Goal: Task Accomplishment & Management: Complete application form

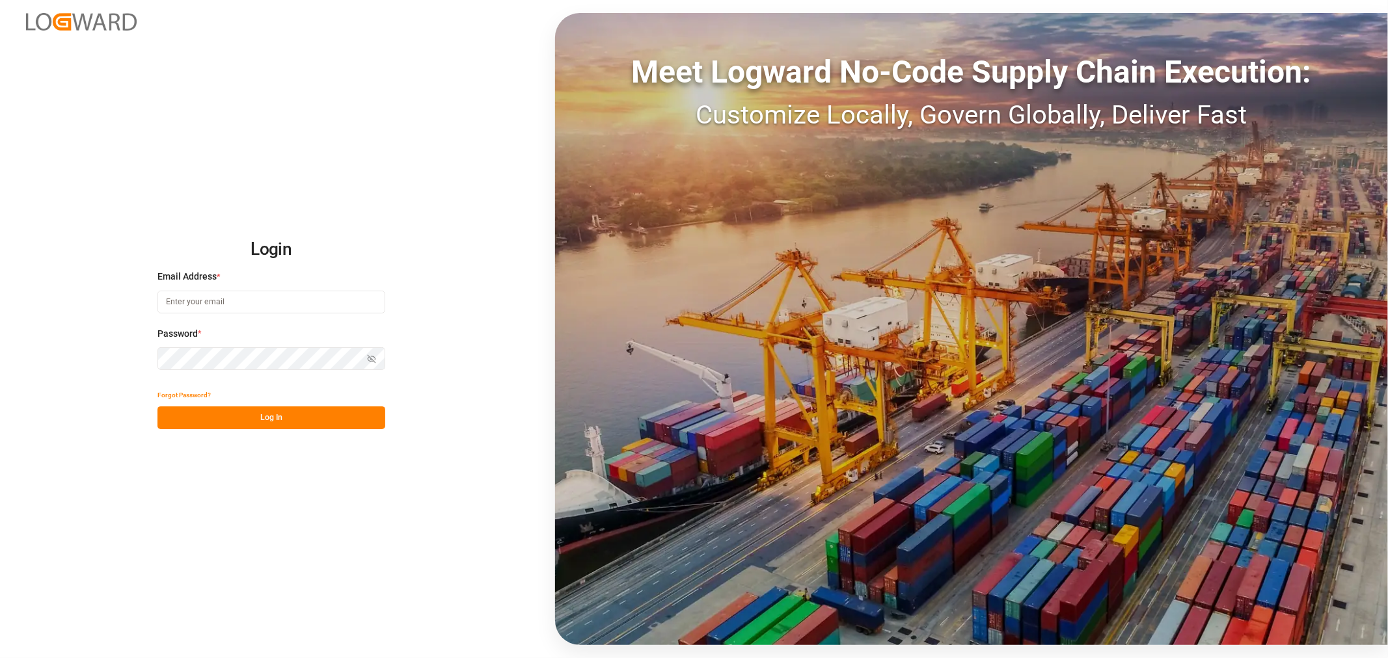
type input "[EMAIL_ADDRESS][DOMAIN_NAME]"
click at [221, 413] on button "Log In" at bounding box center [271, 418] width 228 height 23
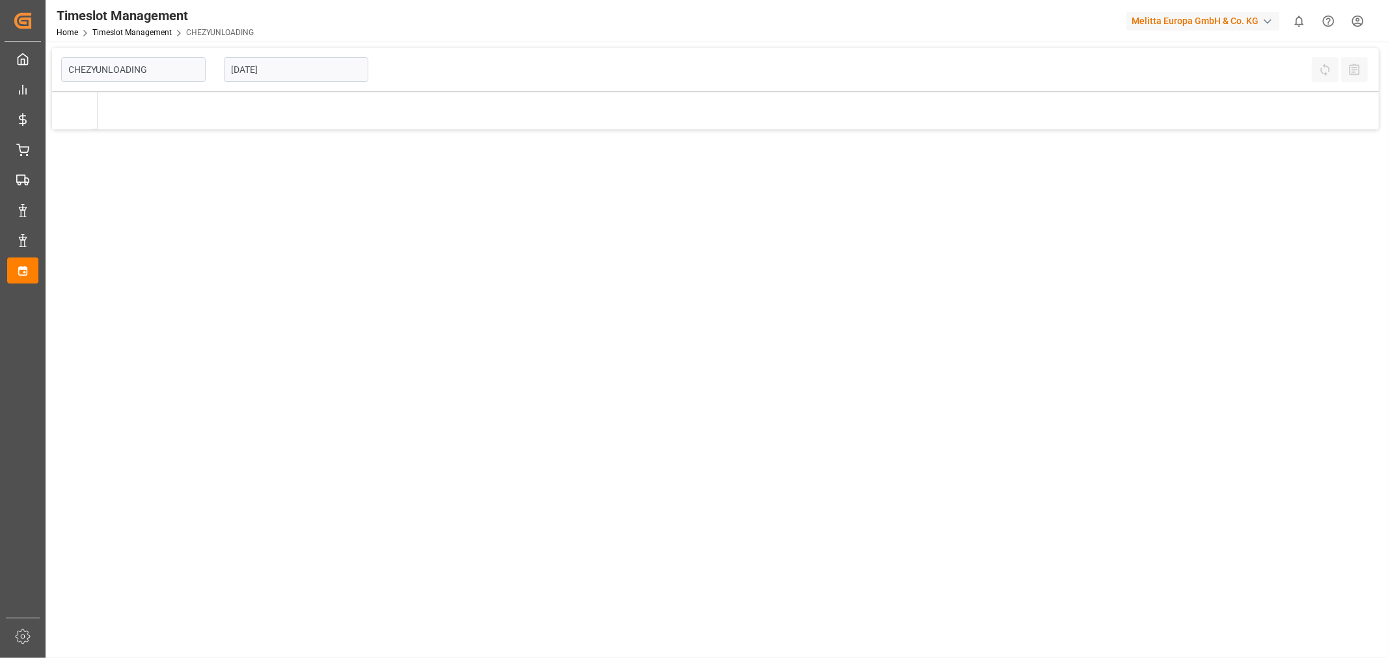
type input "Chezy Unloading"
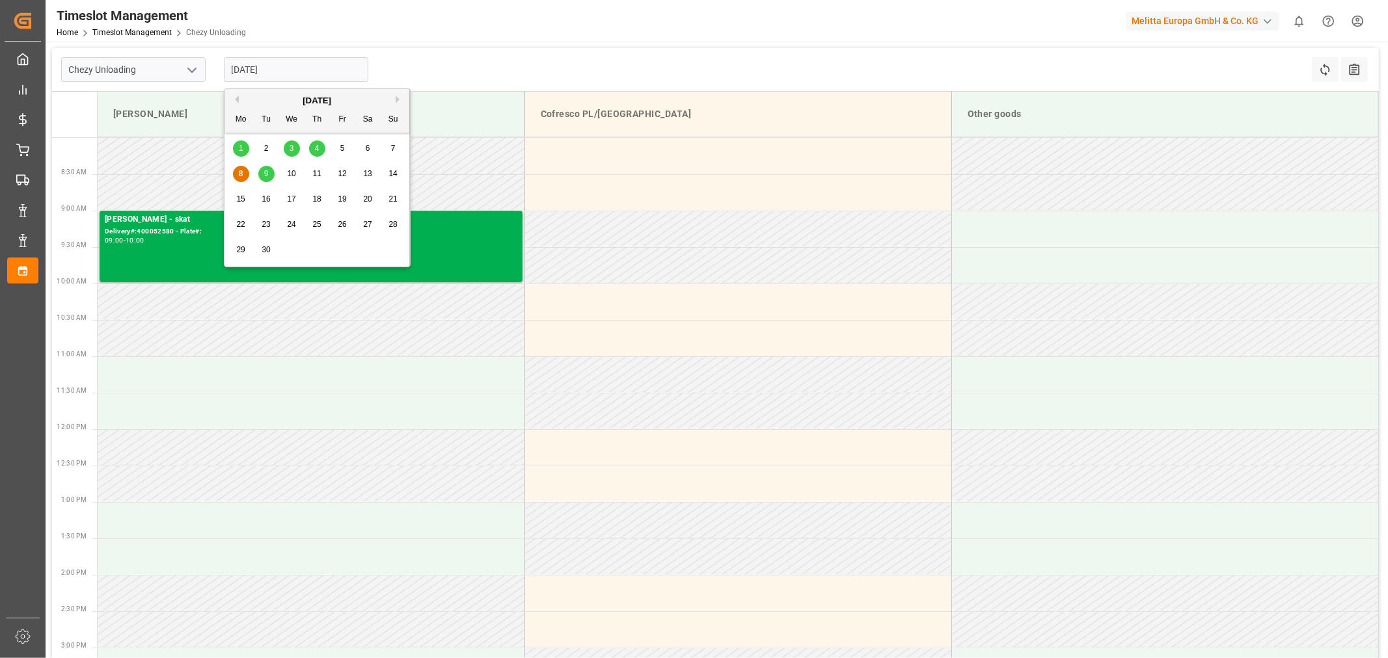
click at [263, 67] on input "[DATE]" at bounding box center [296, 69] width 144 height 25
click at [263, 177] on div "9" at bounding box center [266, 175] width 16 height 16
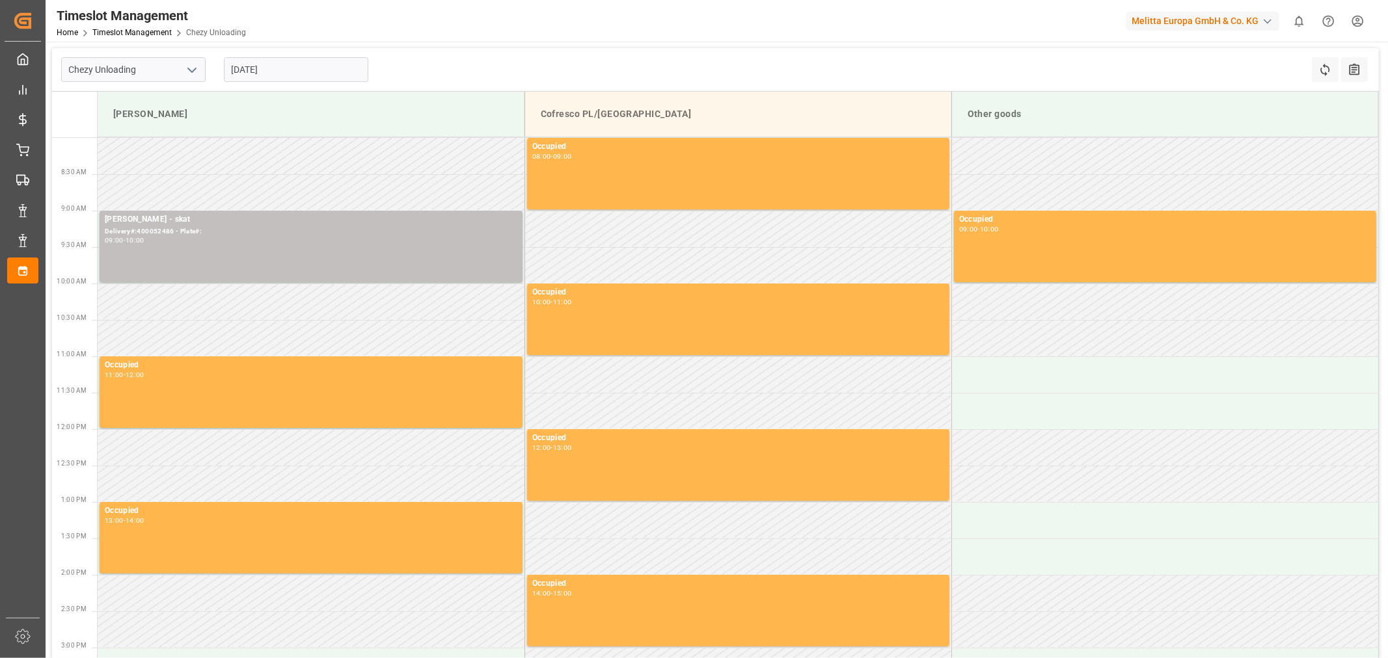
click at [636, 20] on div "Timeslot Management Home Timeslot Management Chezy Unloading Melitta Europa Gmb…" at bounding box center [711, 21] width 1351 height 42
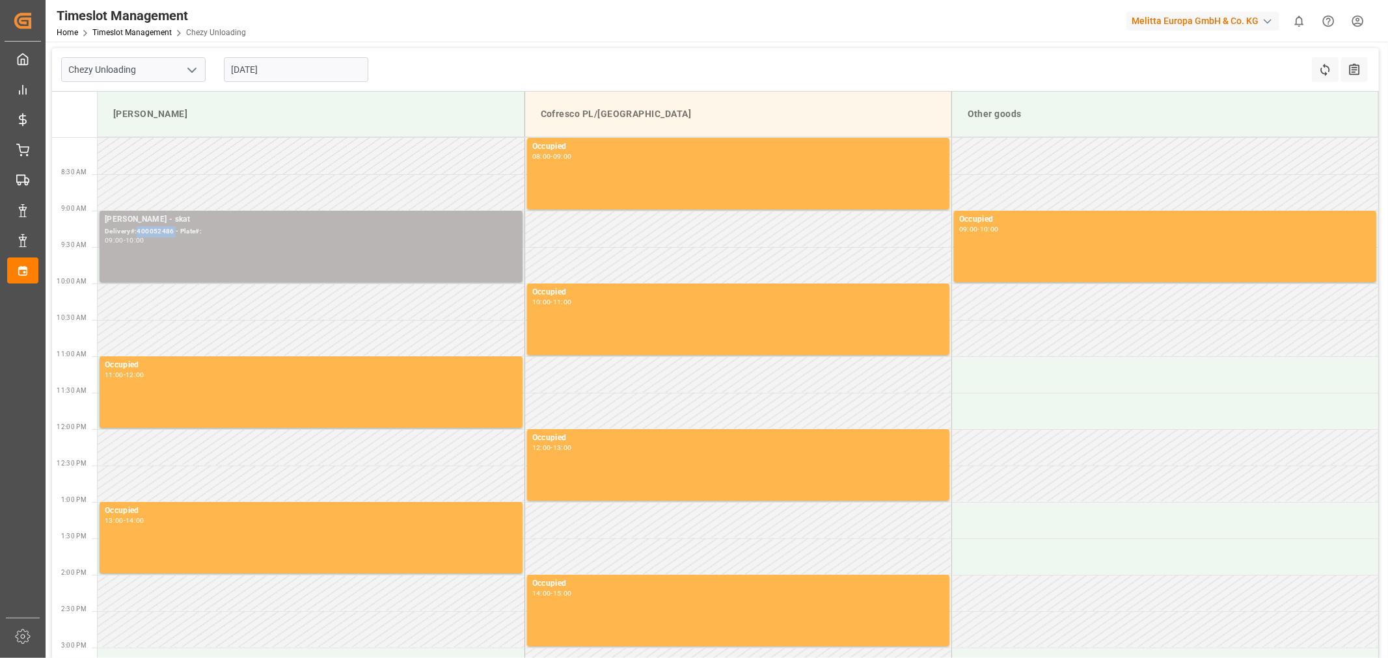
drag, startPoint x: 174, startPoint y: 232, endPoint x: 138, endPoint y: 232, distance: 36.4
click at [138, 232] on div "Delivery#:400052486 - Plate#:" at bounding box center [311, 231] width 412 height 11
copy div "400052486"
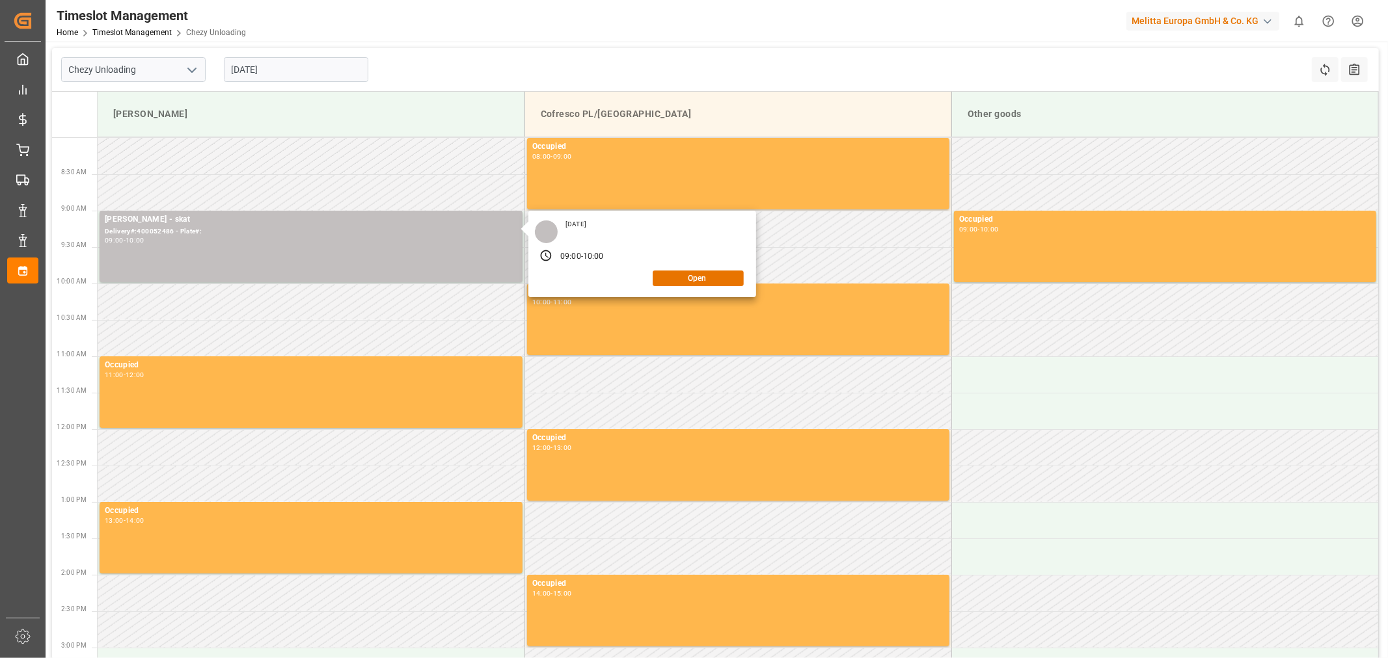
click at [480, 55] on div "Chezy Unloading [DATE] Refresh Time Slots All Audits" at bounding box center [715, 70] width 1326 height 44
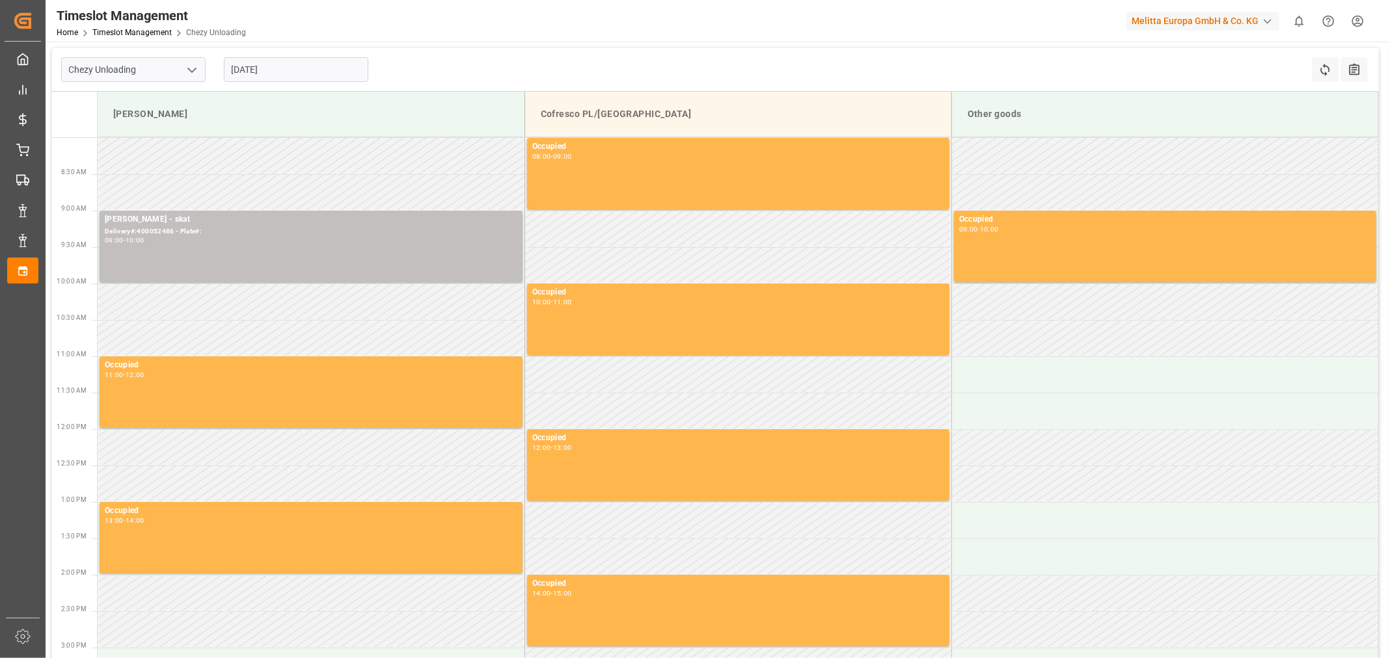
click at [327, 70] on input "[DATE]" at bounding box center [296, 69] width 144 height 25
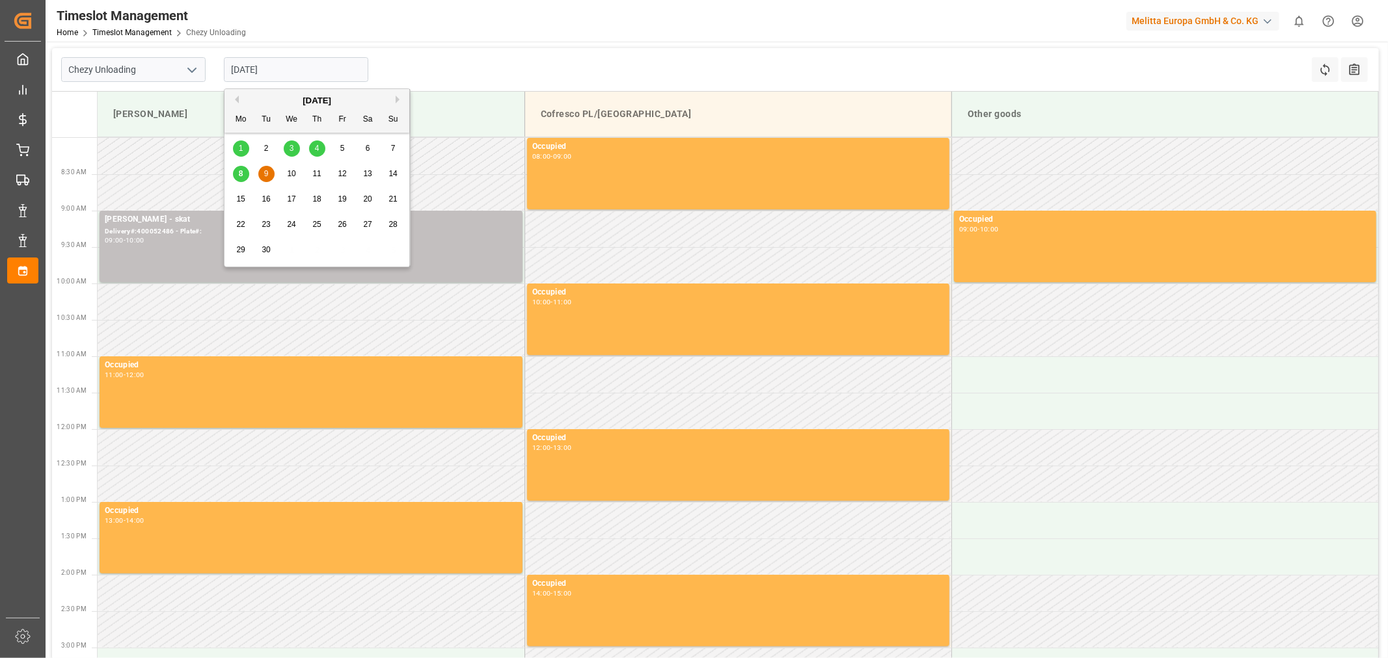
click at [288, 177] on span "10" at bounding box center [291, 173] width 8 height 9
type input "[DATE]"
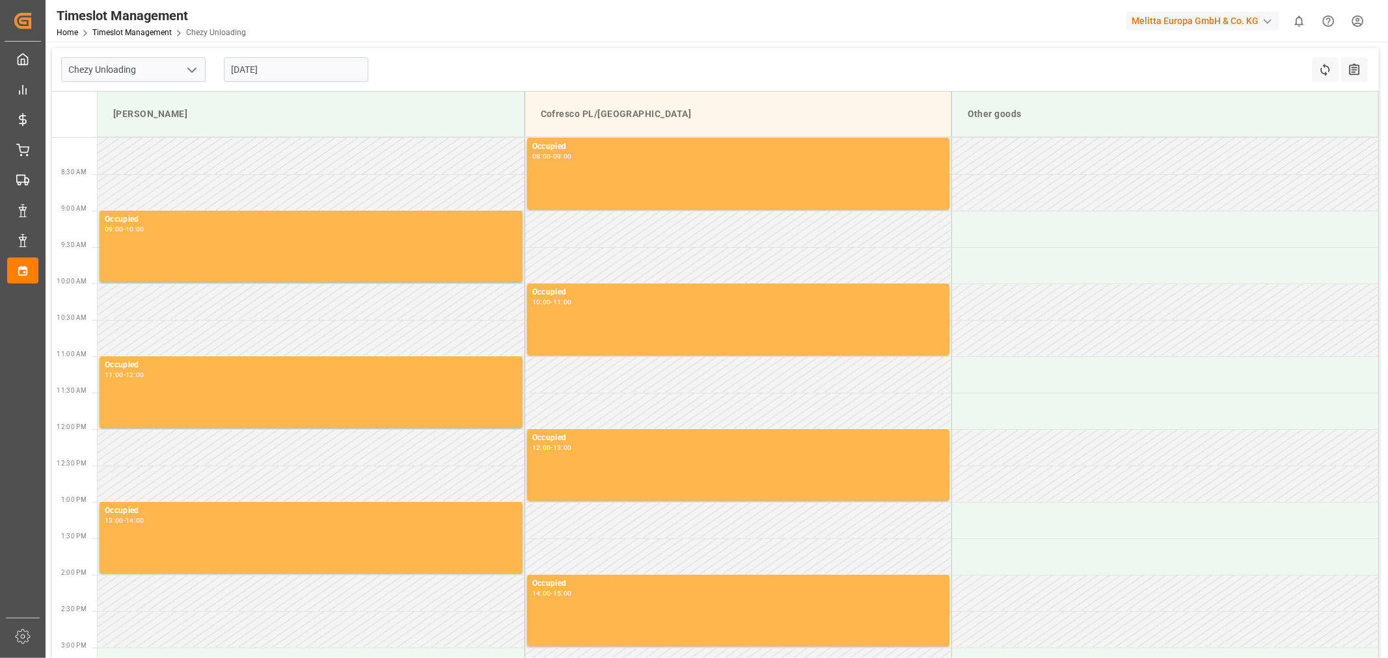
click at [490, 53] on div "Chezy Unloading [DATE] Refresh Time Slots All Audits" at bounding box center [715, 70] width 1326 height 44
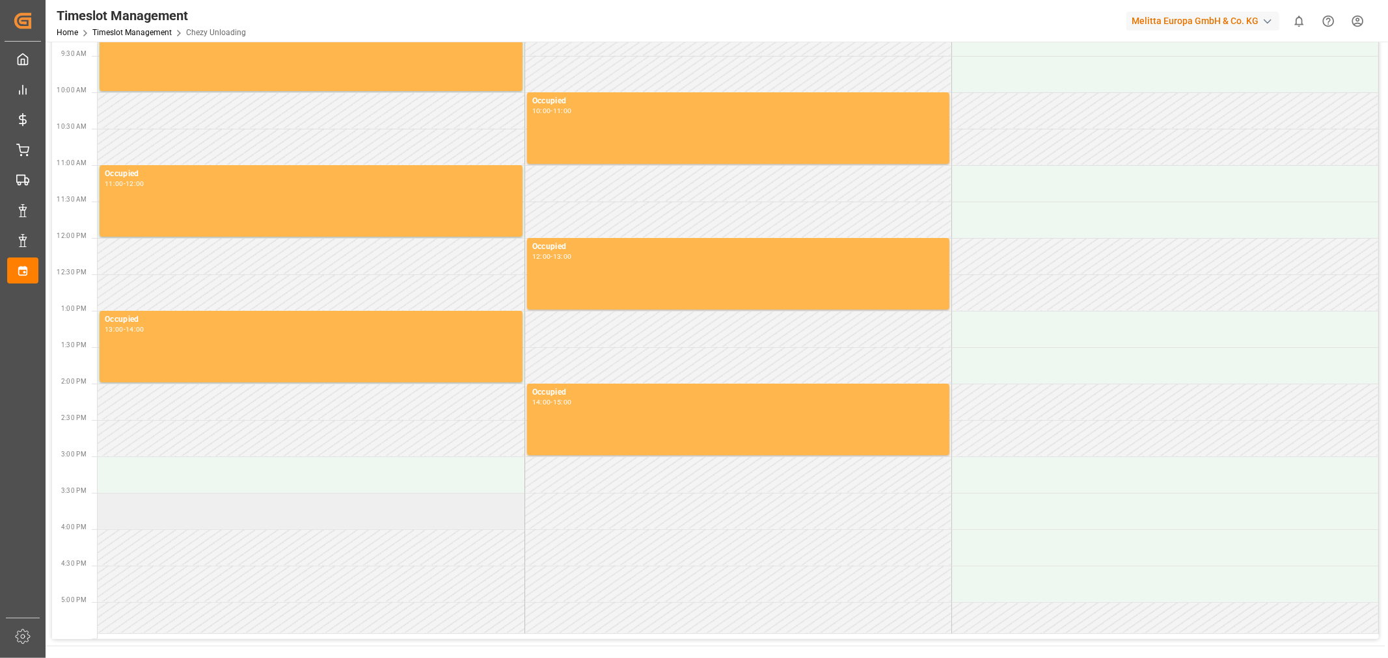
scroll to position [217, 0]
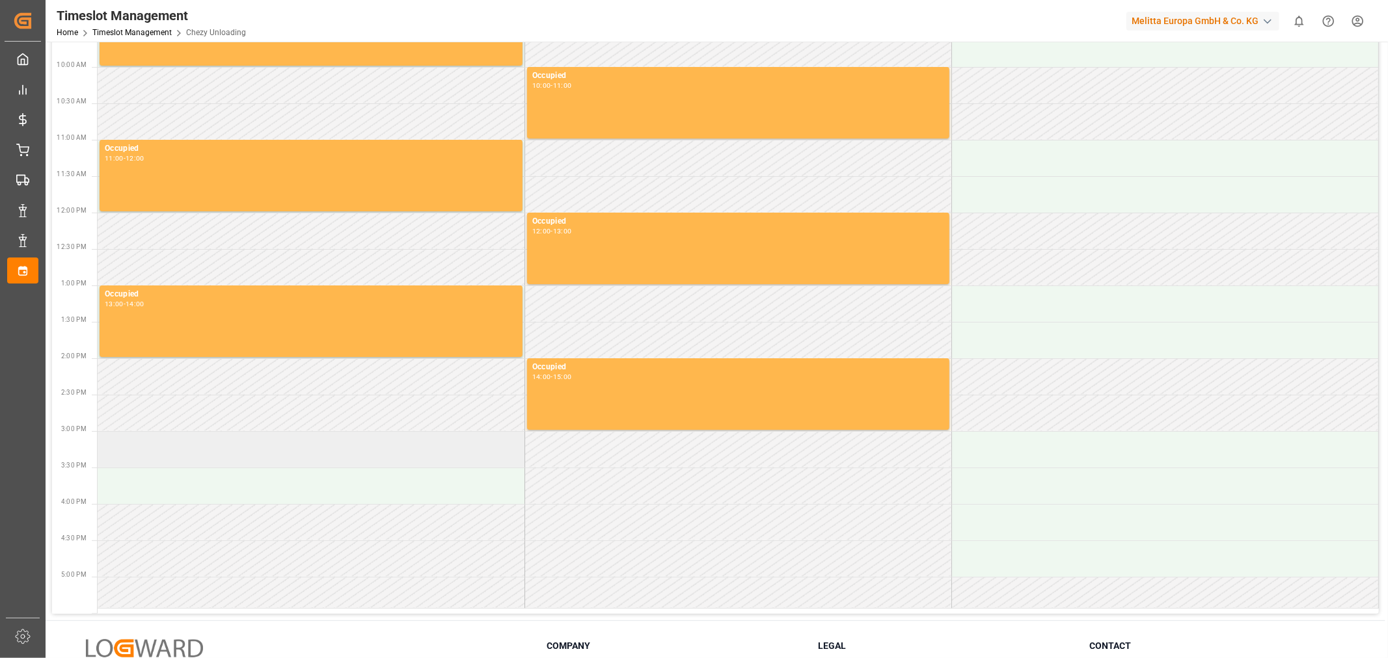
click at [241, 444] on td at bounding box center [311, 449] width 427 height 36
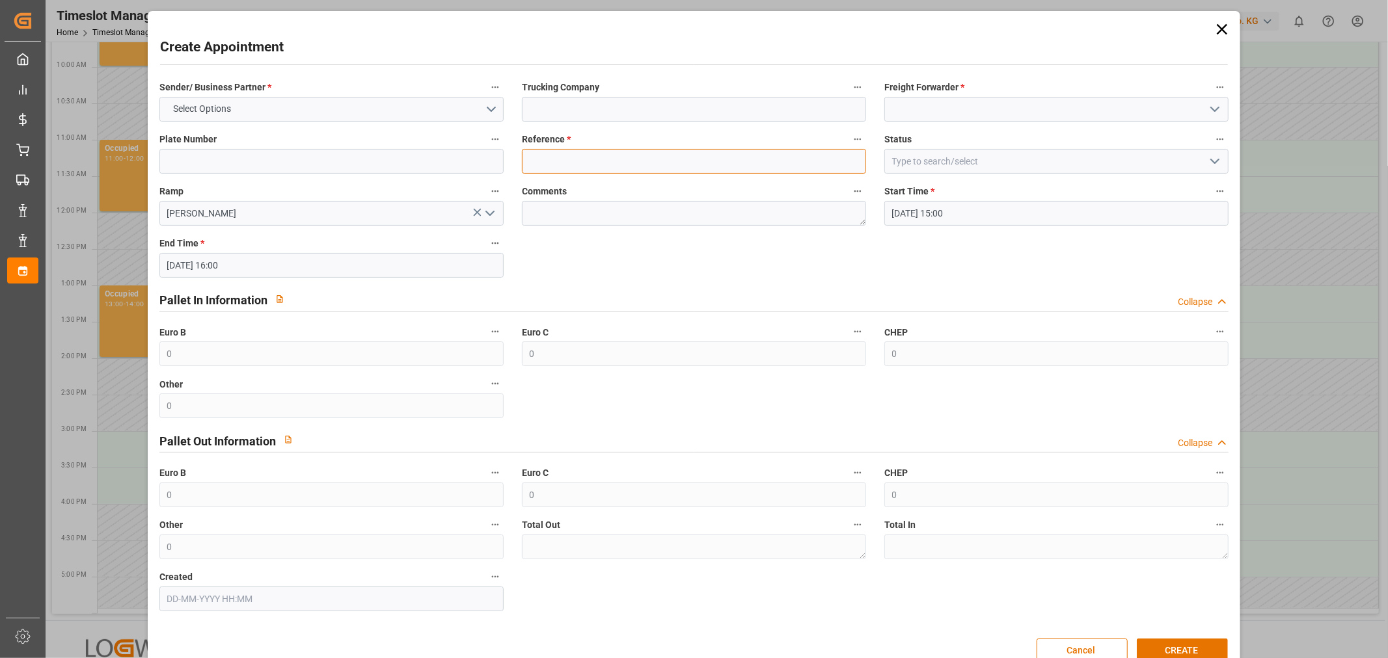
click at [613, 161] on input at bounding box center [694, 161] width 344 height 25
paste input "400052535"
type input "400052535"
click at [570, 114] on input at bounding box center [694, 109] width 344 height 25
type input "SKAT TRANSPORT"
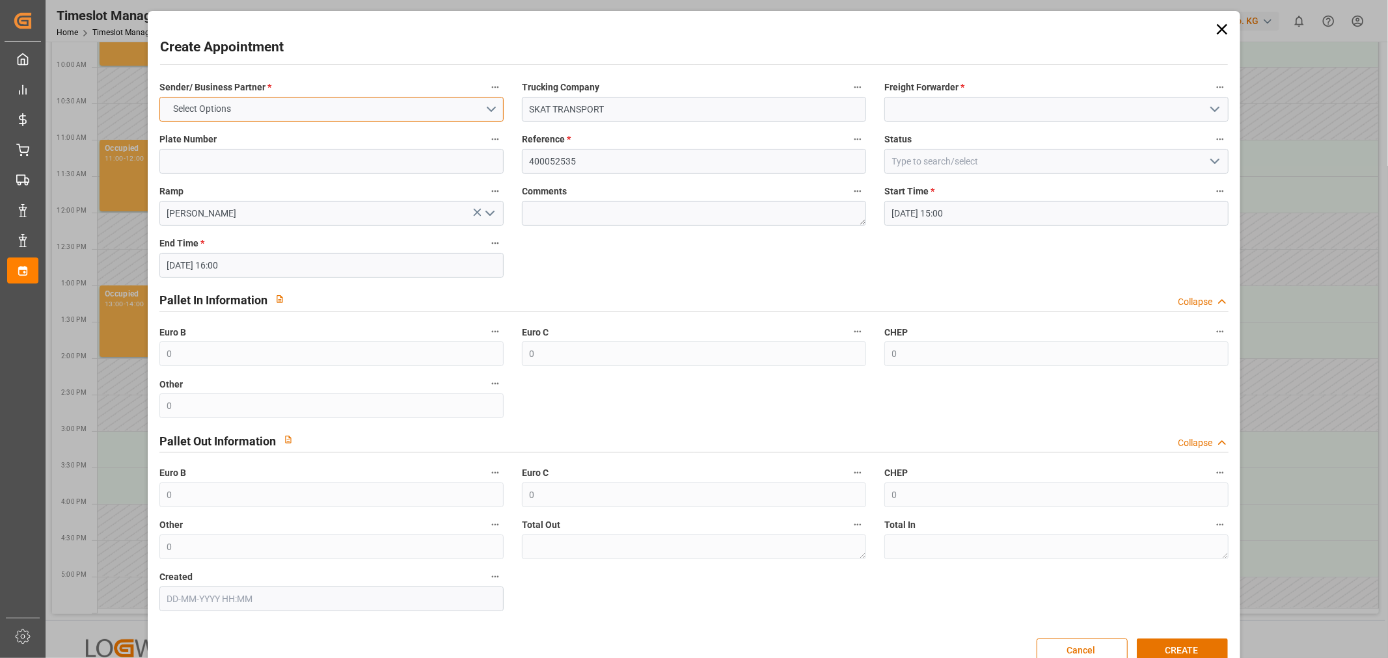
click at [443, 108] on button "Select Options" at bounding box center [331, 109] width 344 height 25
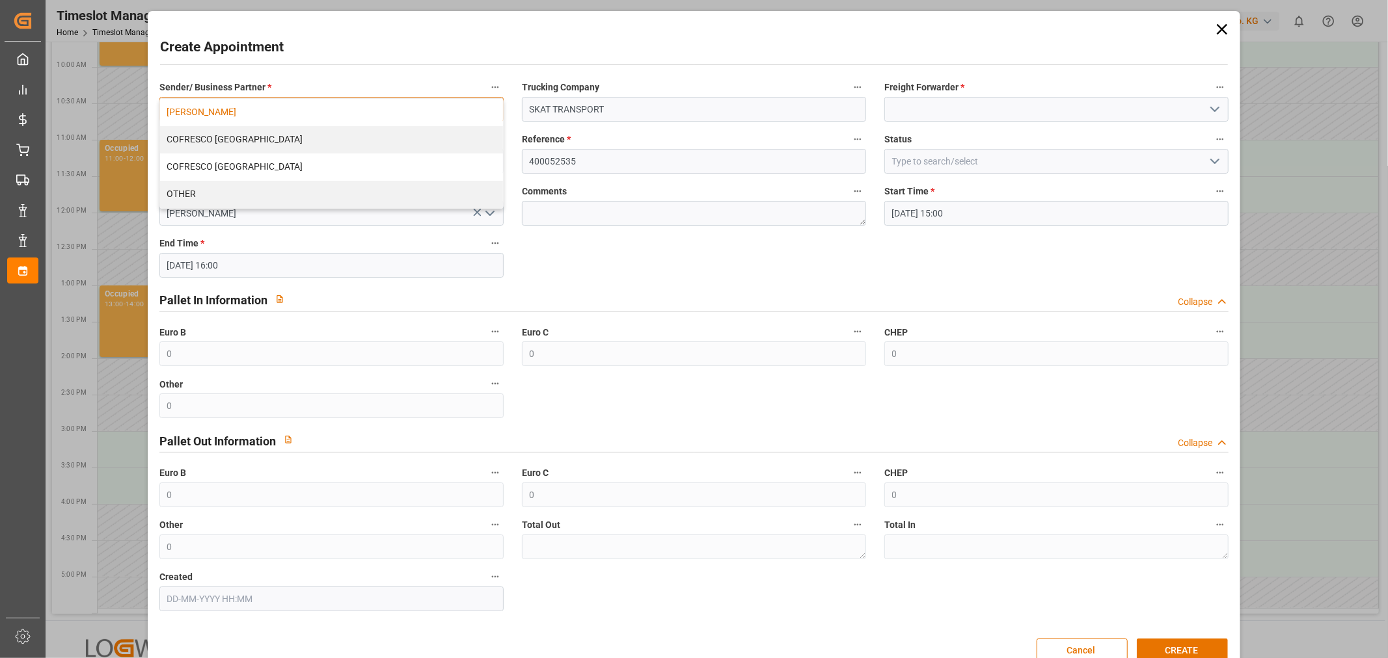
click at [271, 109] on div "[PERSON_NAME]" at bounding box center [331, 112] width 343 height 27
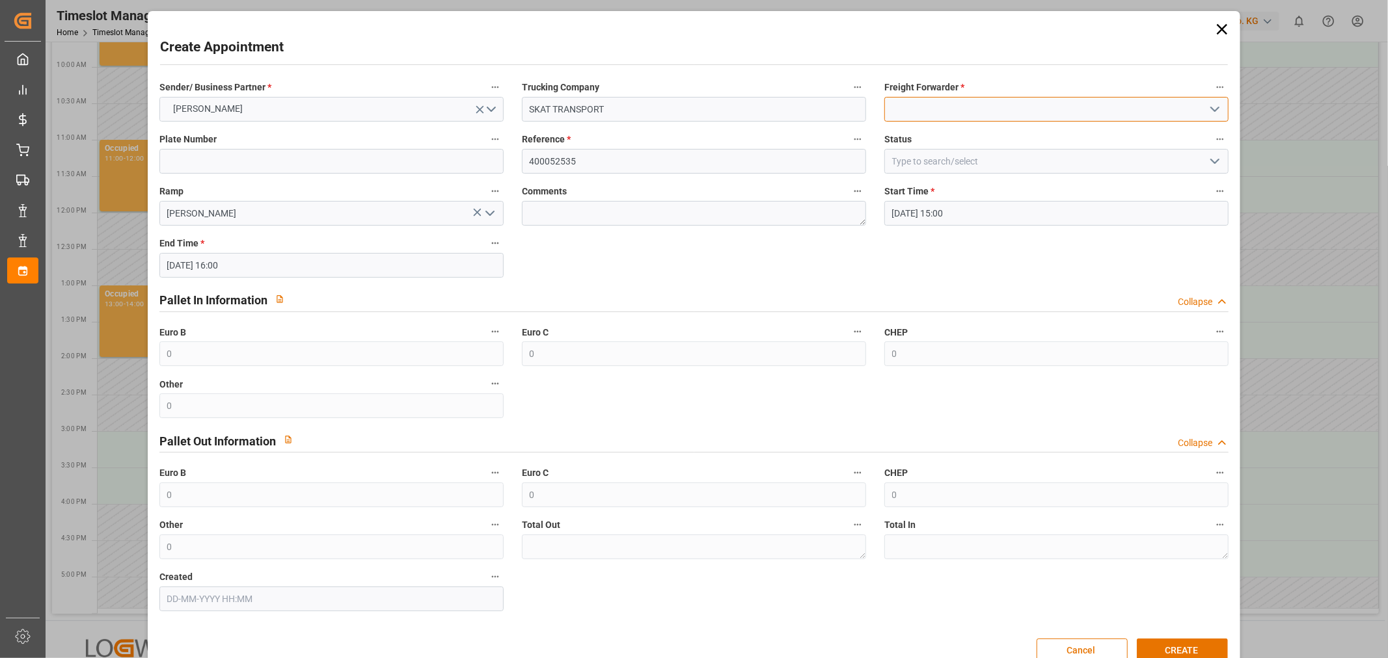
click at [993, 102] on input at bounding box center [1056, 109] width 344 height 25
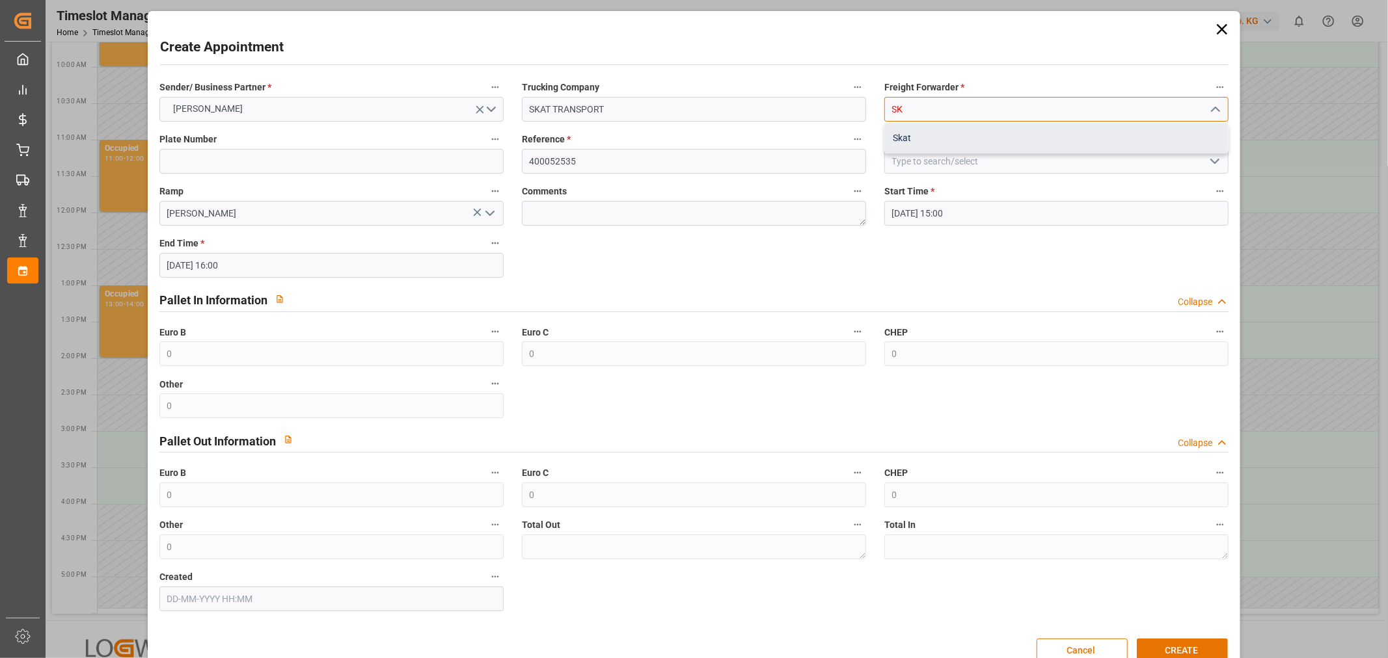
click at [960, 128] on div "Skat" at bounding box center [1056, 138] width 343 height 29
type input "Skat"
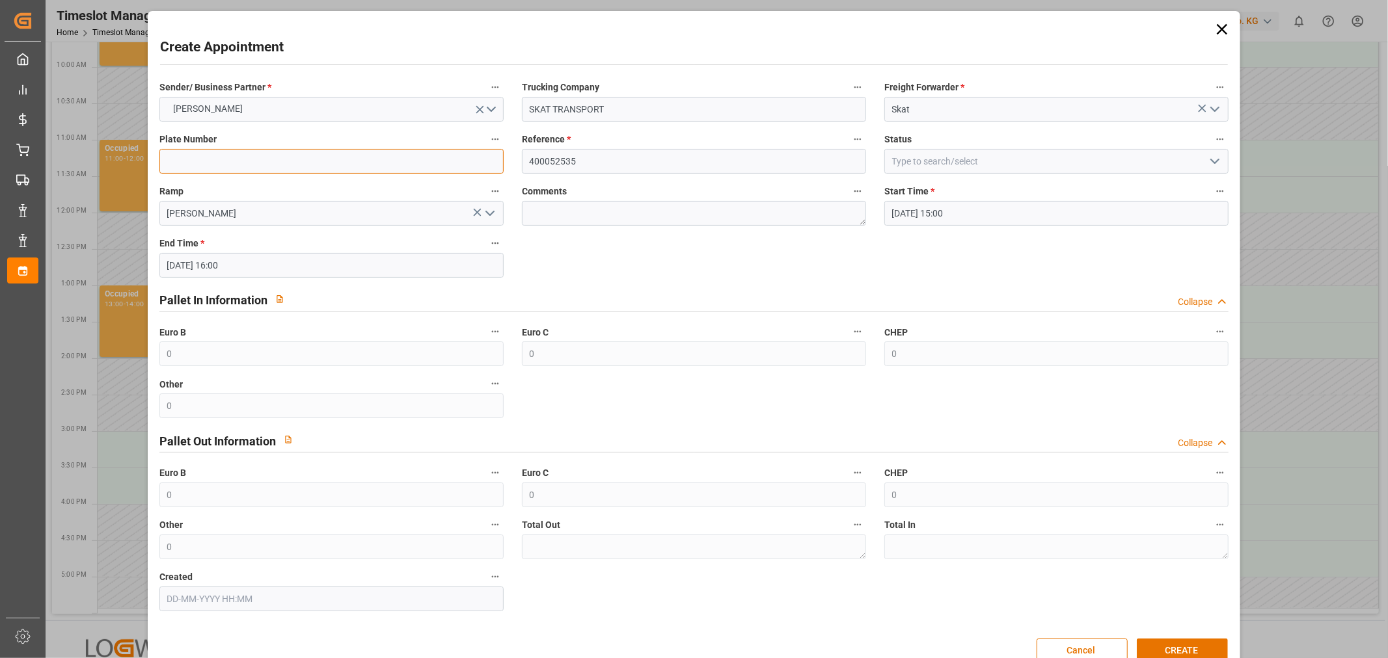
click at [333, 163] on input at bounding box center [331, 161] width 344 height 25
drag, startPoint x: 1192, startPoint y: 642, endPoint x: 653, endPoint y: 204, distance: 695.0
click at [680, 163] on div "Create Appointment Sender/ Business Partner * [PERSON_NAME] Trucking Company SK…" at bounding box center [694, 343] width 1086 height 658
click at [653, 204] on textarea at bounding box center [694, 213] width 344 height 25
type textarea "IF"
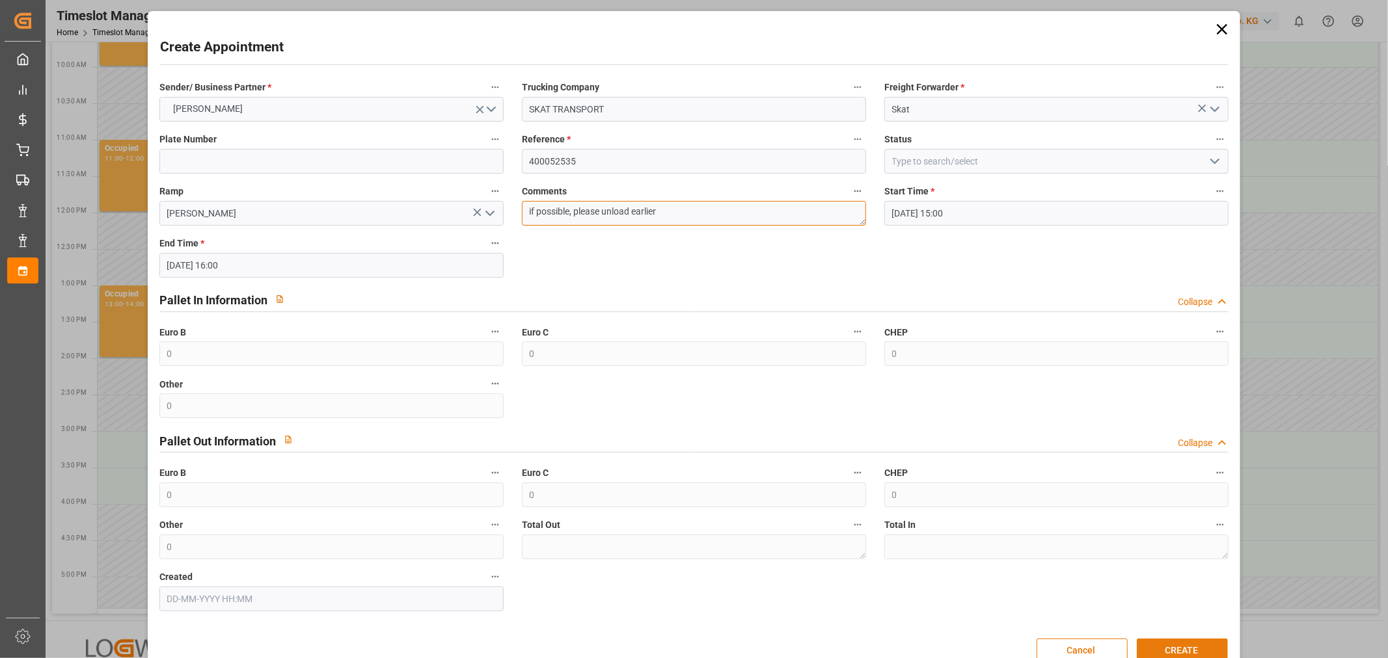
type textarea "if possible, please unload earlier"
click at [1174, 644] on button "CREATE" at bounding box center [1181, 651] width 91 height 25
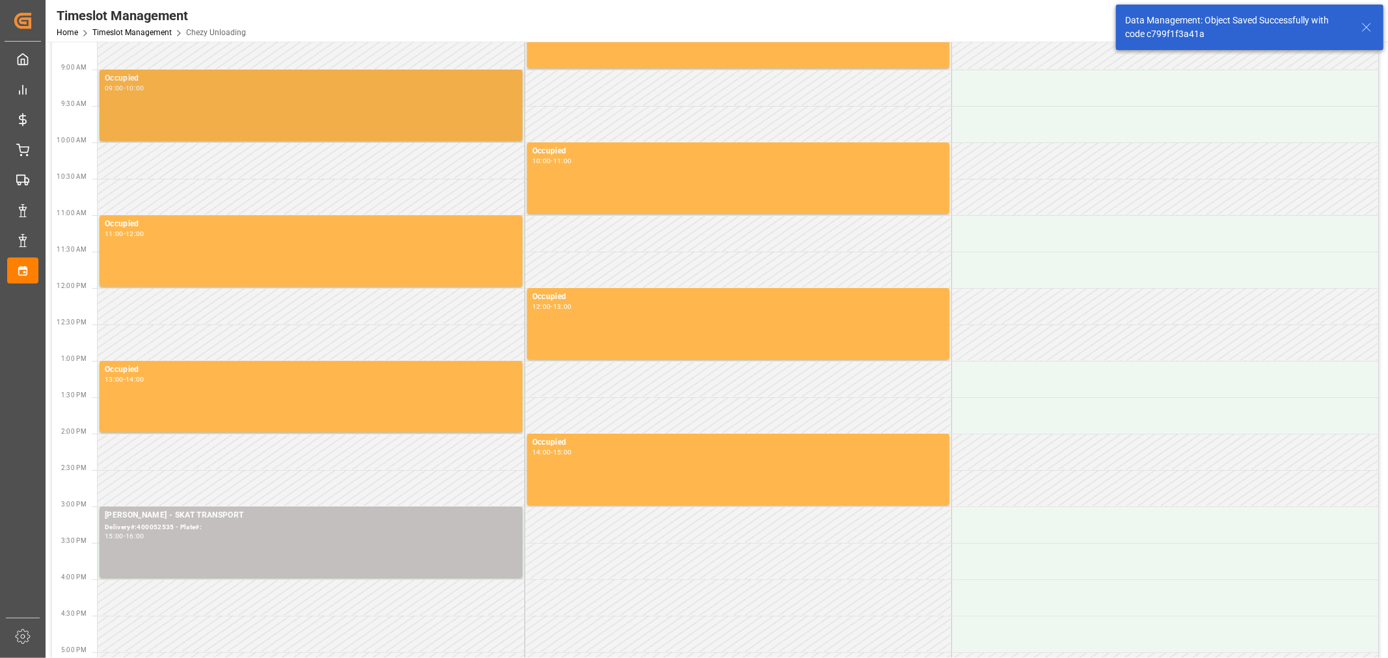
scroll to position [0, 0]
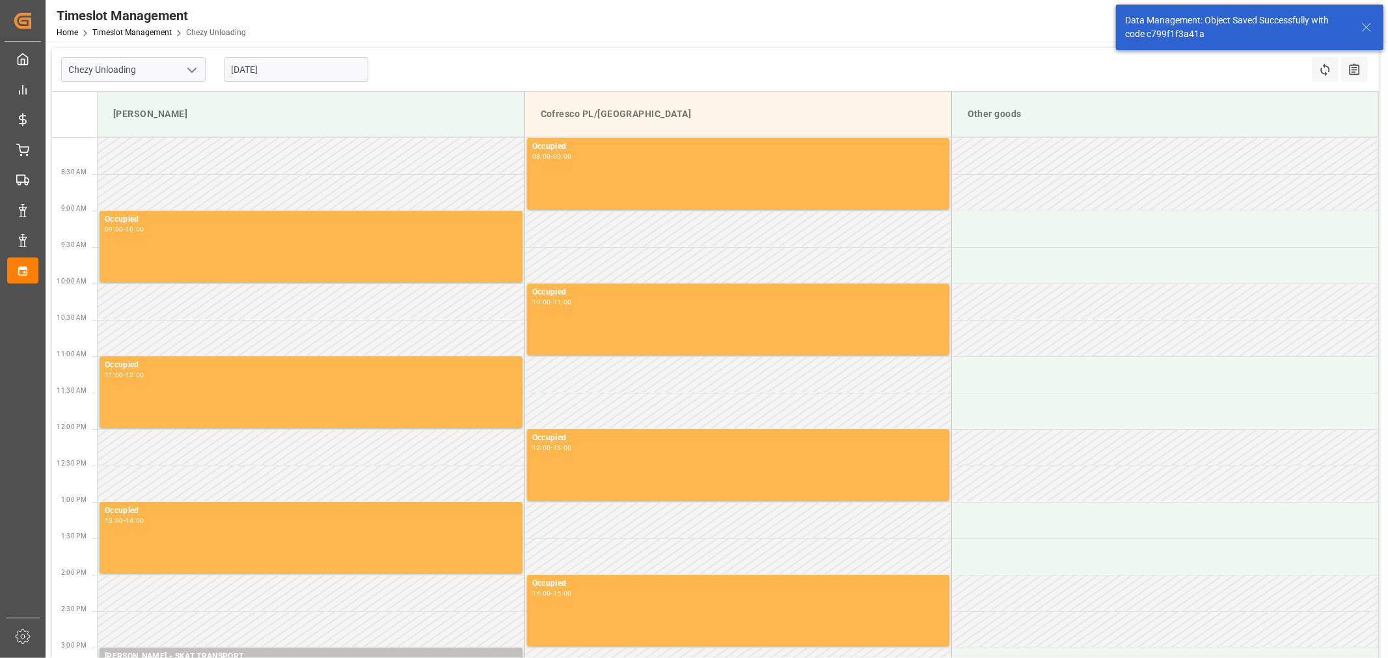
click at [278, 59] on input "[DATE]" at bounding box center [296, 69] width 144 height 25
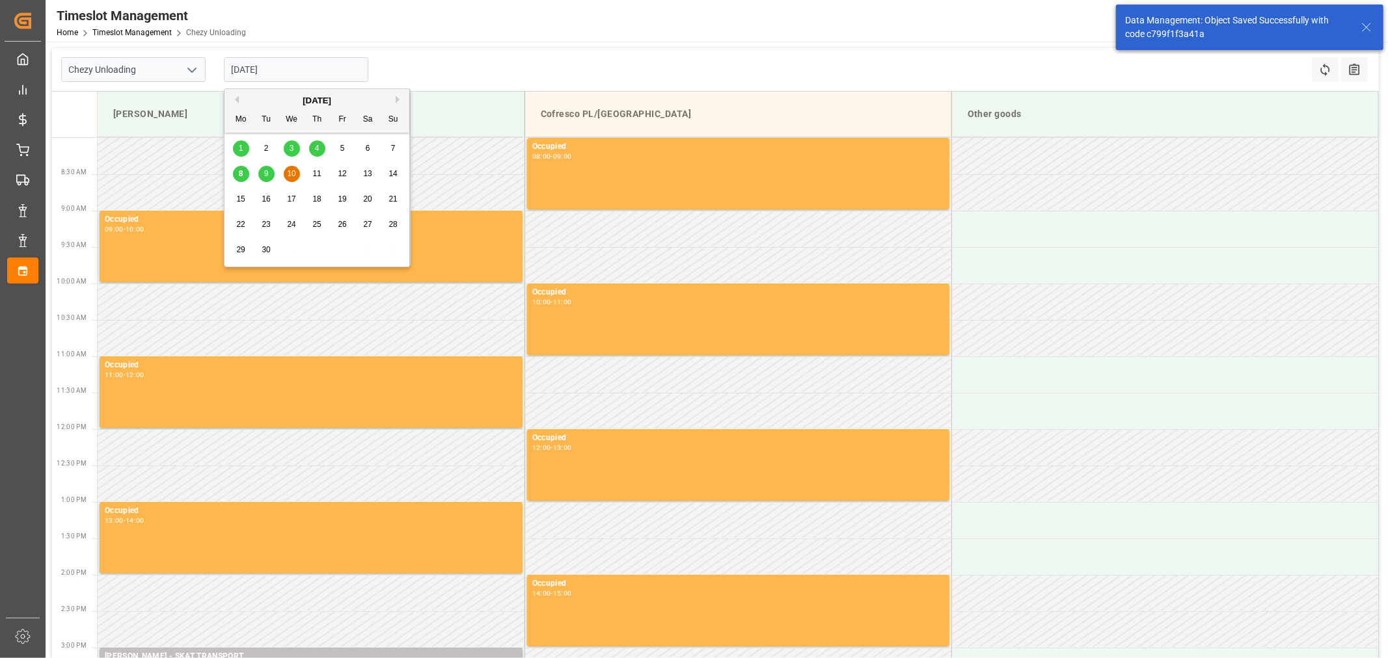
click at [264, 177] on span "9" at bounding box center [266, 173] width 5 height 9
type input "[DATE]"
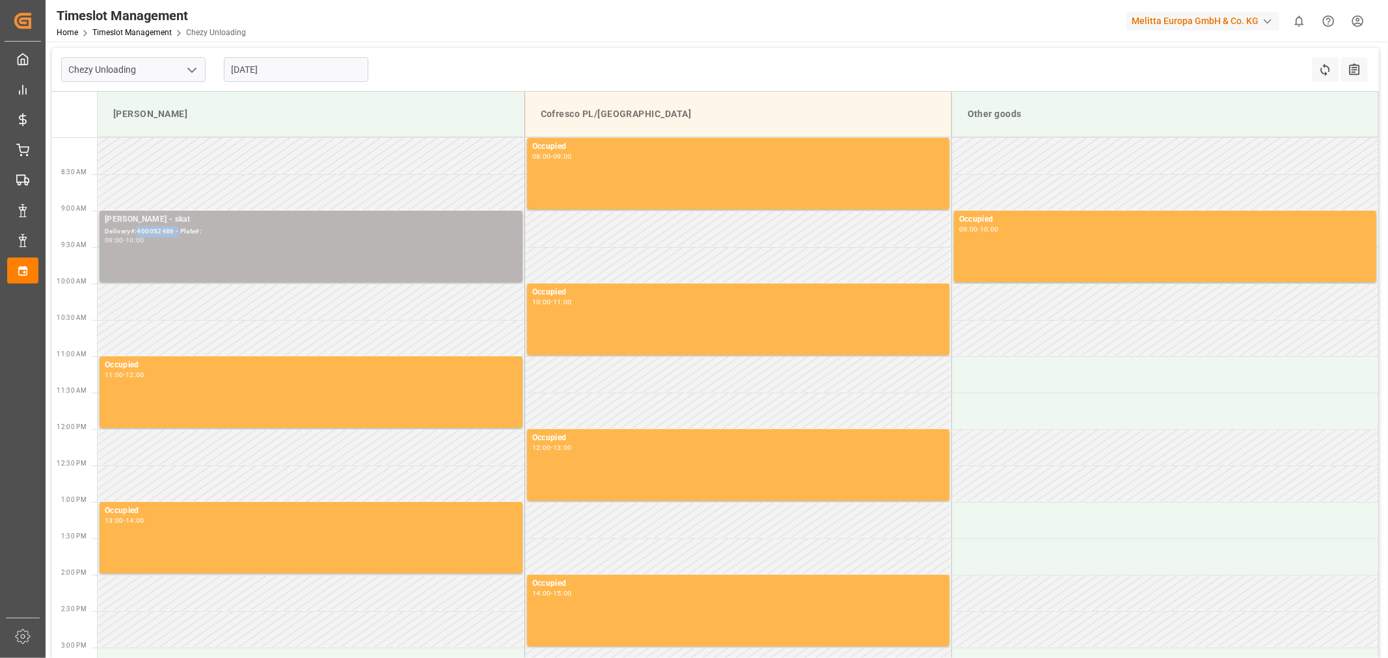
drag, startPoint x: 176, startPoint y: 230, endPoint x: 135, endPoint y: 235, distance: 40.7
click at [135, 235] on div "Delivery#:400052486 - Plate#:" at bounding box center [311, 231] width 412 height 11
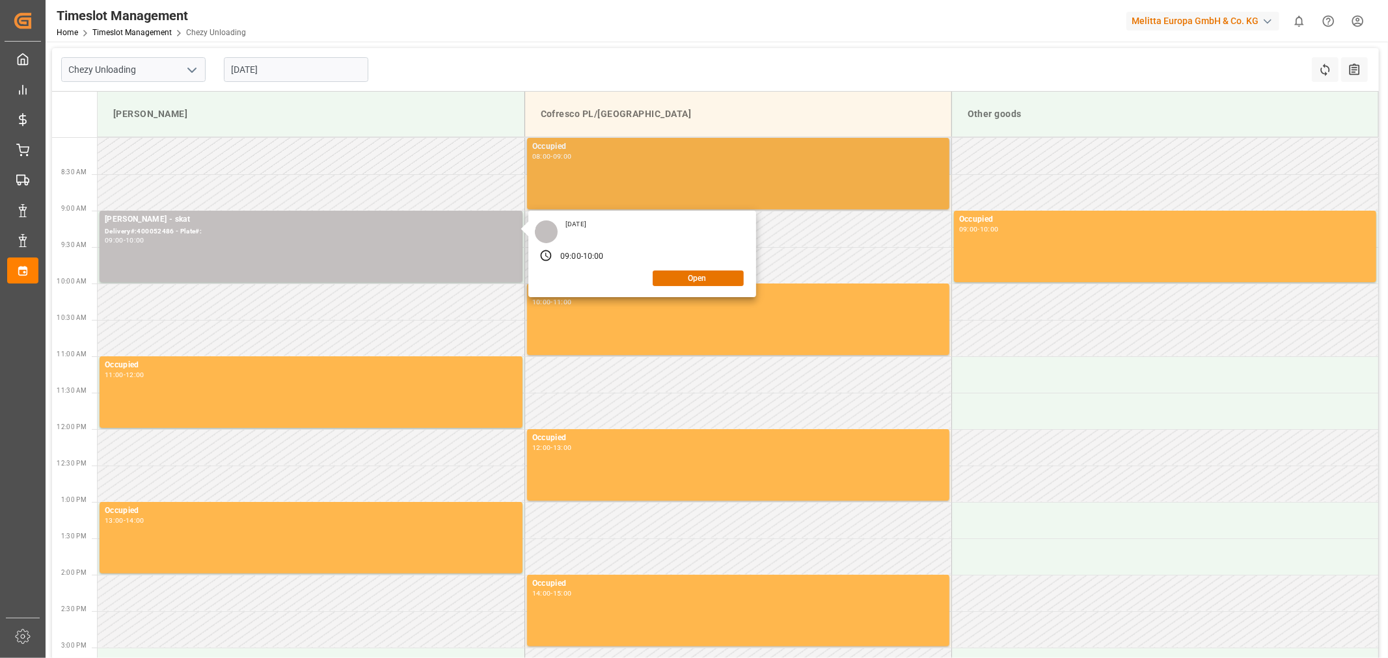
copy div "400052486 -"
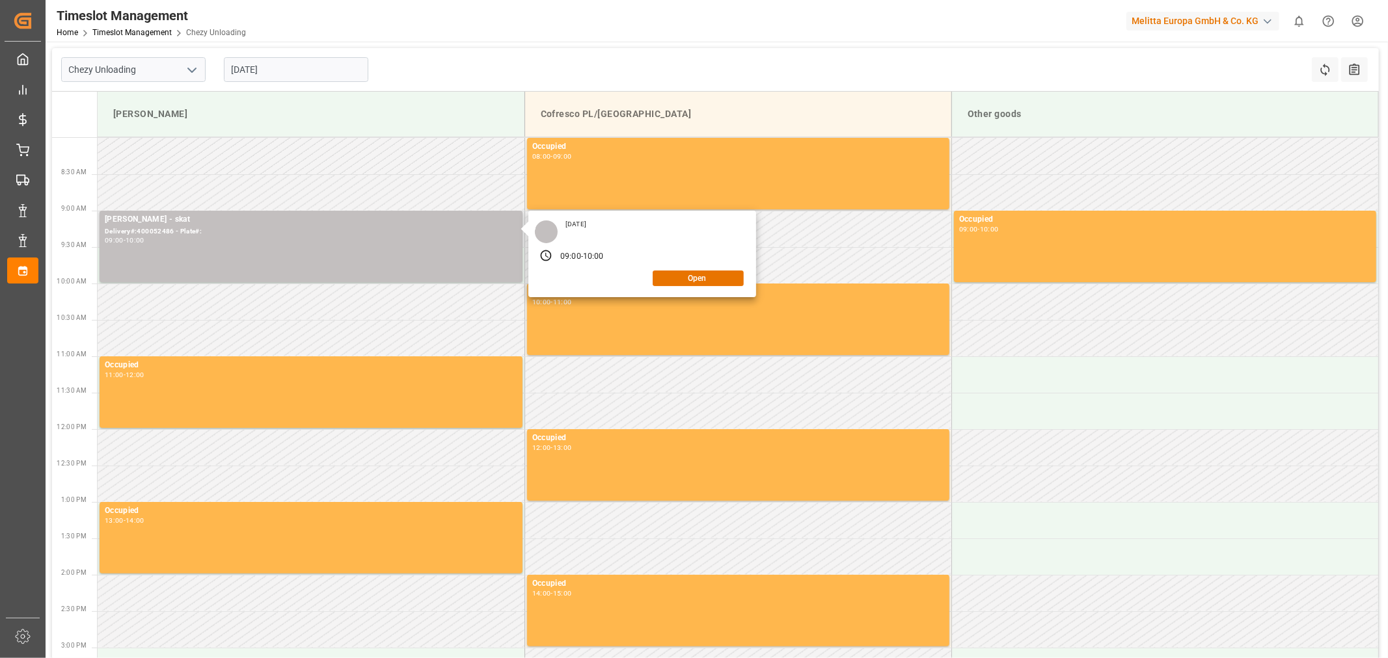
click at [675, 291] on div "[DATE] 09:00 - 10:00 Open" at bounding box center [642, 254] width 228 height 87
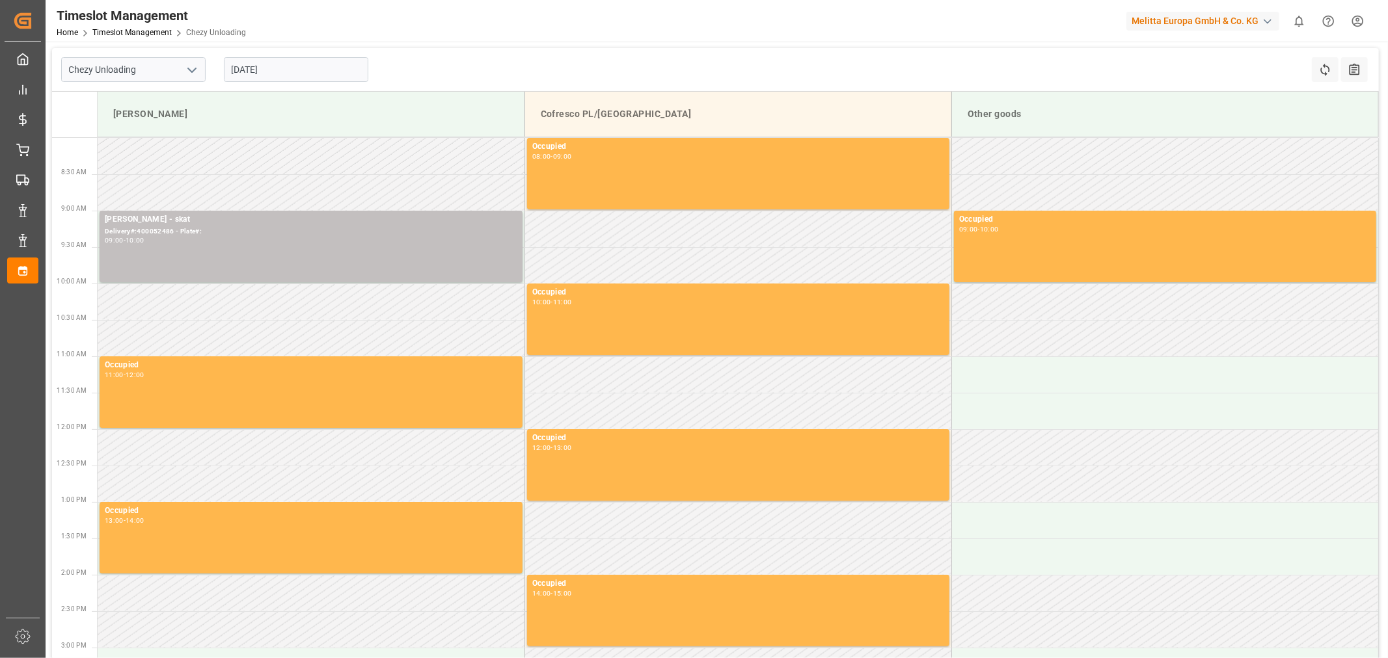
click at [681, 288] on div "Occupied" at bounding box center [738, 292] width 412 height 13
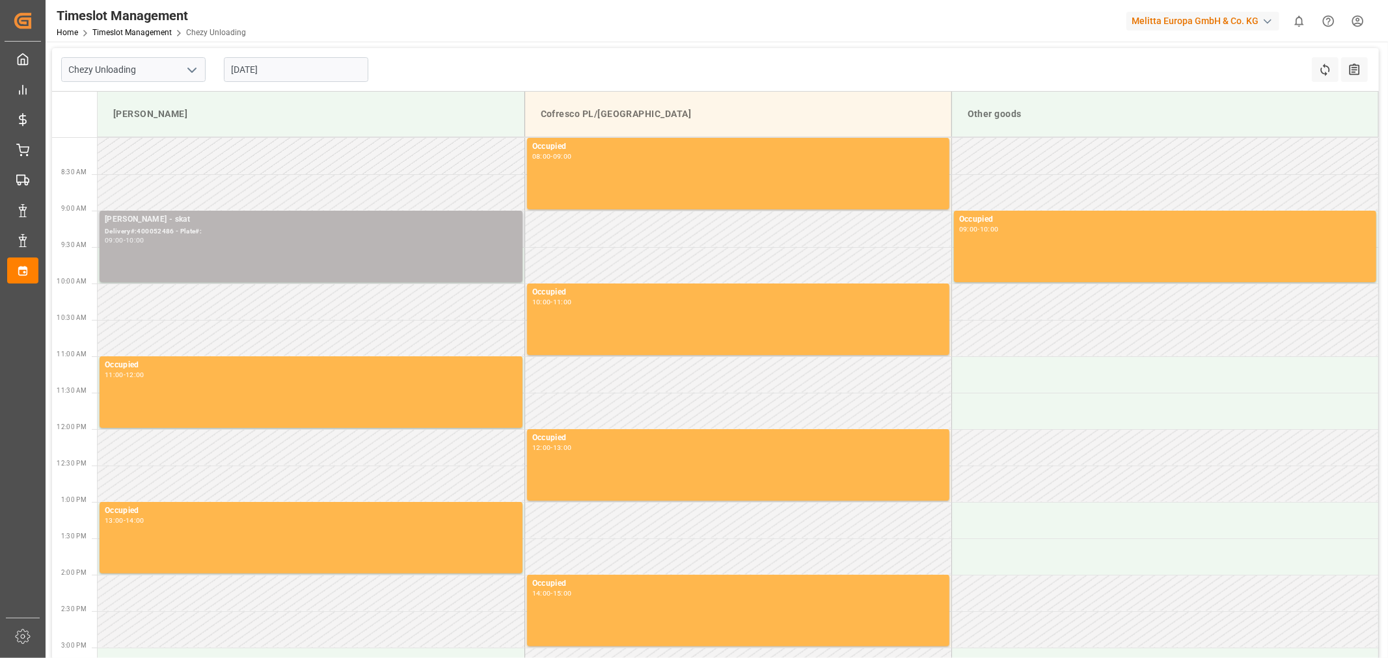
click at [237, 258] on div "[PERSON_NAME] - skat Delivery#:400052486 - Plate#: 09:00 - 10:00" at bounding box center [311, 246] width 412 height 66
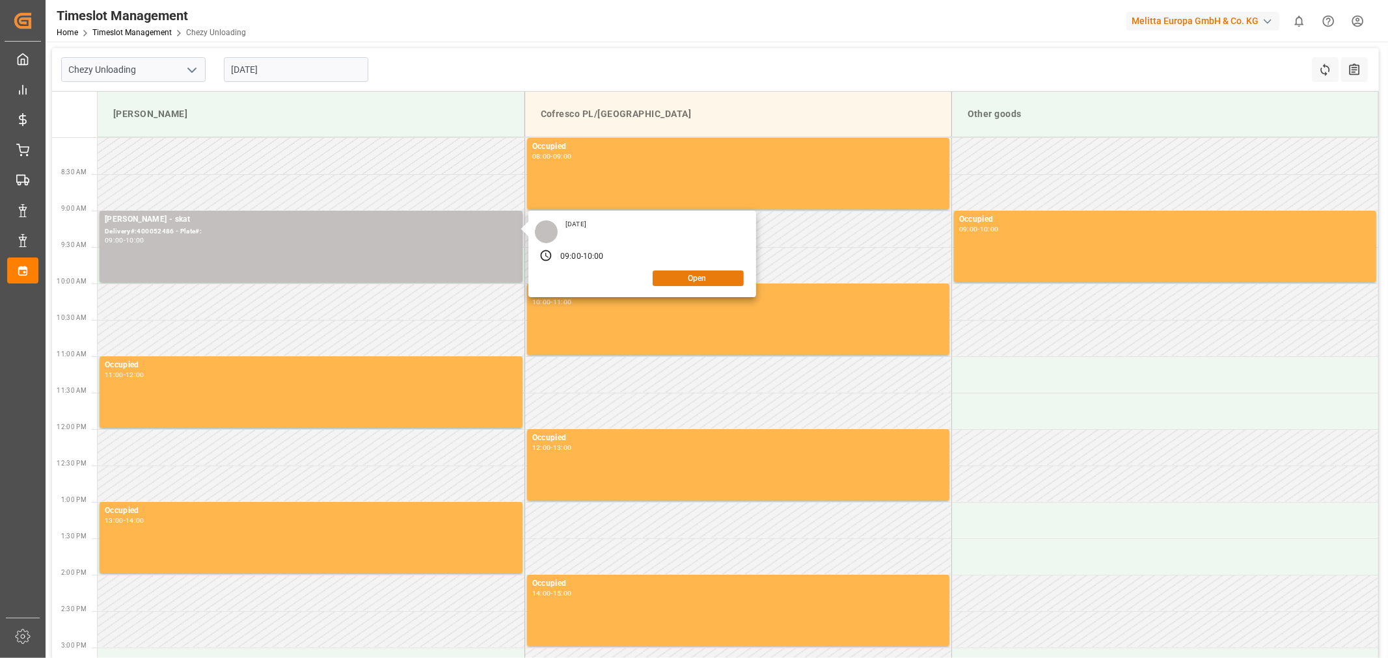
click at [714, 277] on button "Open" at bounding box center [697, 279] width 91 height 16
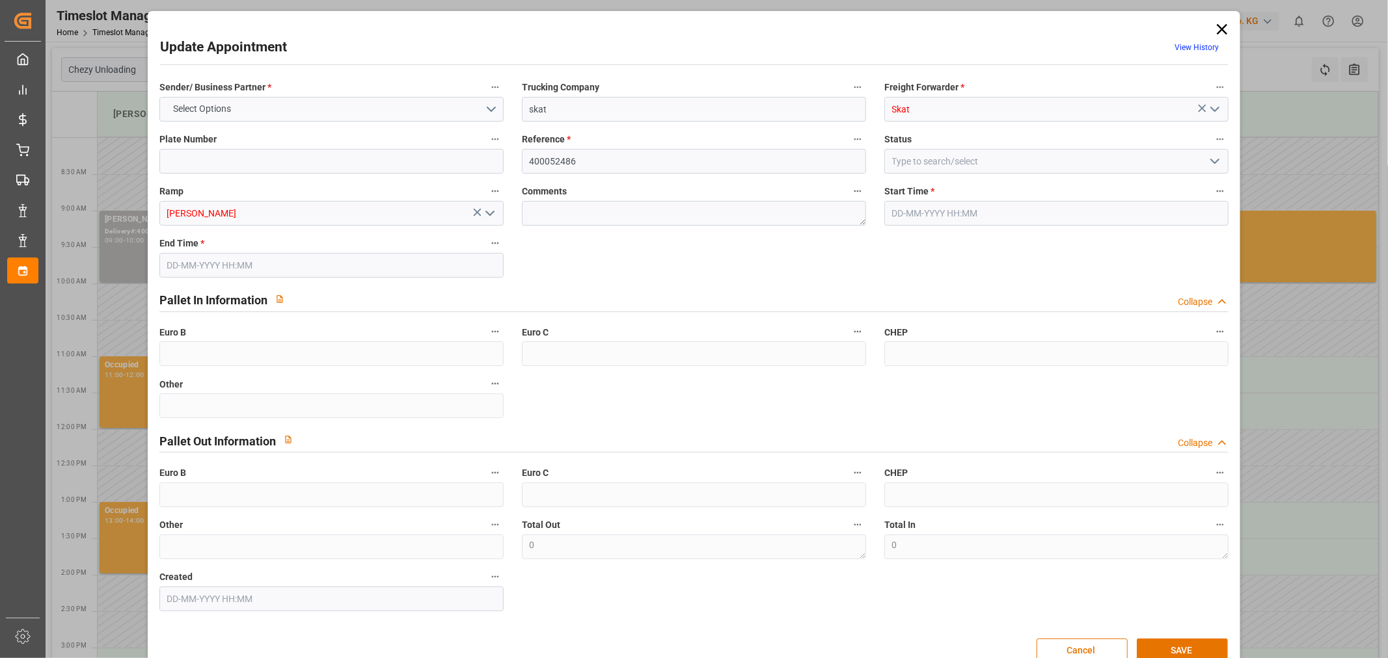
type input "[DATE] 09:00"
type input "[DATE] 10:00"
type input "[DATE] 09:44"
click at [723, 155] on input "400052486" at bounding box center [694, 161] width 344 height 25
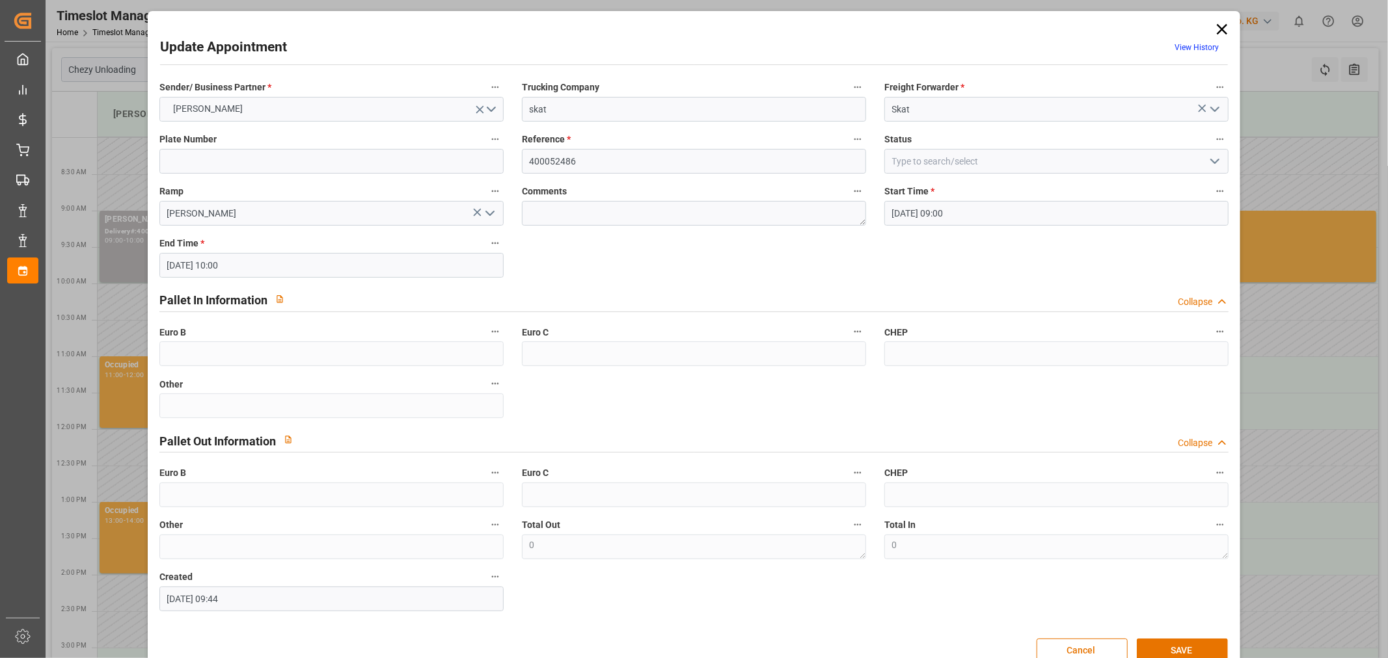
click at [1215, 25] on icon at bounding box center [1222, 29] width 18 height 18
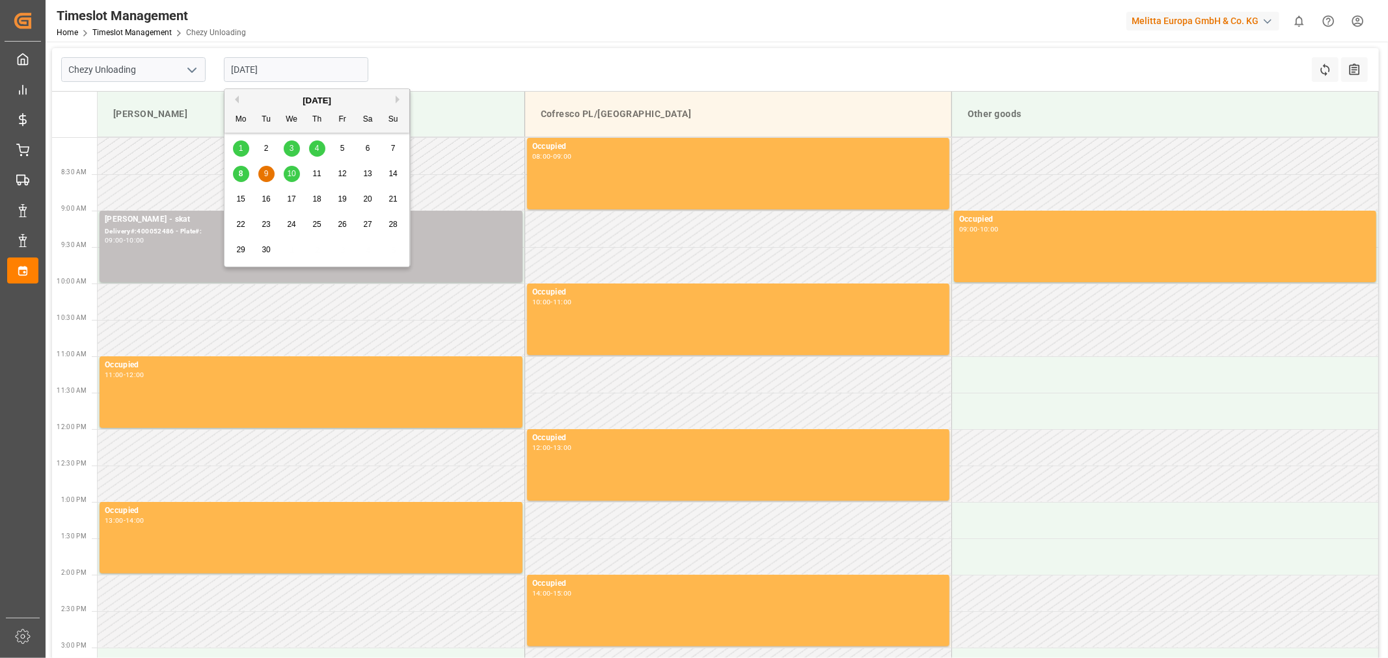
click at [285, 73] on input "[DATE]" at bounding box center [296, 69] width 144 height 25
drag, startPoint x: 280, startPoint y: 180, endPoint x: 289, endPoint y: 178, distance: 8.7
click at [289, 178] on div "8 9 10 11 12 13 14" at bounding box center [317, 173] width 178 height 25
click at [289, 178] on div "10" at bounding box center [292, 175] width 16 height 16
type input "[DATE]"
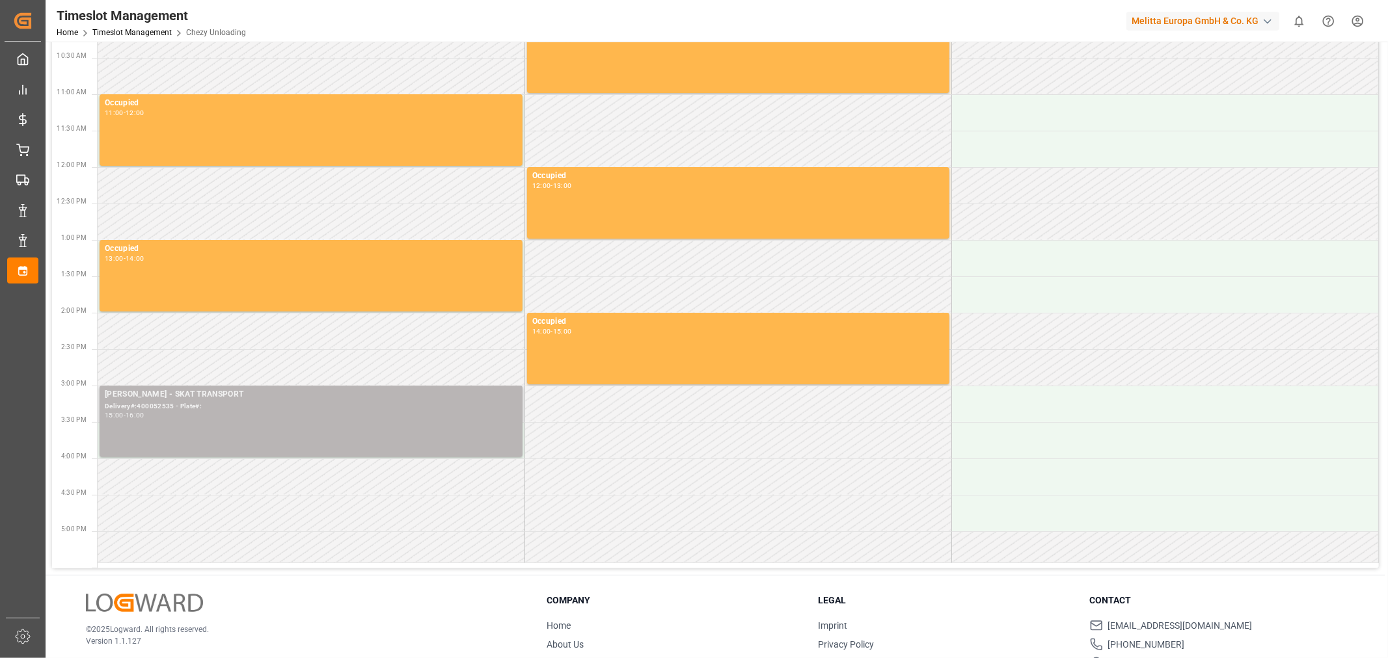
scroll to position [327, 0]
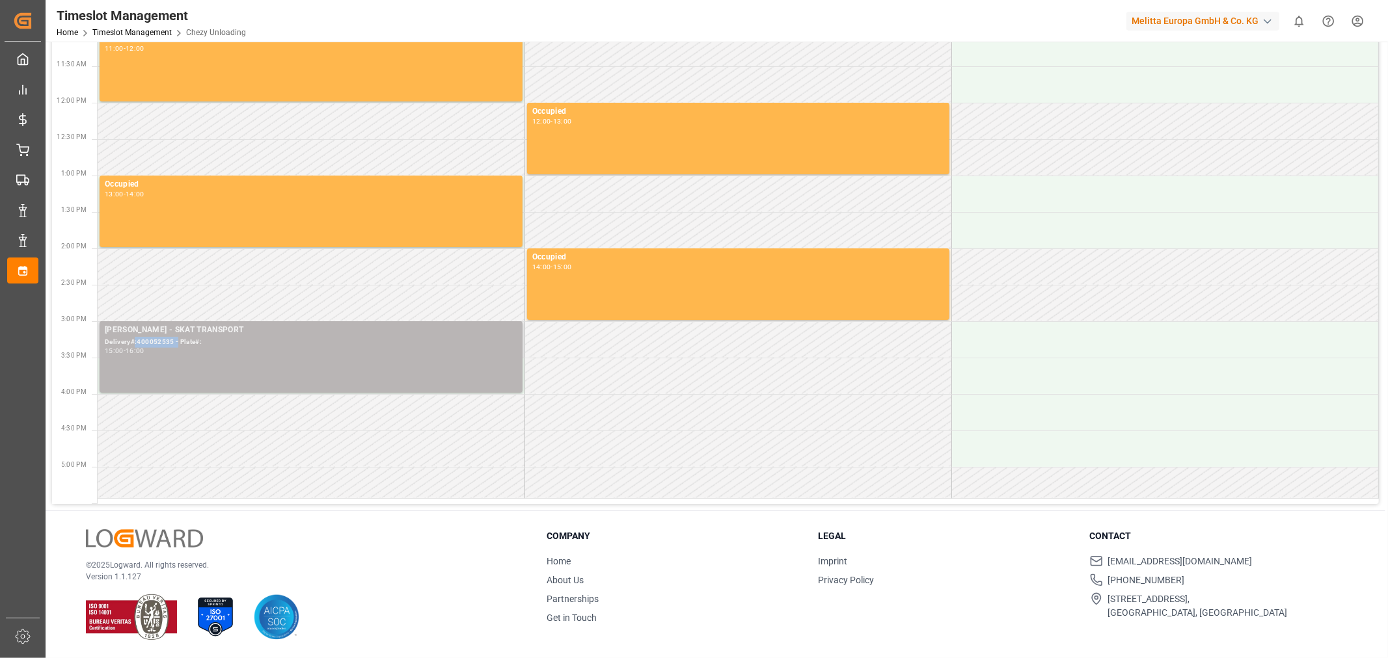
copy div ":400052535 -"
drag, startPoint x: 177, startPoint y: 343, endPoint x: 133, endPoint y: 342, distance: 43.6
click at [133, 342] on div "Delivery#:400052535 - Plate#:" at bounding box center [311, 342] width 412 height 11
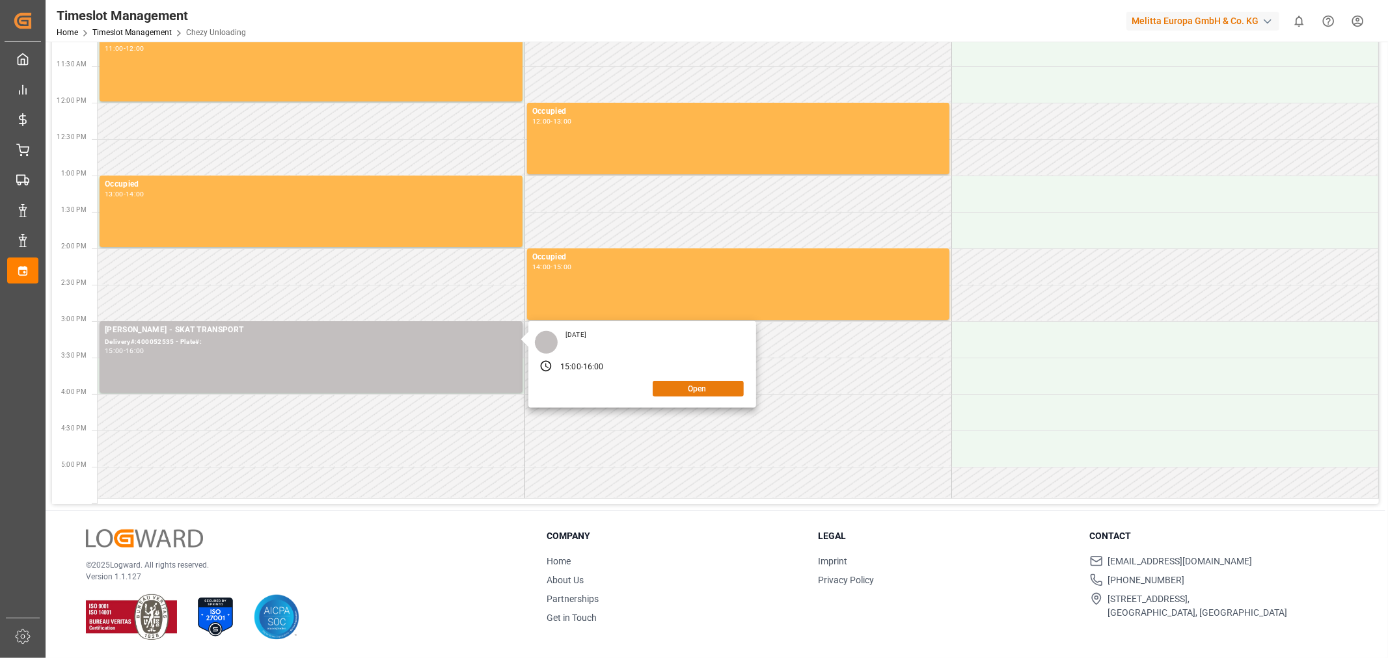
click at [680, 390] on button "Open" at bounding box center [697, 389] width 91 height 16
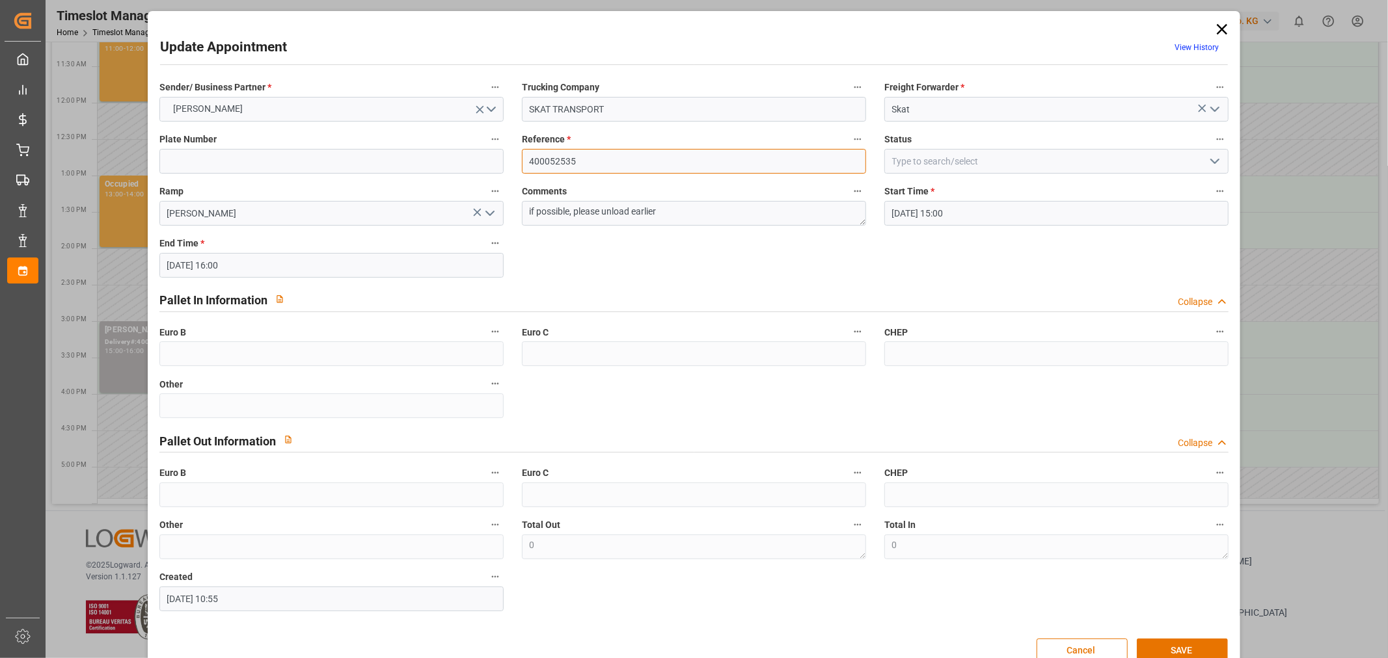
click at [609, 159] on input "400052535" at bounding box center [694, 161] width 344 height 25
click at [1216, 31] on icon at bounding box center [1221, 29] width 10 height 10
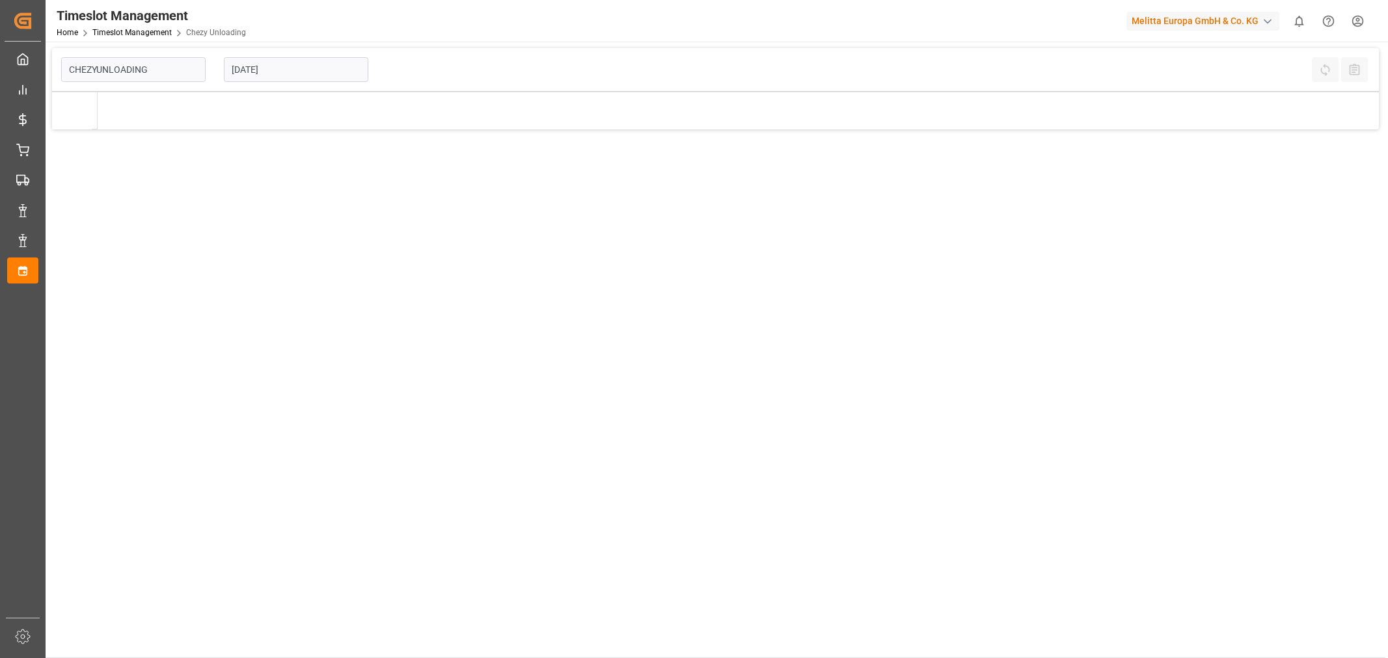
type input "Chezy Unloading"
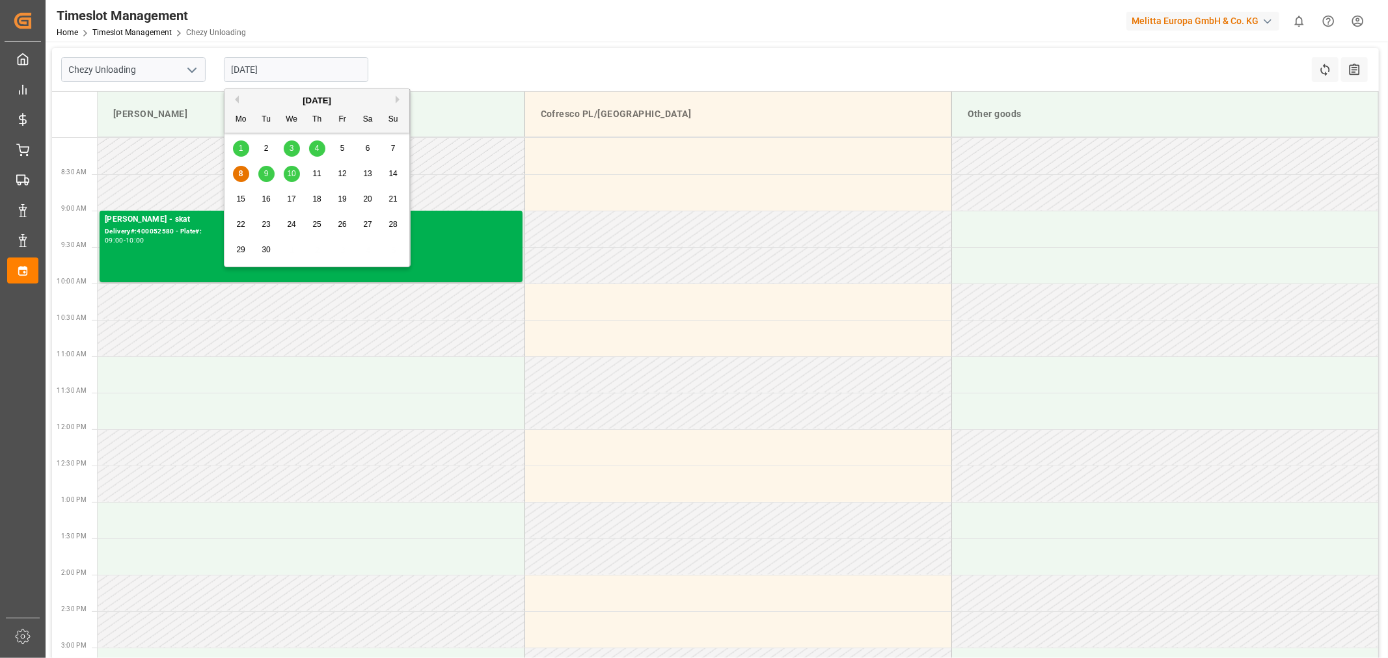
click at [243, 67] on input "[DATE]" at bounding box center [296, 69] width 144 height 25
click at [295, 171] on span "10" at bounding box center [291, 173] width 8 height 9
type input "[DATE]"
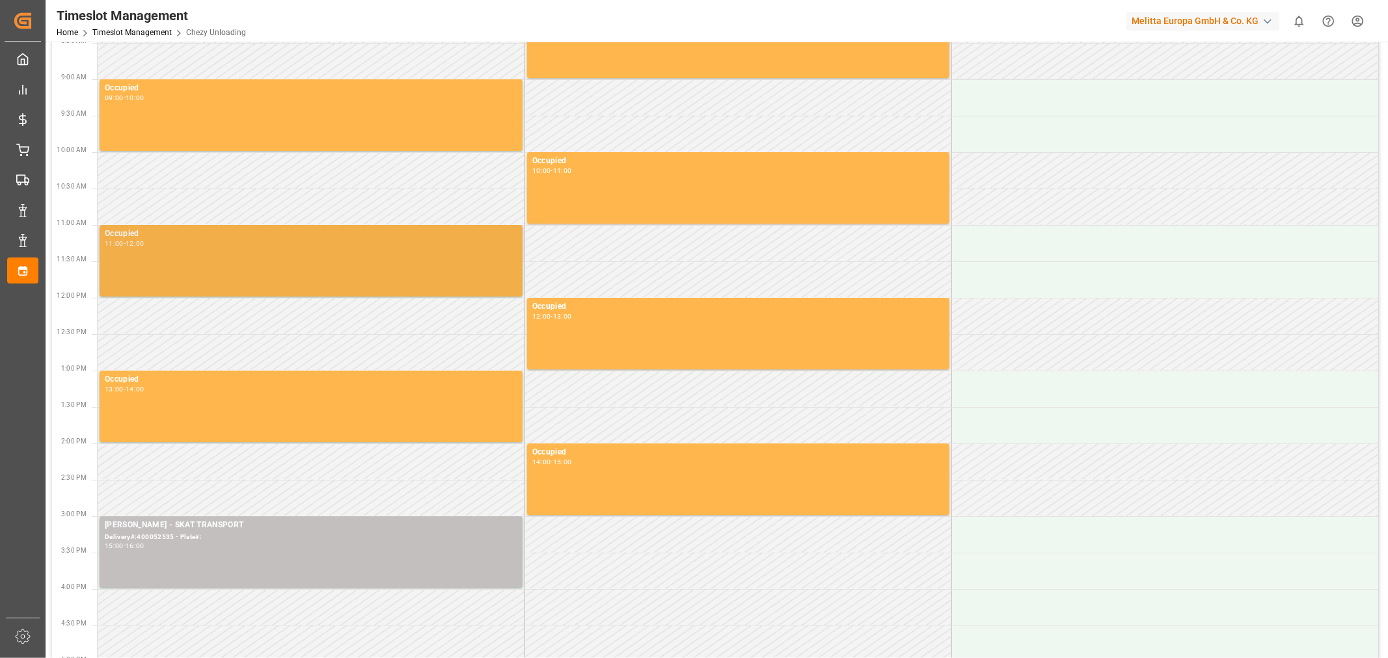
scroll to position [327, 0]
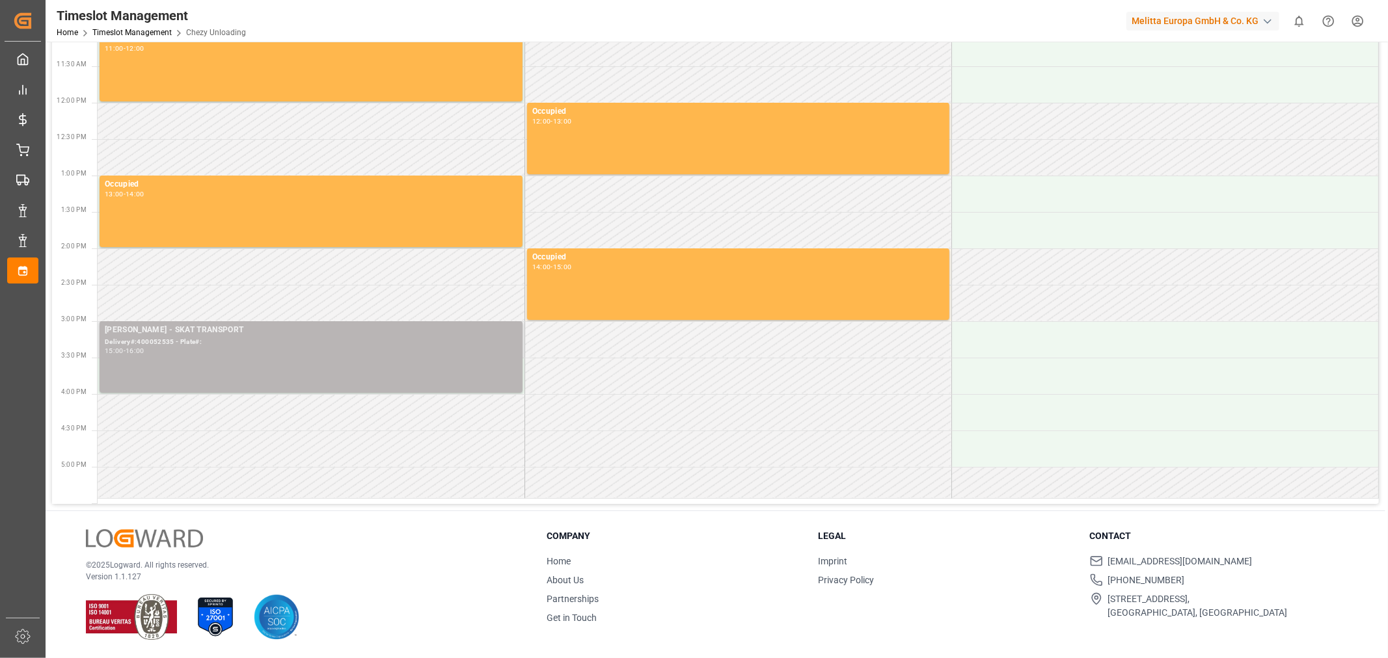
click at [157, 341] on div "Delivery#:400052535 - Plate#:" at bounding box center [311, 342] width 412 height 11
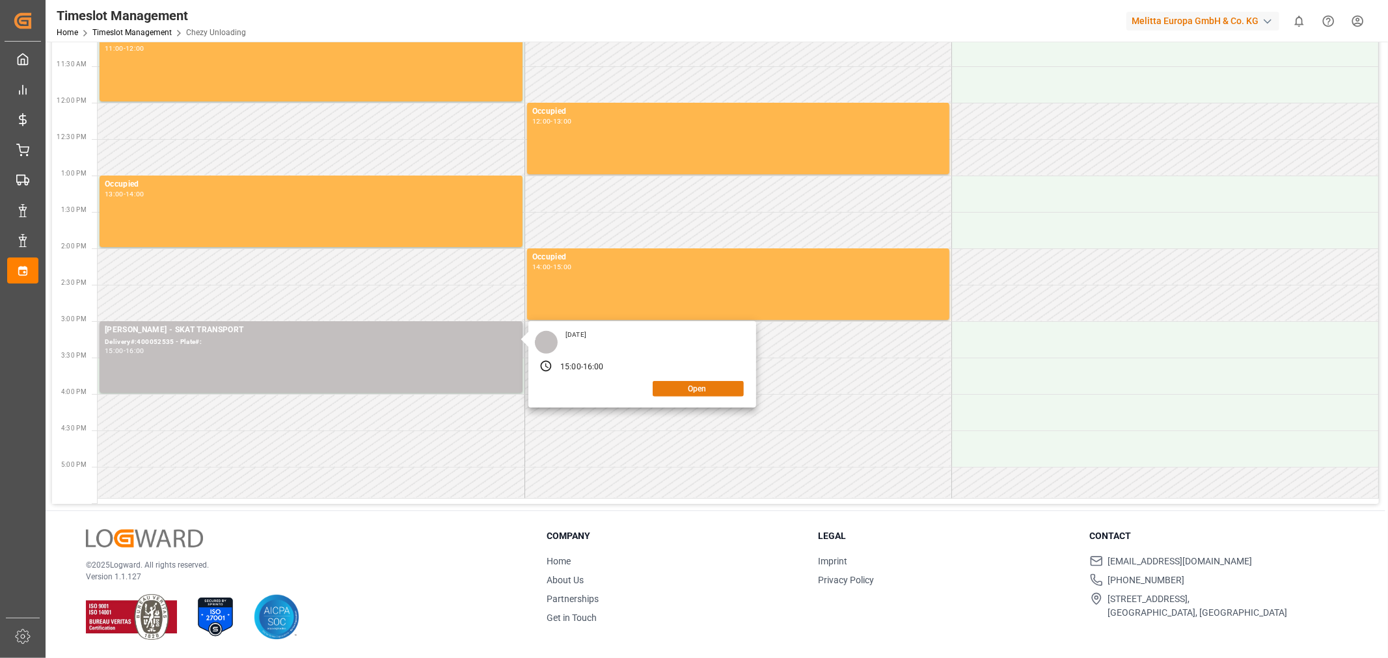
click at [736, 386] on button "Open" at bounding box center [697, 389] width 91 height 16
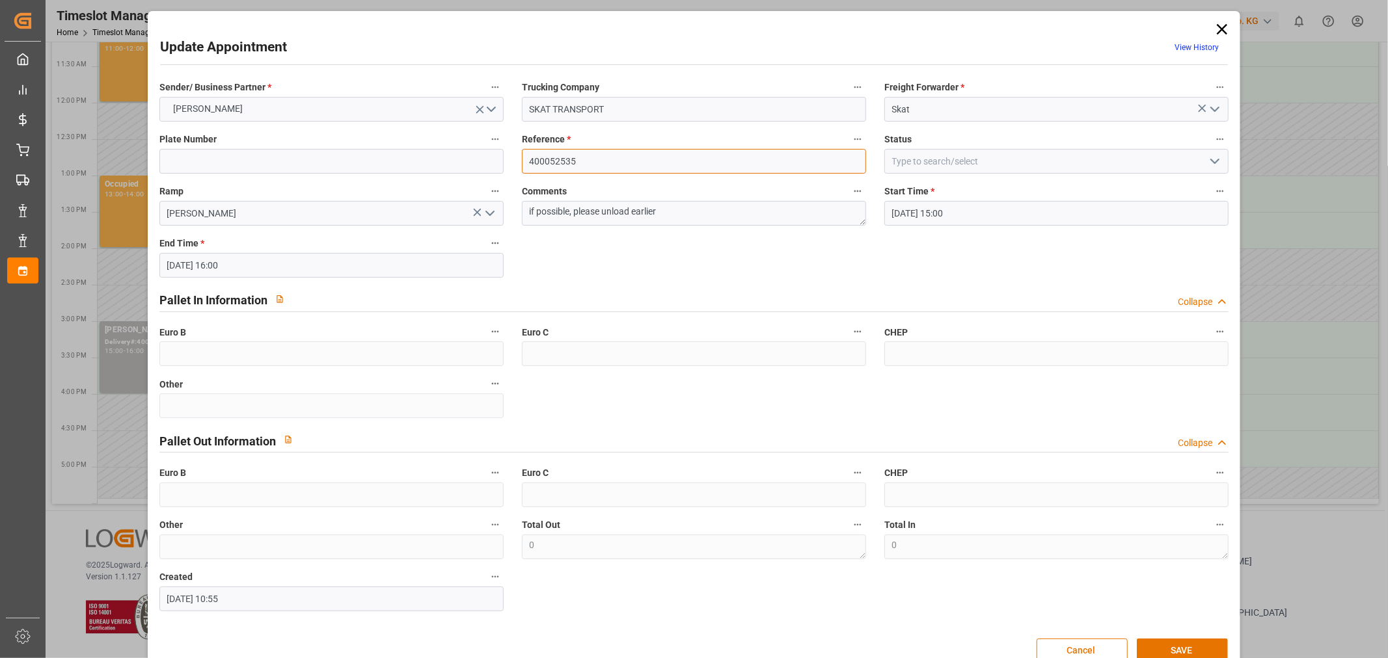
click at [574, 149] on input "400052535" at bounding box center [694, 161] width 344 height 25
click at [574, 154] on input "400052535" at bounding box center [694, 161] width 344 height 25
paste input "621"
type input "400052621"
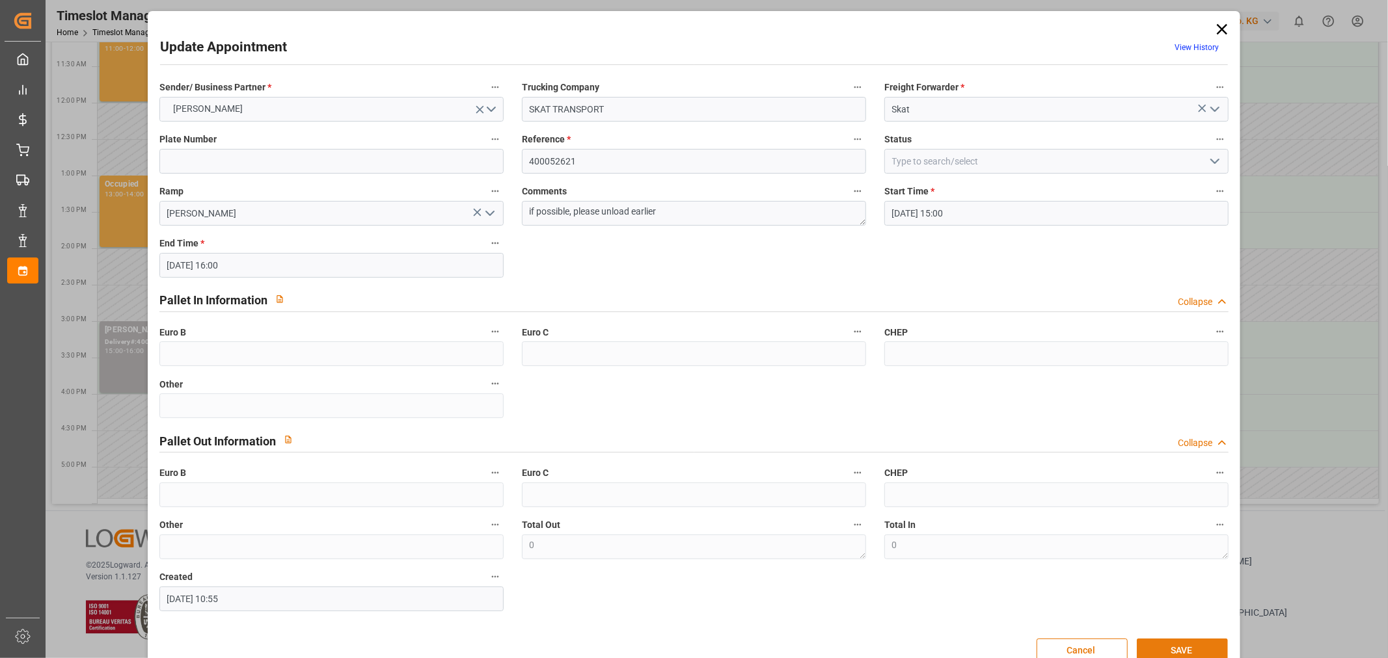
click at [1168, 656] on button "SAVE" at bounding box center [1181, 651] width 91 height 25
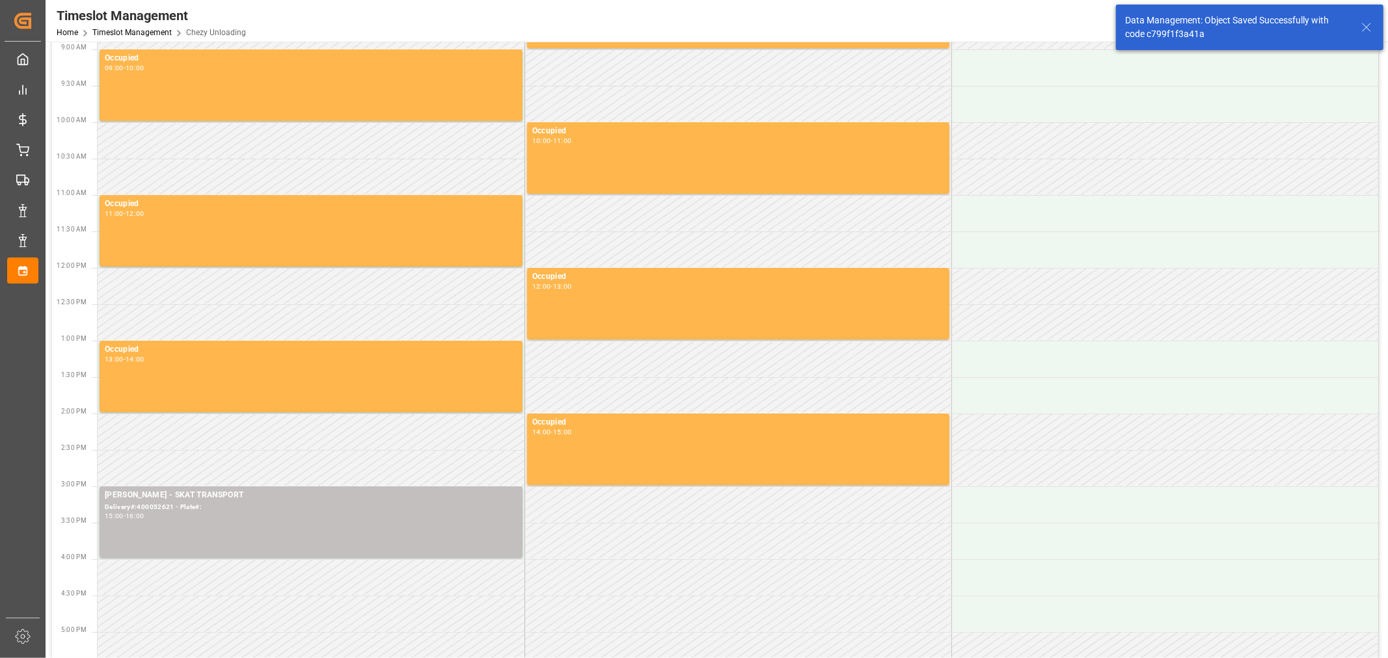
scroll to position [0, 0]
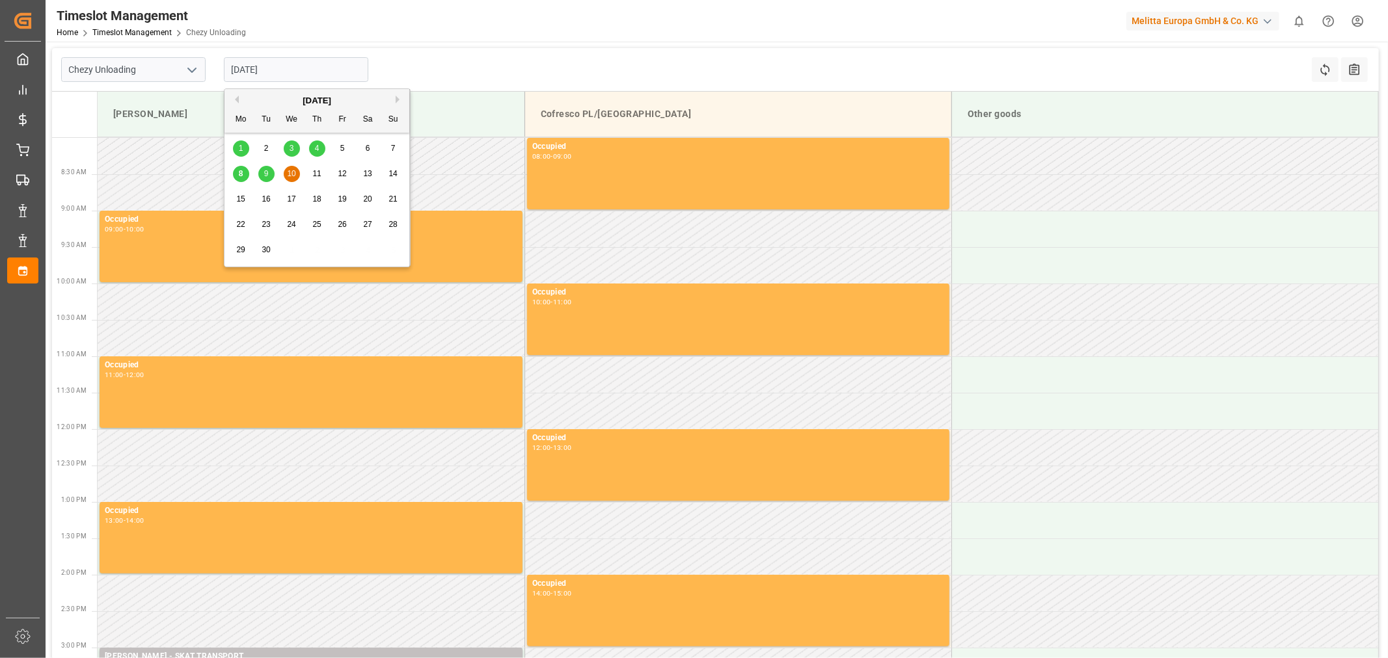
click at [239, 72] on input "[DATE]" at bounding box center [296, 69] width 144 height 25
click at [263, 168] on div "9" at bounding box center [266, 175] width 16 height 16
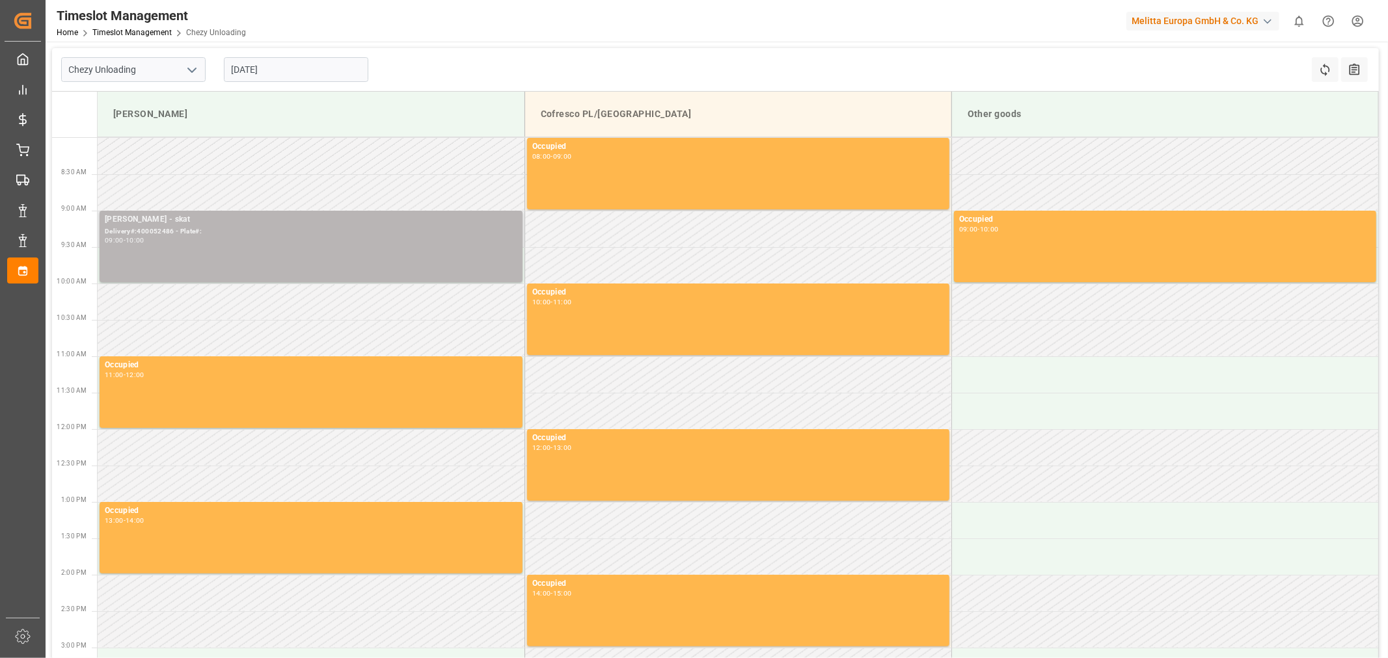
click at [163, 249] on div "[PERSON_NAME] - skat Delivery#:400052486 - Plate#: 09:00 - 10:00" at bounding box center [311, 246] width 412 height 66
drag, startPoint x: 171, startPoint y: 232, endPoint x: 137, endPoint y: 233, distance: 34.5
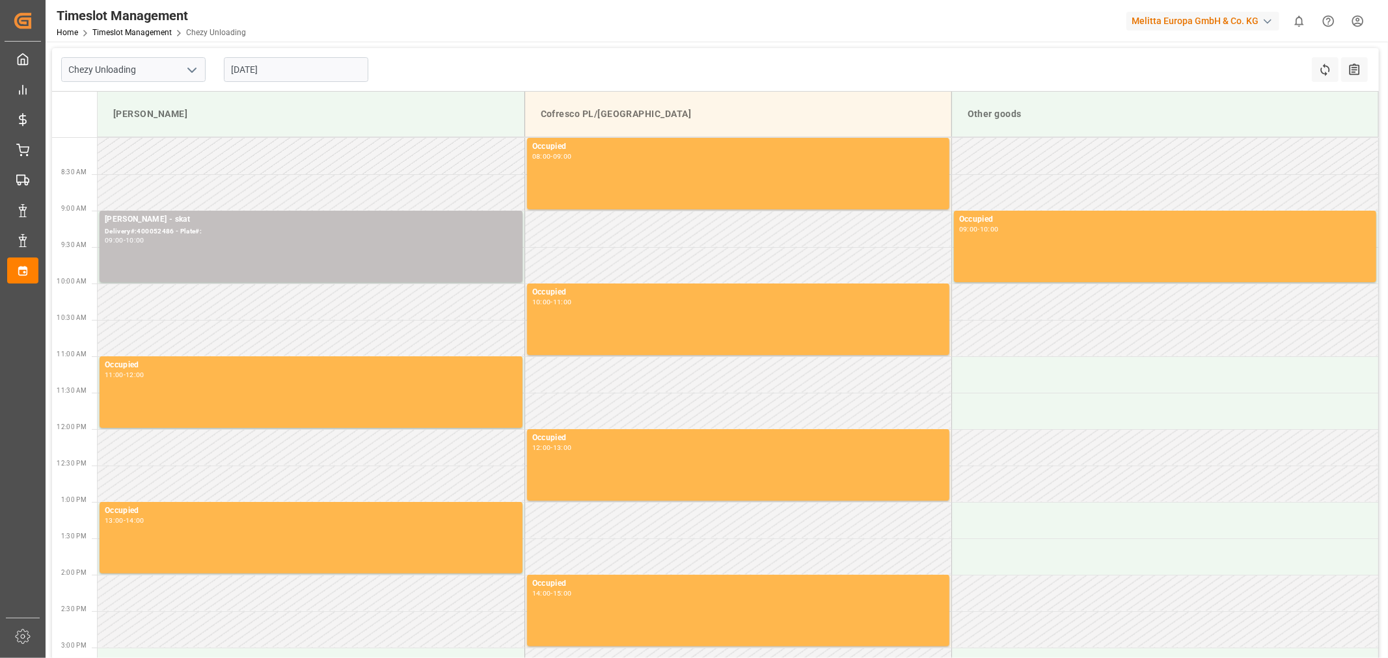
click at [250, 68] on input "[DATE]" at bounding box center [296, 69] width 144 height 25
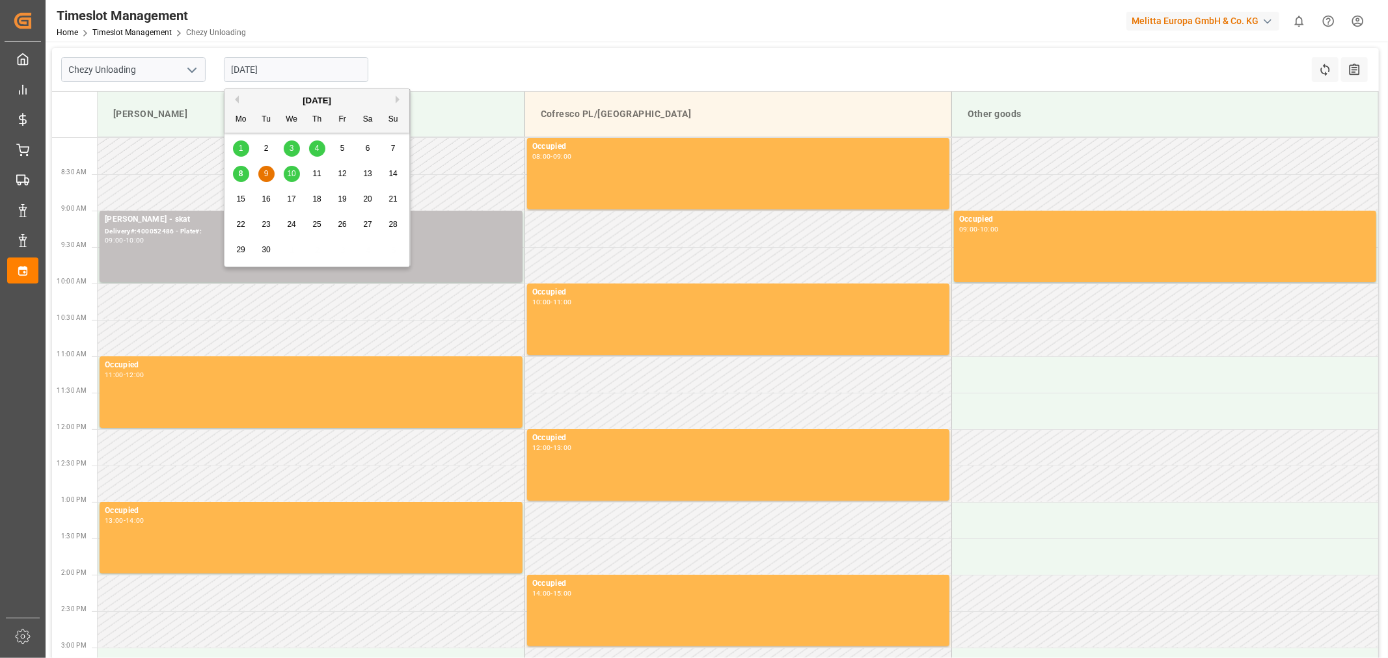
click at [239, 171] on span "8" at bounding box center [241, 173] width 5 height 9
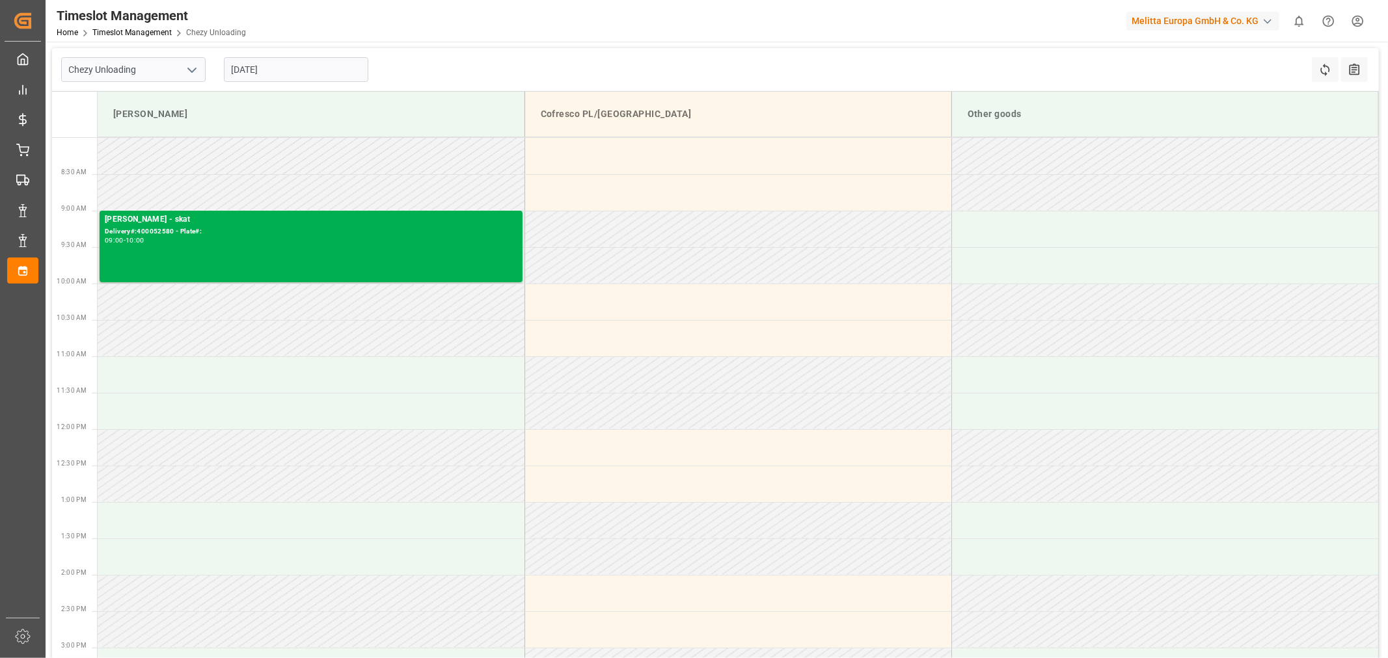
click at [291, 66] on input "[DATE]" at bounding box center [296, 69] width 144 height 25
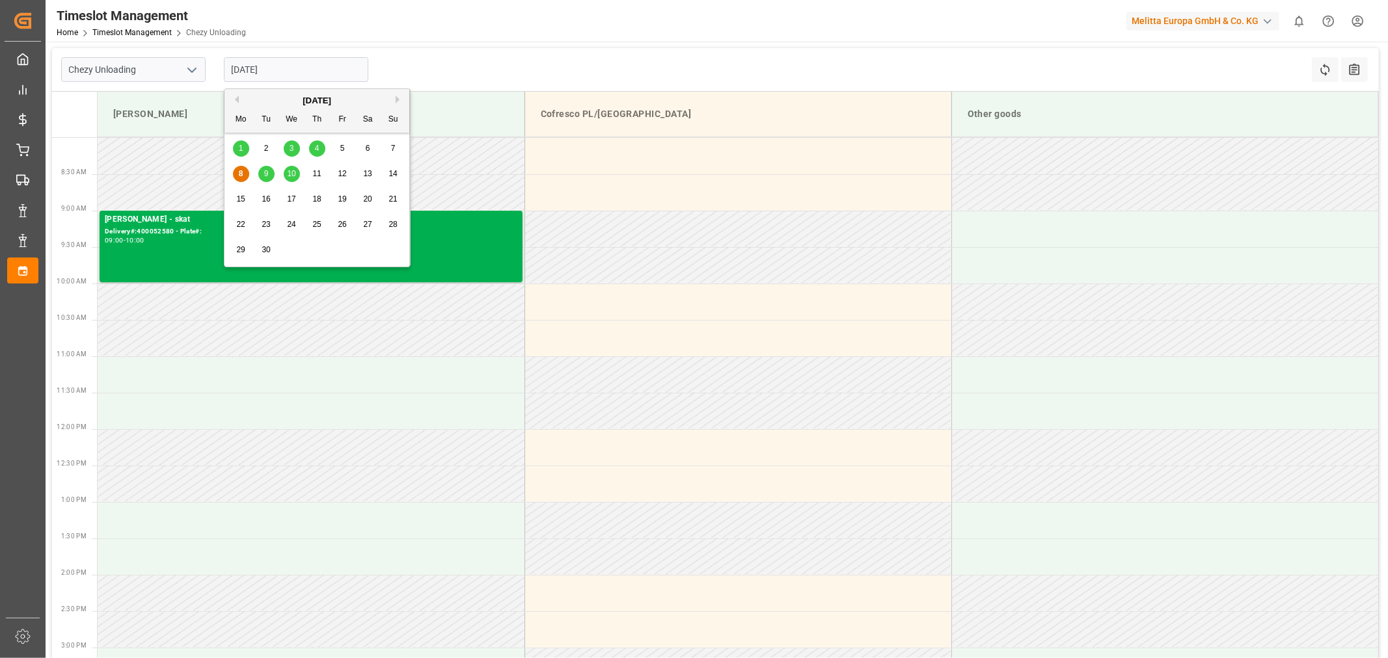
click at [264, 174] on span "9" at bounding box center [266, 173] width 5 height 9
type input "[DATE]"
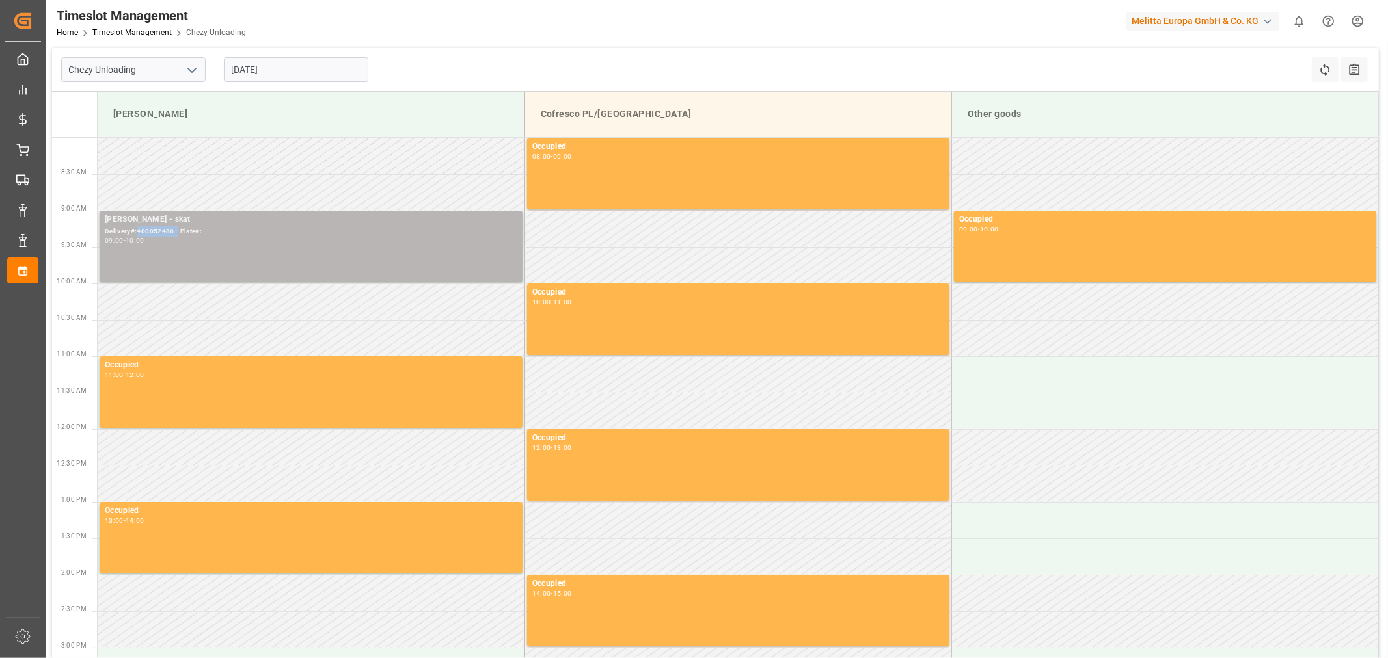
drag, startPoint x: 176, startPoint y: 233, endPoint x: 138, endPoint y: 232, distance: 37.7
click at [138, 232] on div "Delivery#:400052486 - Plate#:" at bounding box center [311, 231] width 412 height 11
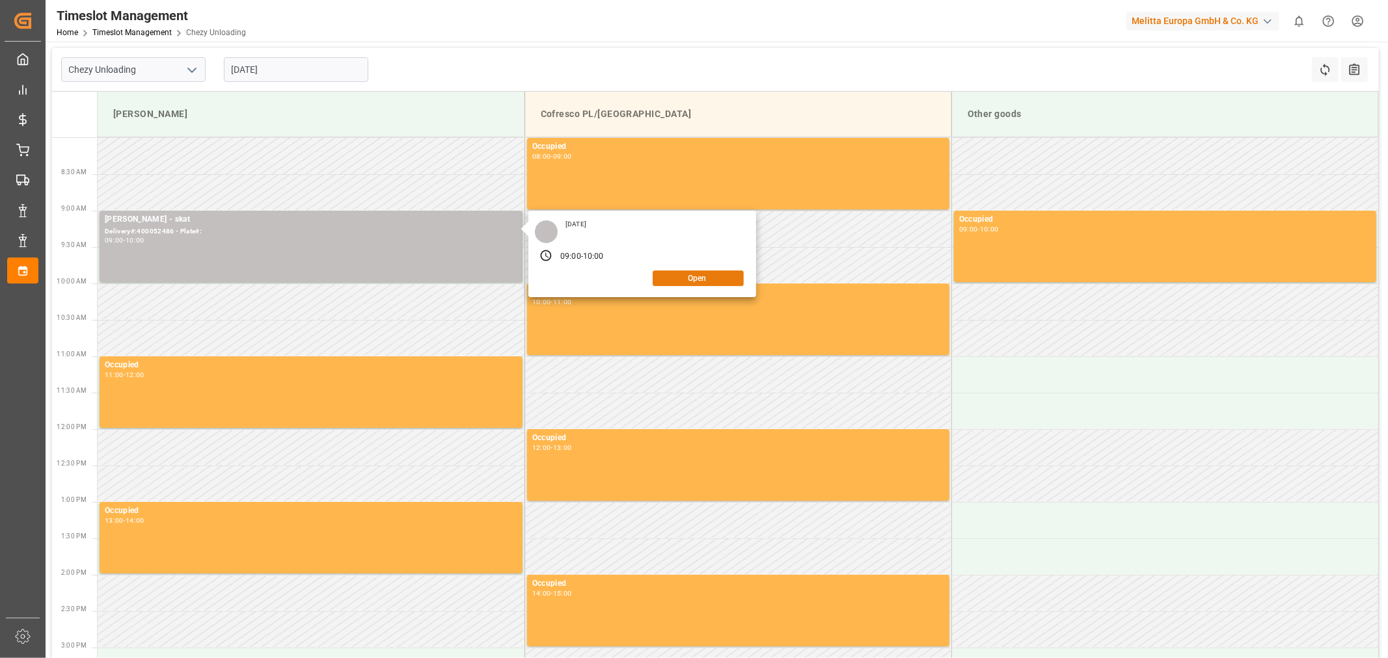
click at [684, 281] on button "Open" at bounding box center [697, 279] width 91 height 16
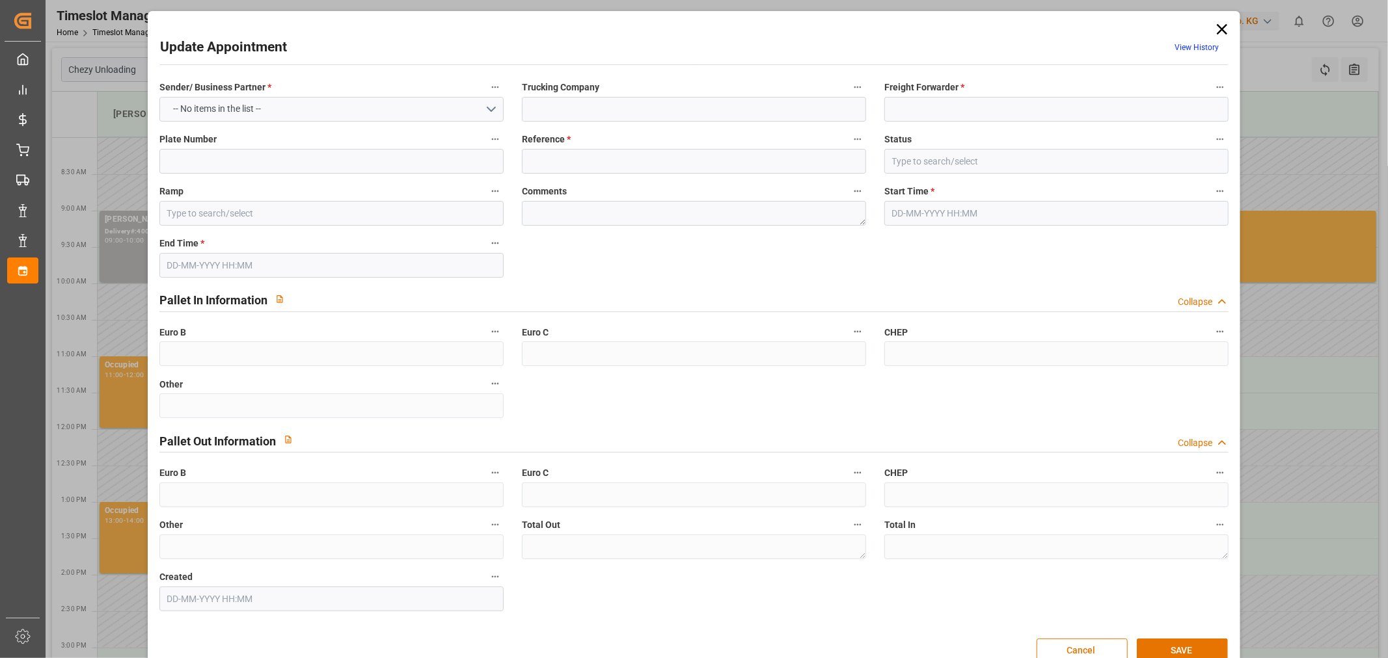
type input "skat"
type input "Skat"
type input "400052486"
type input "[PERSON_NAME]"
type textarea "0"
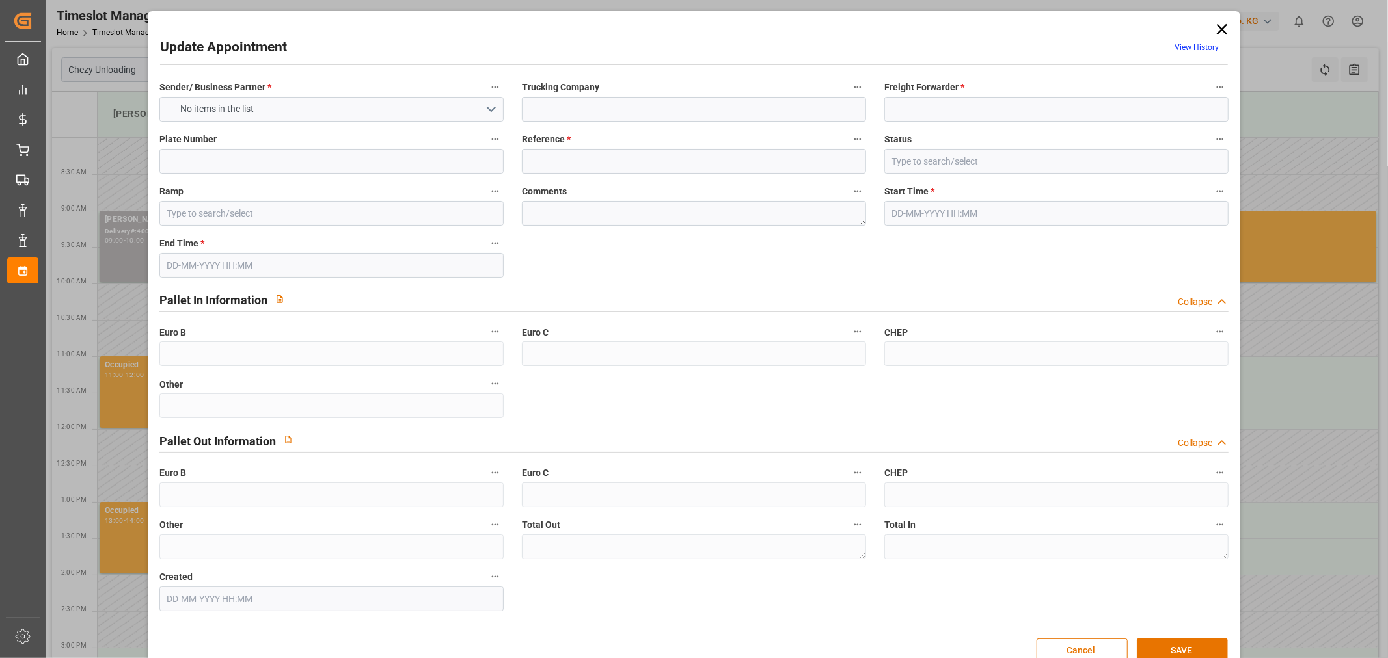
type textarea "0"
type input "[DATE] 09:00"
type input "[DATE] 10:00"
type input "[DATE] 09:44"
click at [587, 160] on input "400052486" at bounding box center [694, 161] width 344 height 25
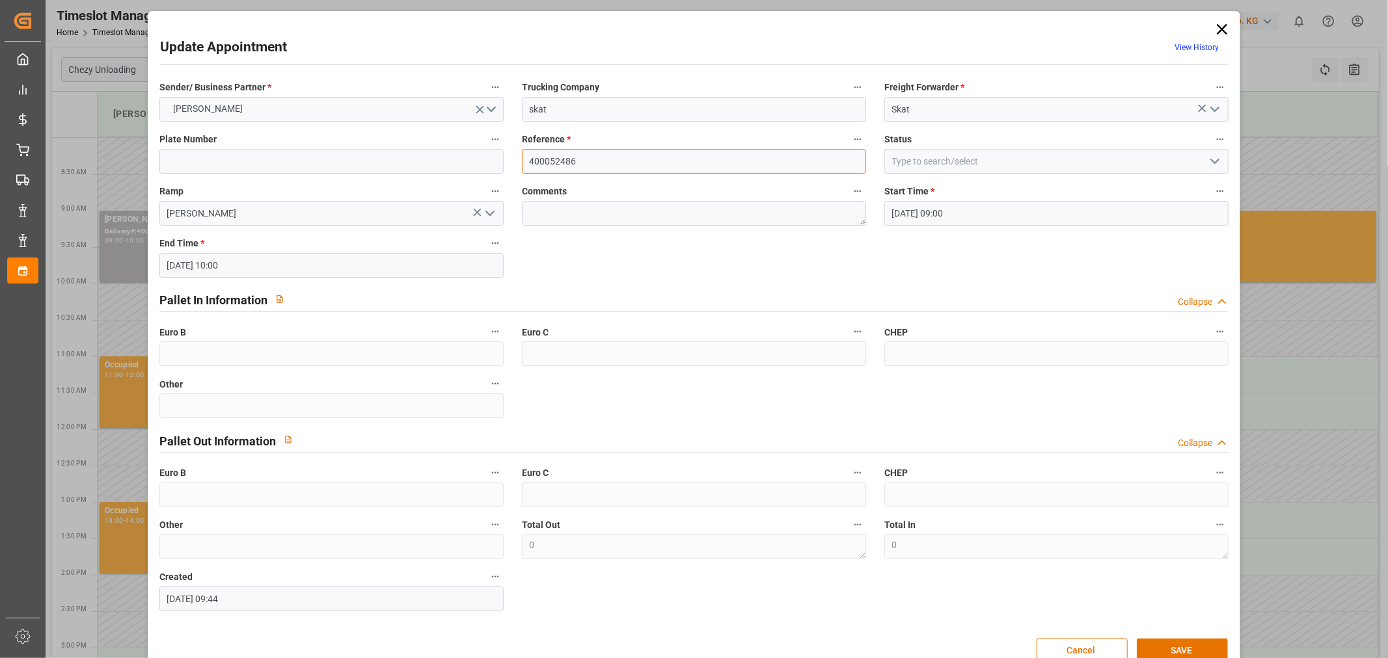
click at [587, 160] on input "400052486" at bounding box center [694, 161] width 344 height 25
paste input "621"
type input "400052621"
drag, startPoint x: 1204, startPoint y: 647, endPoint x: 511, endPoint y: 302, distance: 773.9
click at [504, 304] on div "Update Appointment View History Sender/ Business Partner * MELITTA MINDEN Truck…" at bounding box center [694, 343] width 1086 height 658
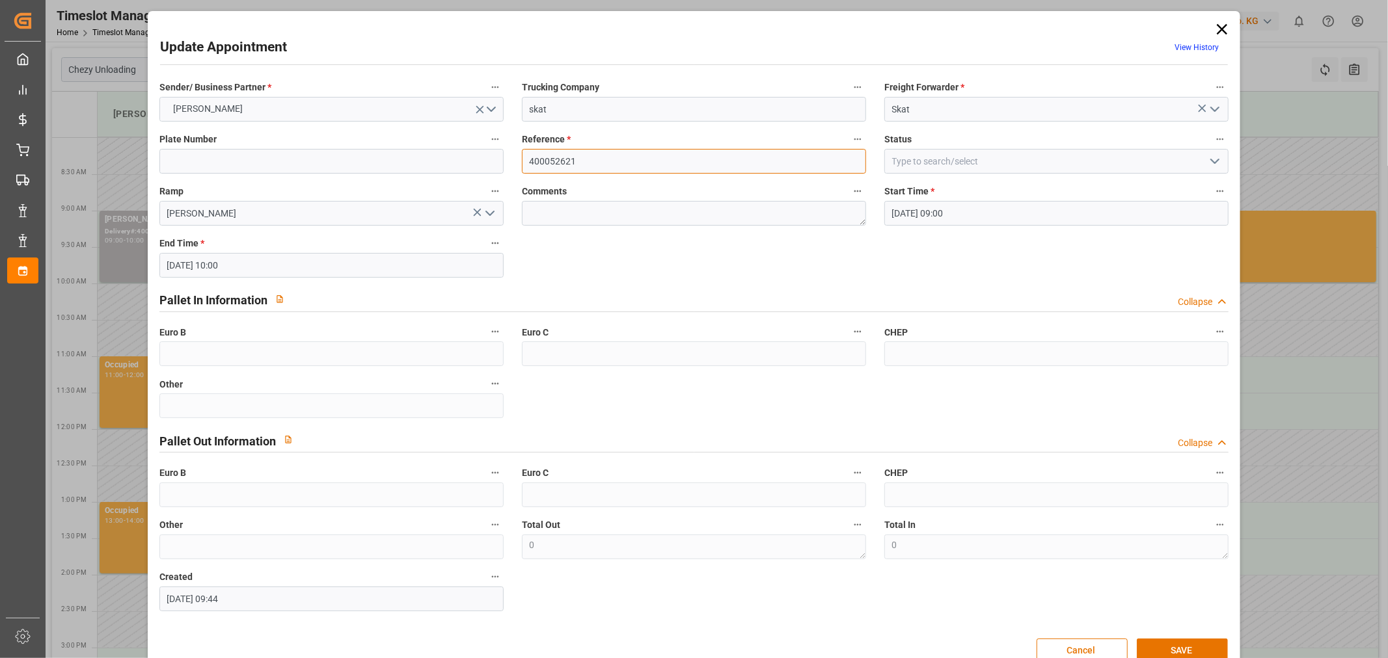
click at [608, 157] on input "400052621" at bounding box center [694, 161] width 344 height 25
click at [1062, 651] on button "Cancel" at bounding box center [1081, 651] width 91 height 25
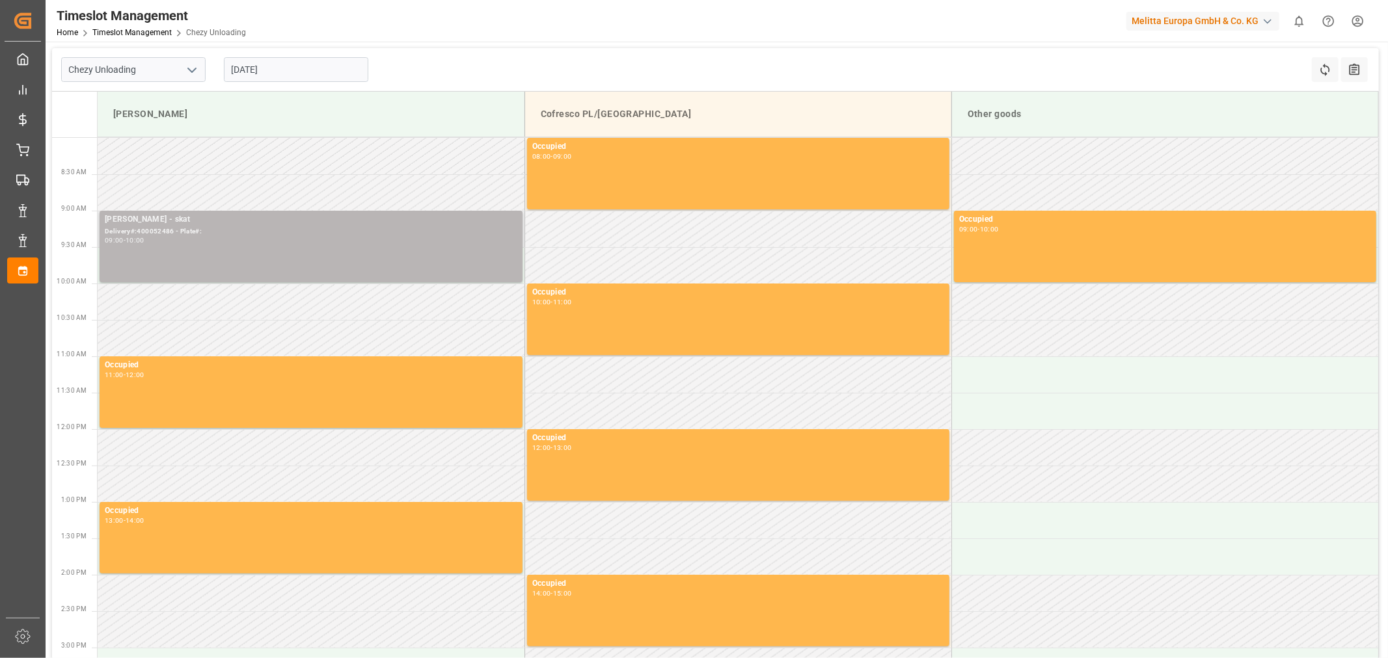
click at [185, 229] on div "Delivery#:400052486 - Plate#:" at bounding box center [311, 231] width 412 height 11
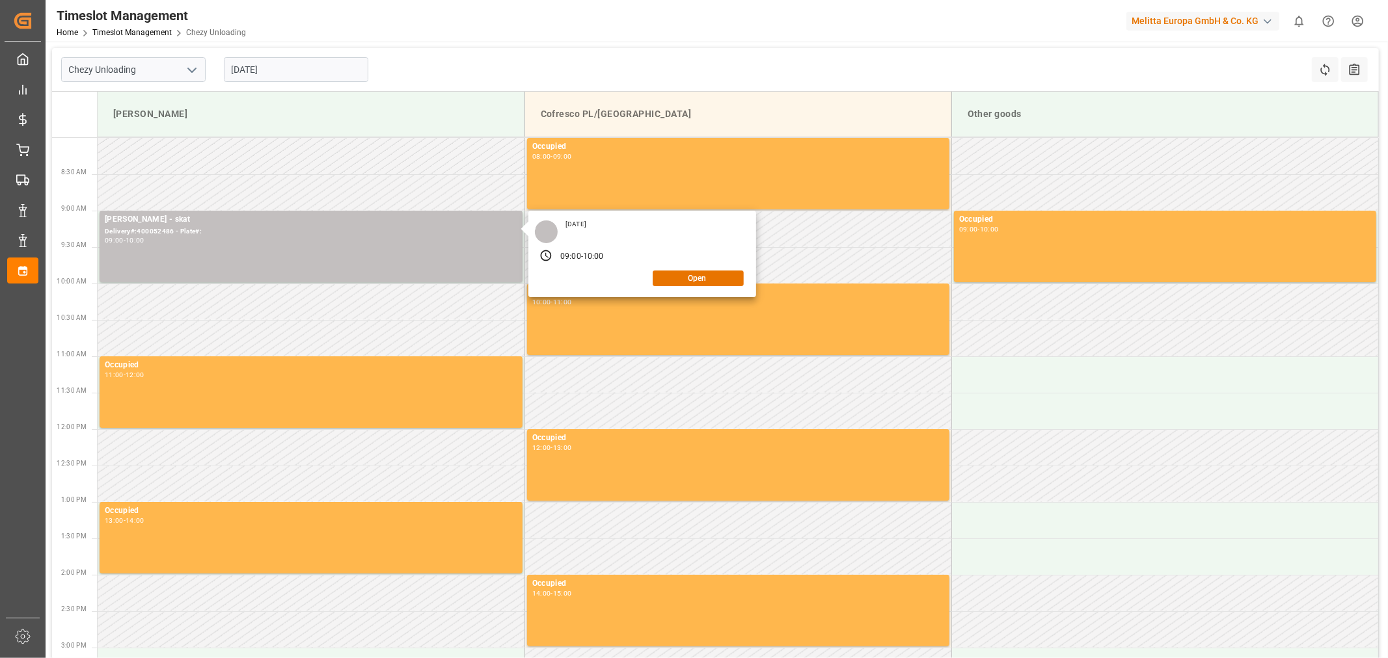
drag, startPoint x: 690, startPoint y: 68, endPoint x: 523, endPoint y: 70, distance: 166.5
click at [690, 68] on div "Chezy Unloading [DATE] Refresh Time Slots All Audits" at bounding box center [715, 70] width 1326 height 44
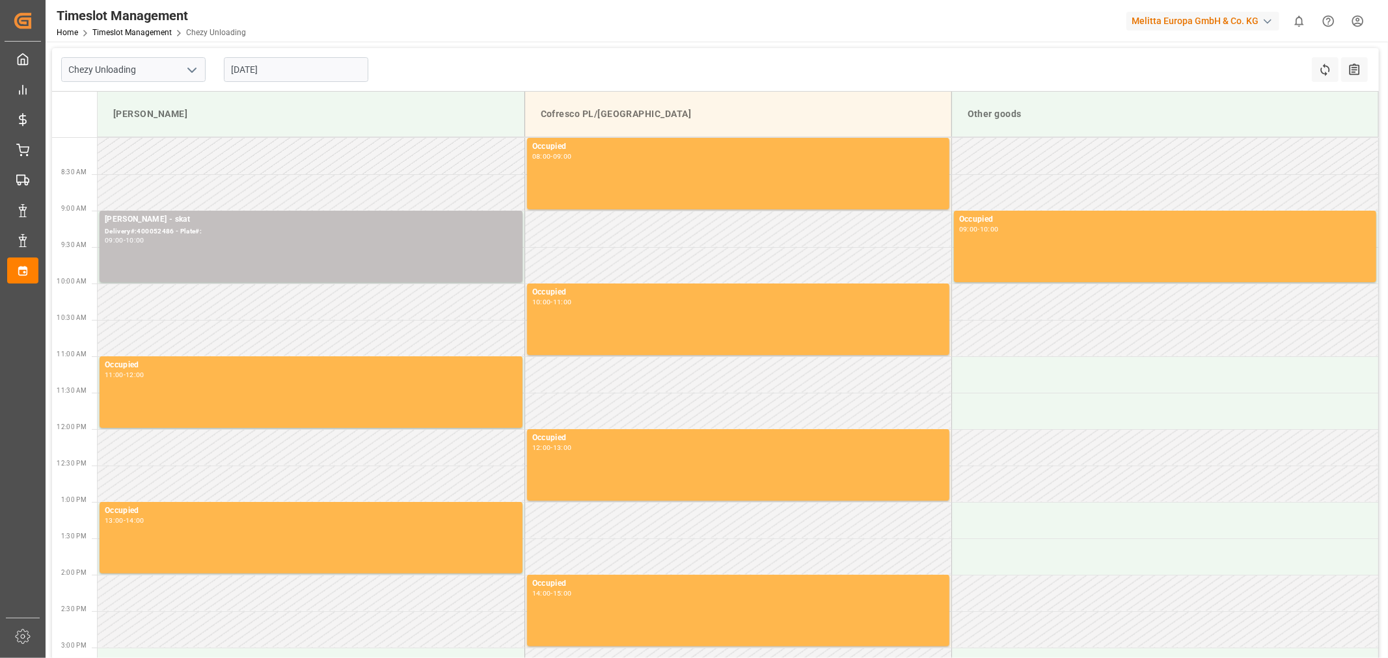
click at [271, 70] on input "[DATE]" at bounding box center [296, 69] width 144 height 25
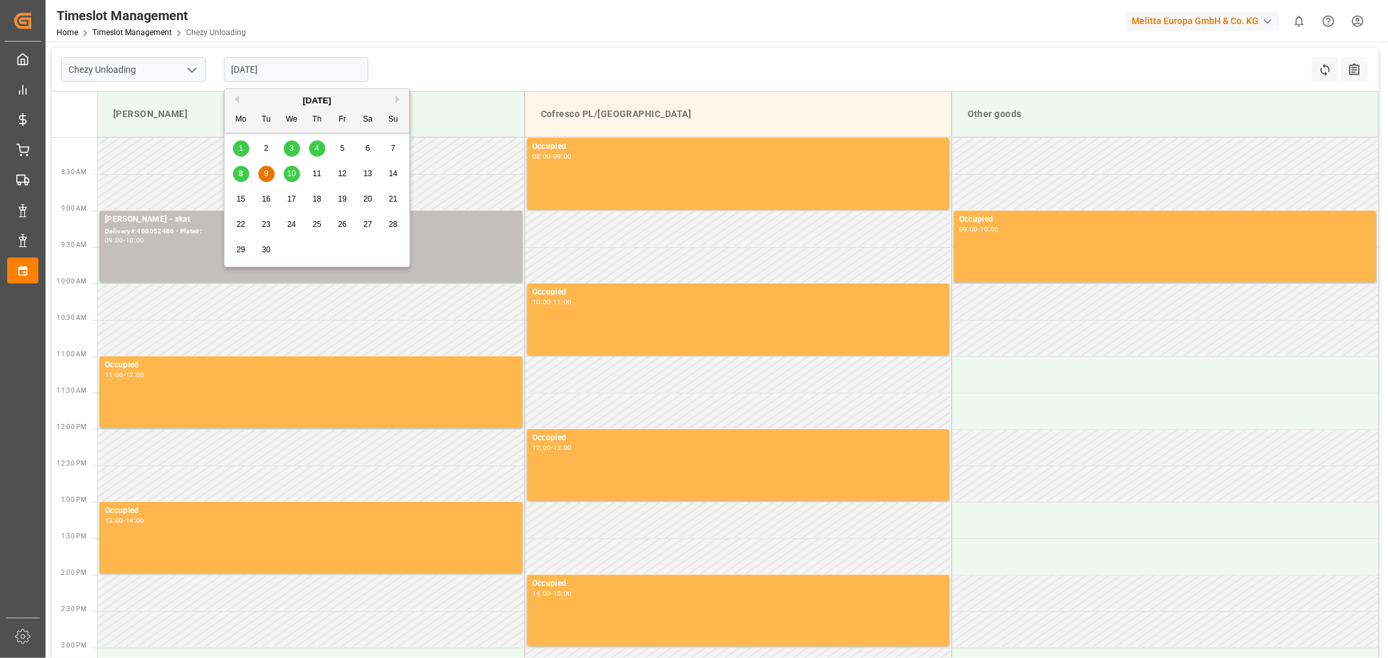
click at [301, 170] on div "8 9 10 11 12 13 14" at bounding box center [317, 173] width 178 height 25
click at [294, 172] on span "10" at bounding box center [291, 173] width 8 height 9
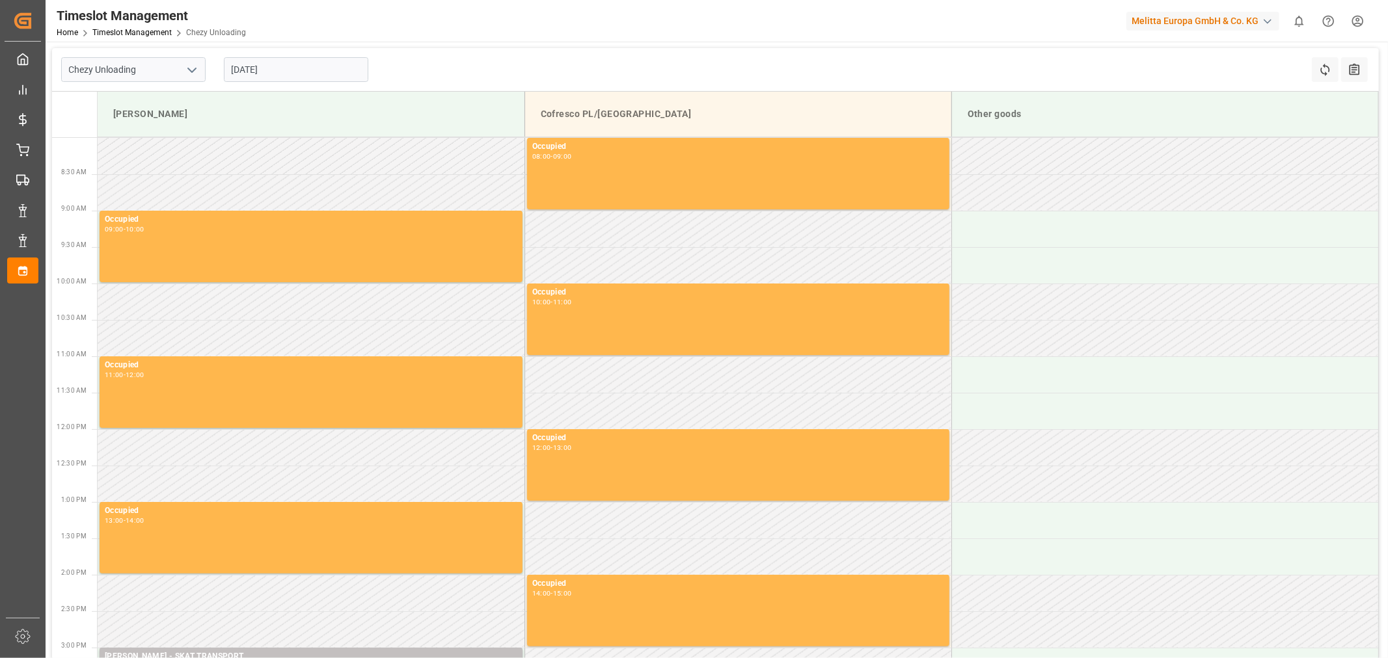
click at [453, 25] on div "Timeslot Management Home Timeslot Management Chezy Unloading Melitta Europa Gmb…" at bounding box center [711, 21] width 1351 height 42
click at [274, 62] on input "[DATE]" at bounding box center [296, 69] width 144 height 25
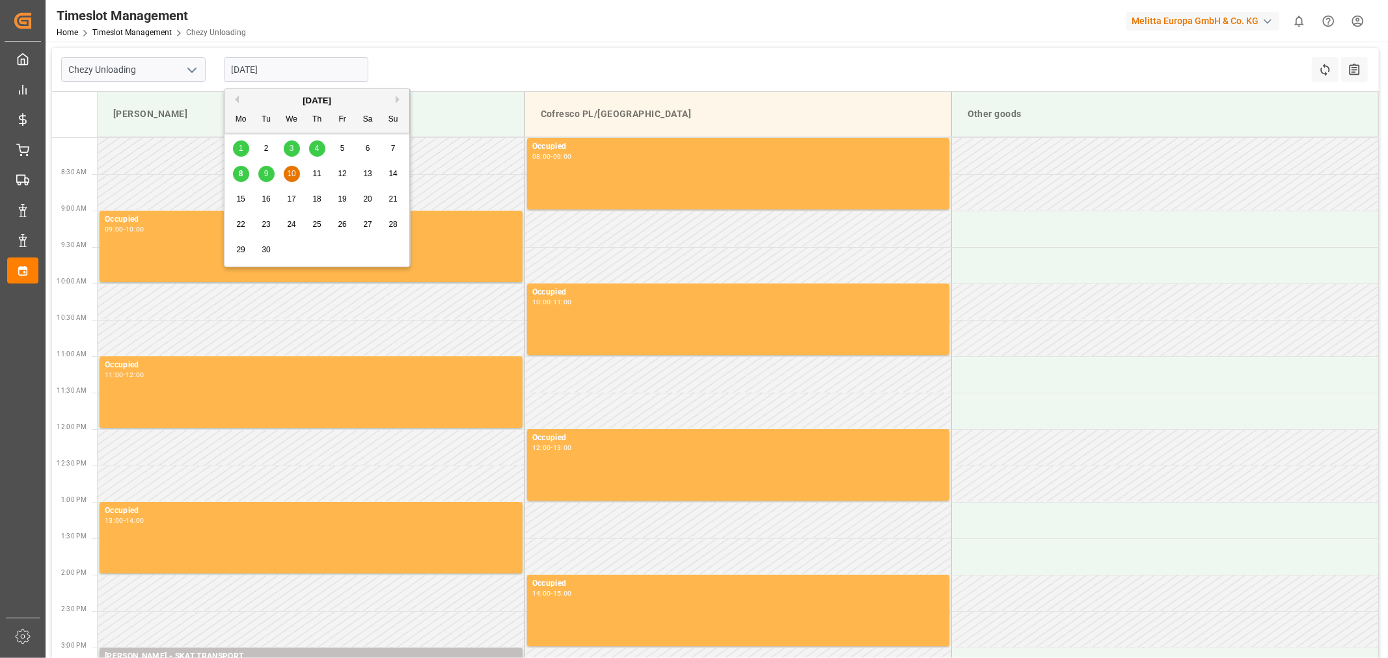
click at [288, 174] on span "10" at bounding box center [291, 173] width 8 height 9
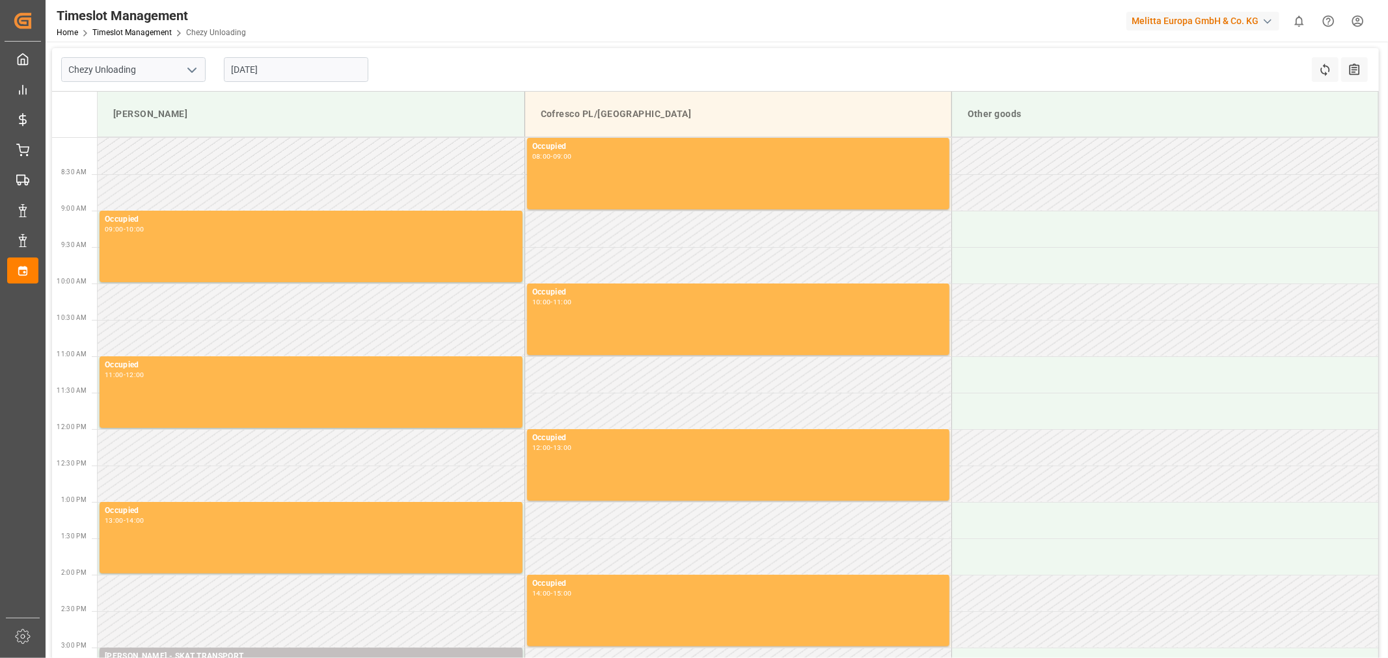
drag, startPoint x: 885, startPoint y: 140, endPoint x: 707, endPoint y: 70, distance: 191.4
click at [707, 70] on div "Chezy Unloading [DATE] Refresh Time Slots All Audits" at bounding box center [715, 70] width 1326 height 44
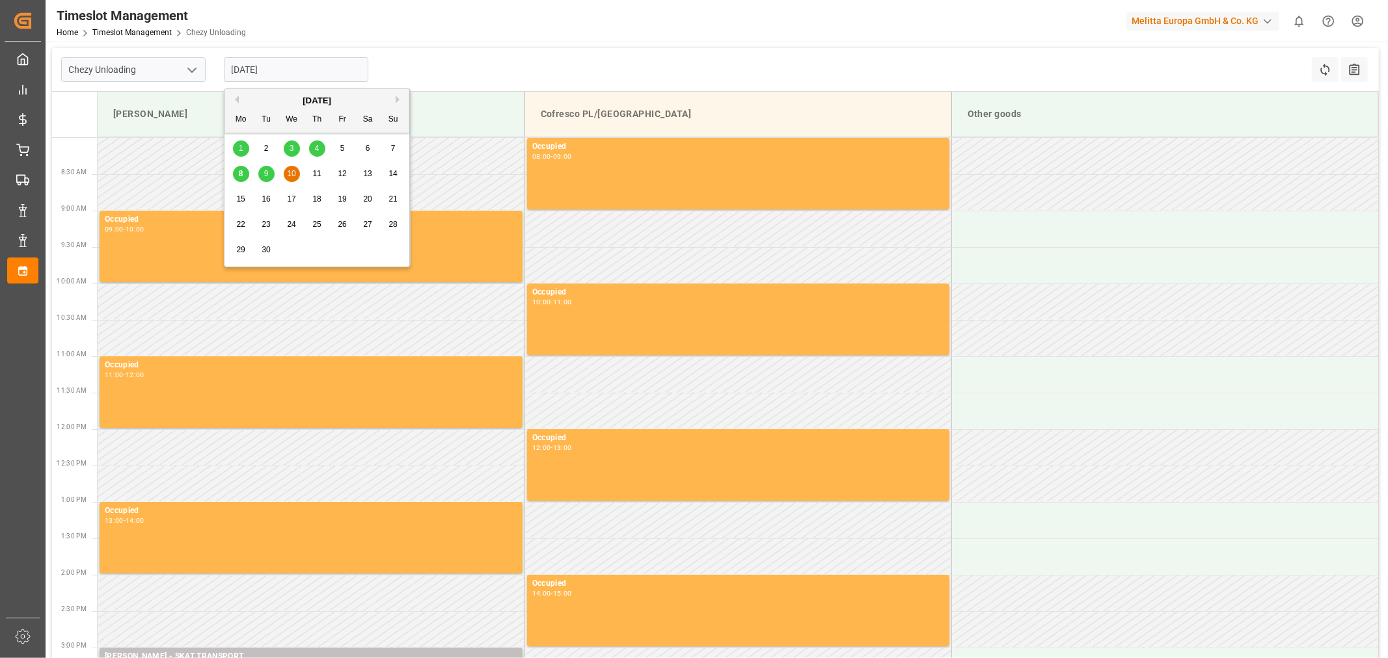
click at [268, 68] on input "[DATE]" at bounding box center [296, 69] width 144 height 25
click at [289, 172] on span "10" at bounding box center [291, 173] width 8 height 9
click at [270, 67] on input "[DATE]" at bounding box center [296, 69] width 144 height 25
click at [270, 176] on div "9" at bounding box center [266, 175] width 16 height 16
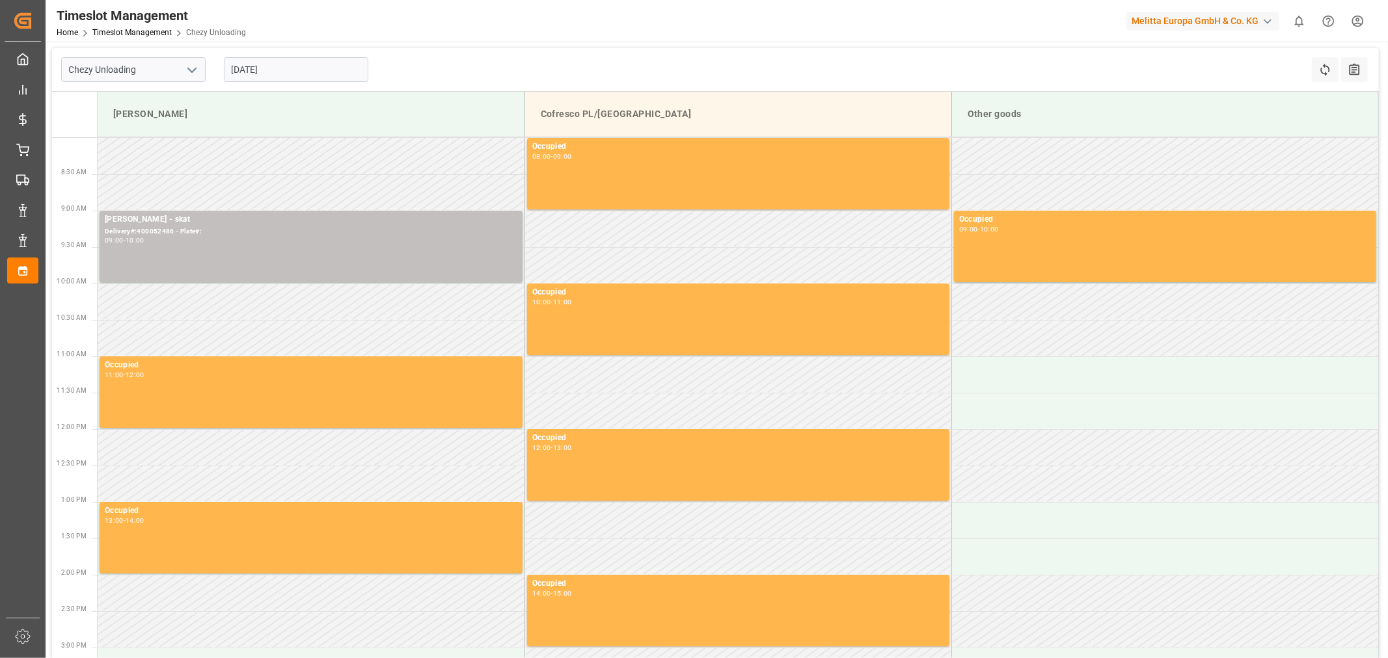
click at [284, 72] on input "[DATE]" at bounding box center [296, 69] width 144 height 25
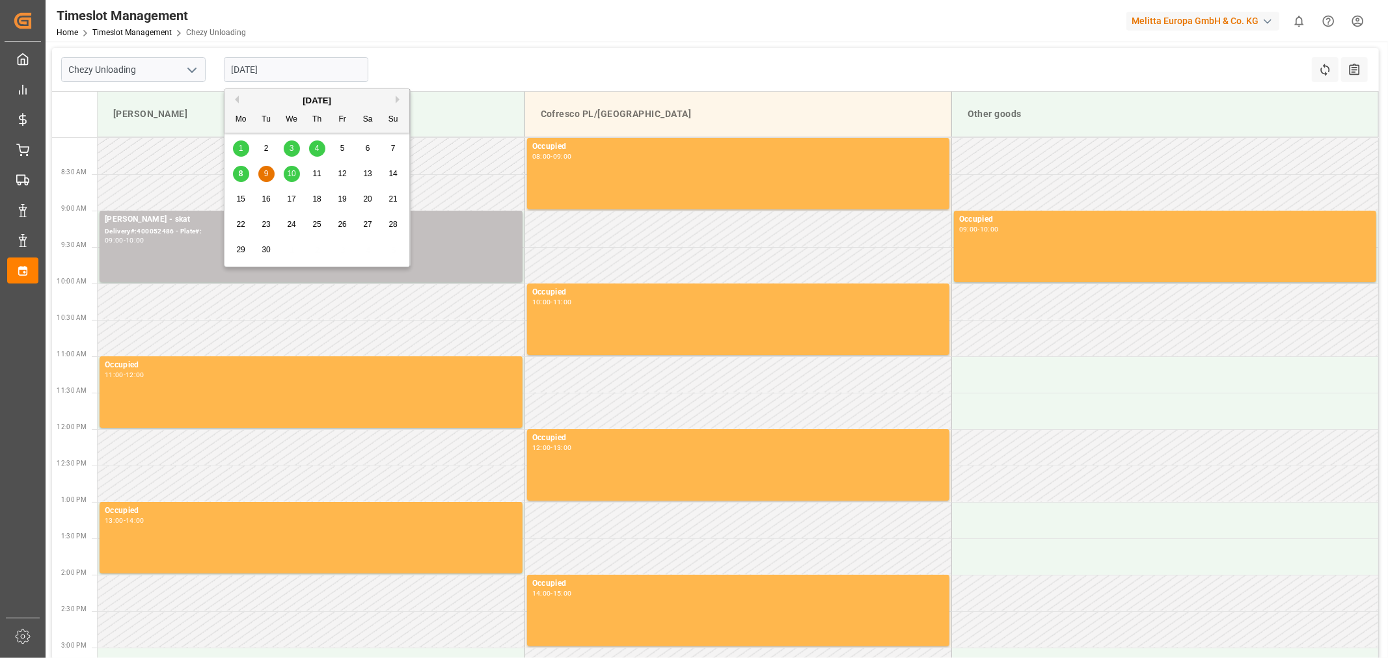
click at [293, 174] on span "10" at bounding box center [291, 173] width 8 height 9
type input "[DATE]"
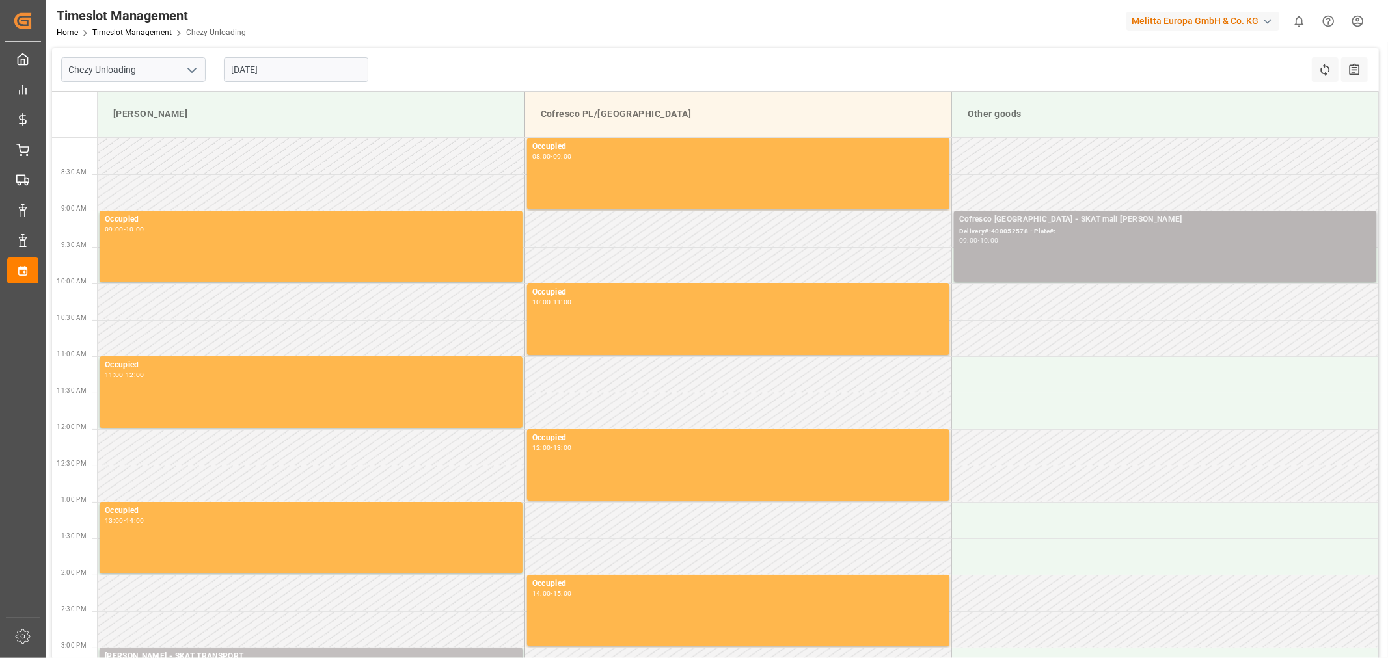
click at [1135, 236] on div "Delivery#:400052578 - Plate#:" at bounding box center [1165, 231] width 412 height 11
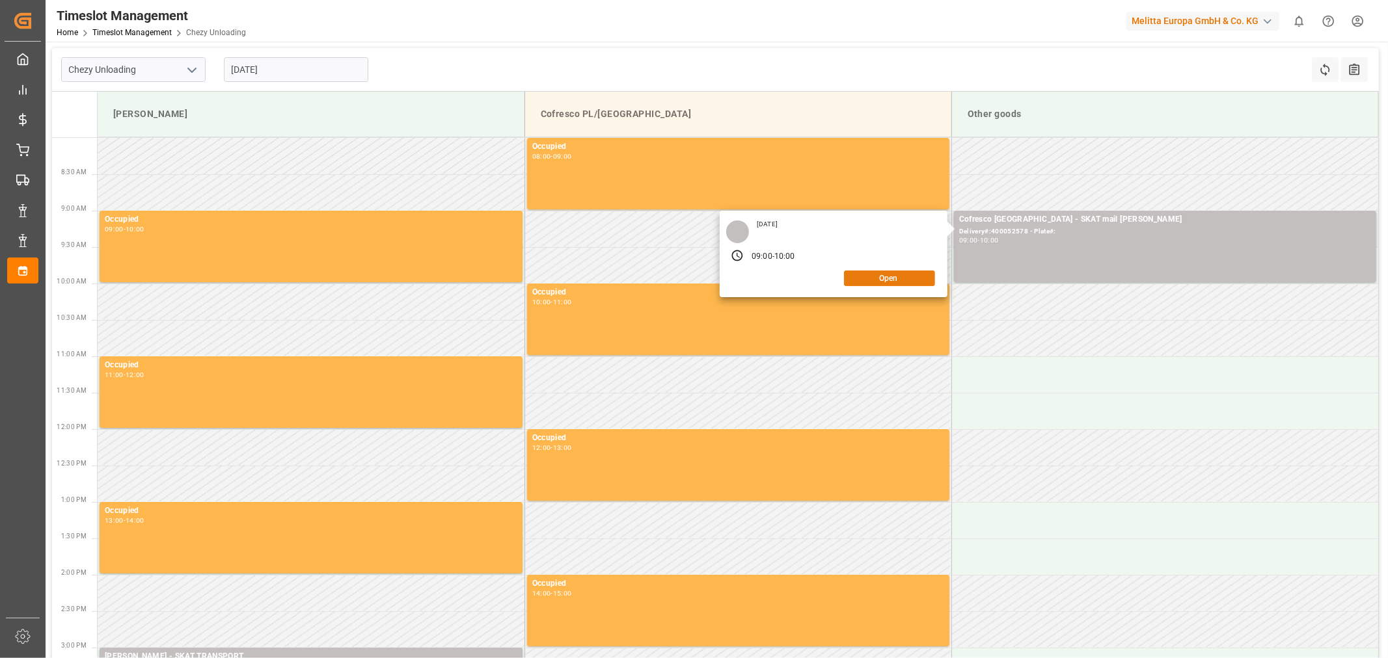
click at [900, 278] on button "Open" at bounding box center [889, 279] width 91 height 16
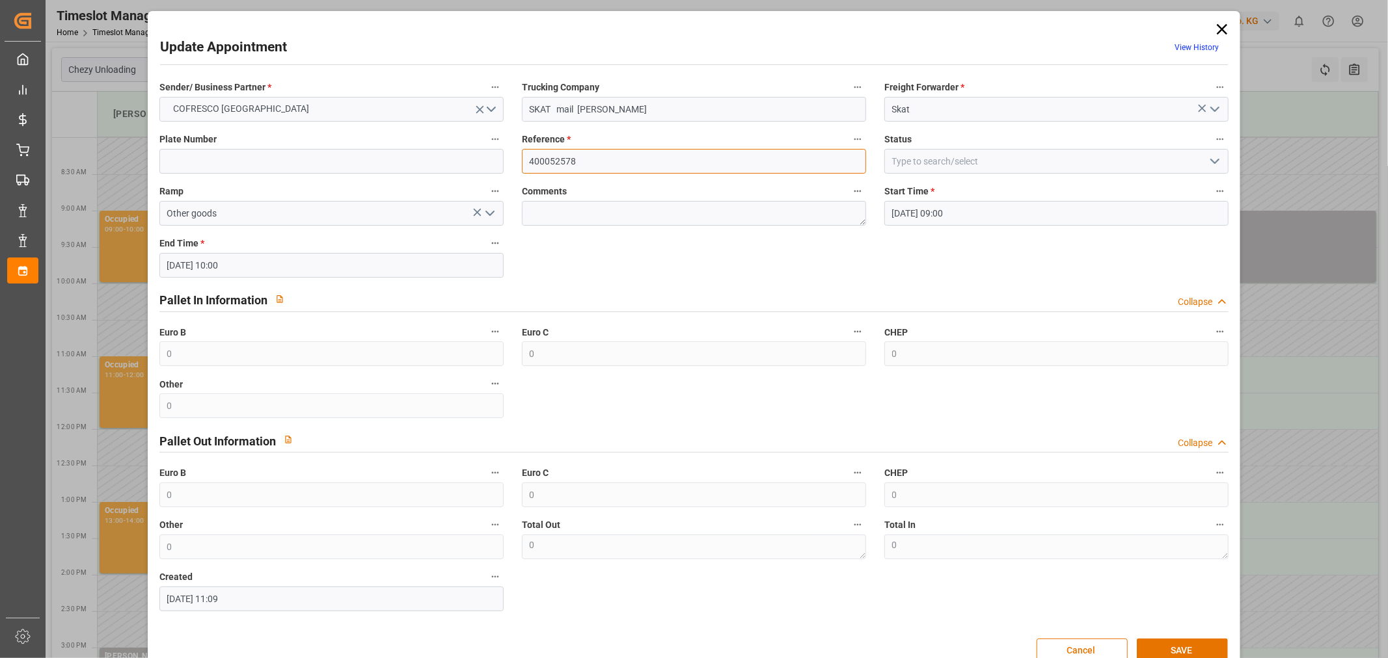
click at [595, 165] on input "400052578" at bounding box center [694, 161] width 344 height 25
paste input "655"
type input "400052655"
click at [628, 220] on textarea at bounding box center [694, 213] width 344 height 25
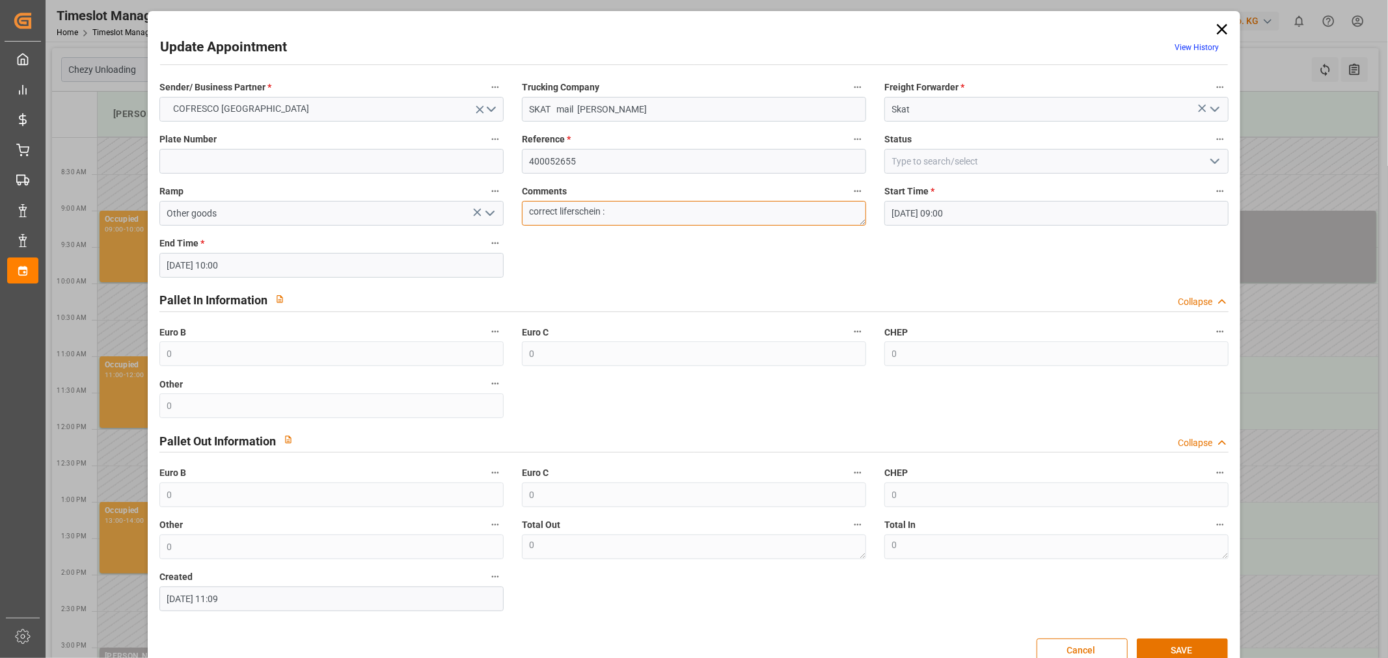
paste textarea "400052655"
type textarea "correct liferschein : 400052655"
drag, startPoint x: 1172, startPoint y: 649, endPoint x: 928, endPoint y: 522, distance: 274.1
click at [1172, 649] on button "SAVE" at bounding box center [1181, 651] width 91 height 25
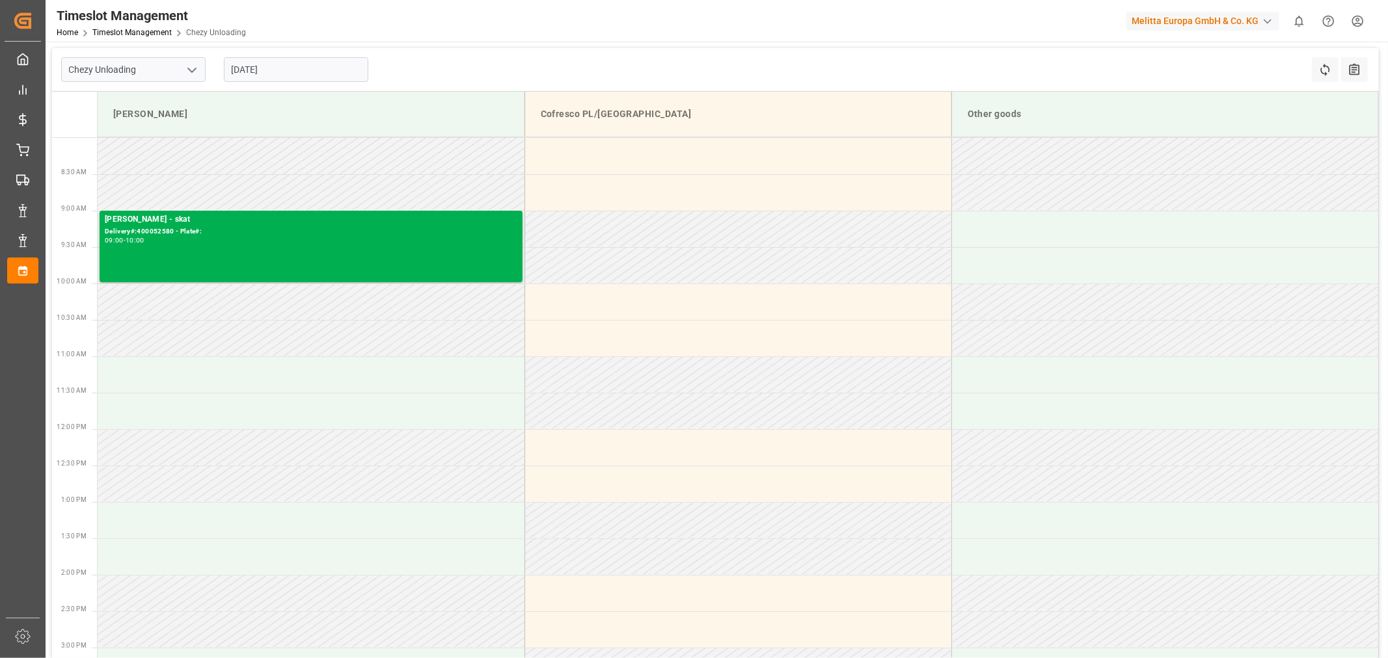
click at [282, 66] on input "[DATE]" at bounding box center [296, 69] width 144 height 25
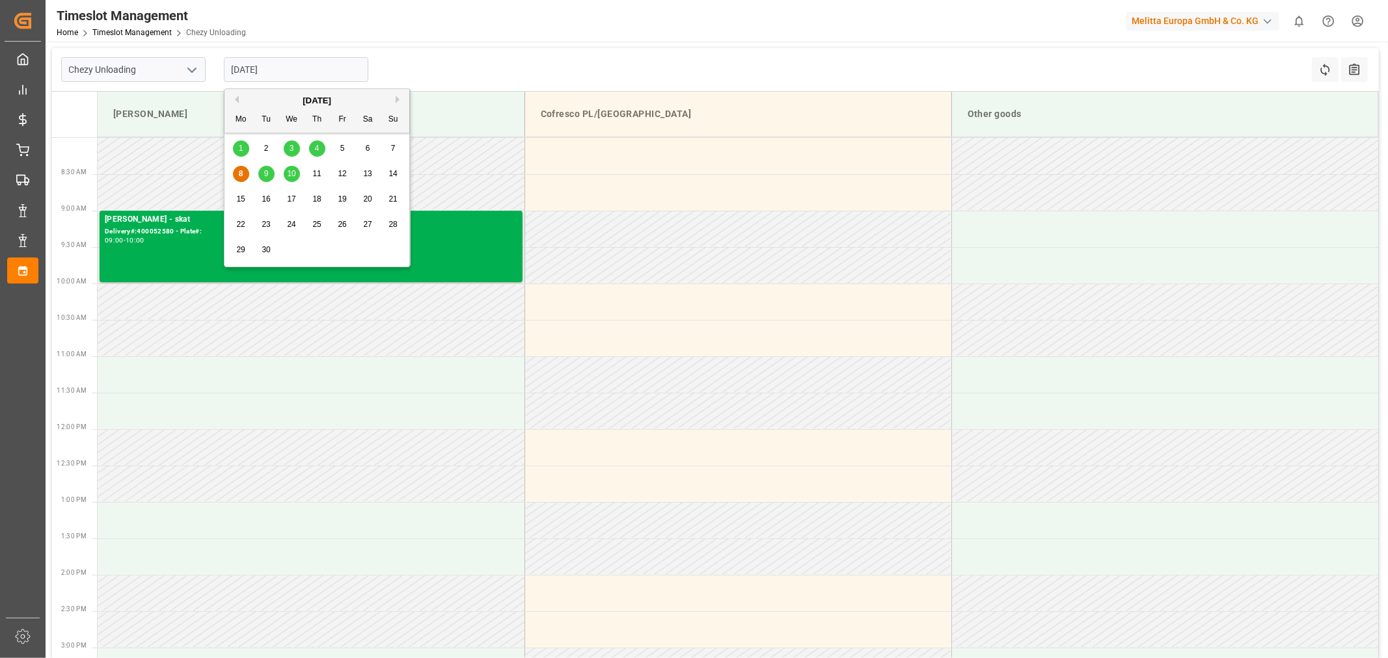
click at [289, 176] on span "10" at bounding box center [291, 173] width 8 height 9
type input "[DATE]"
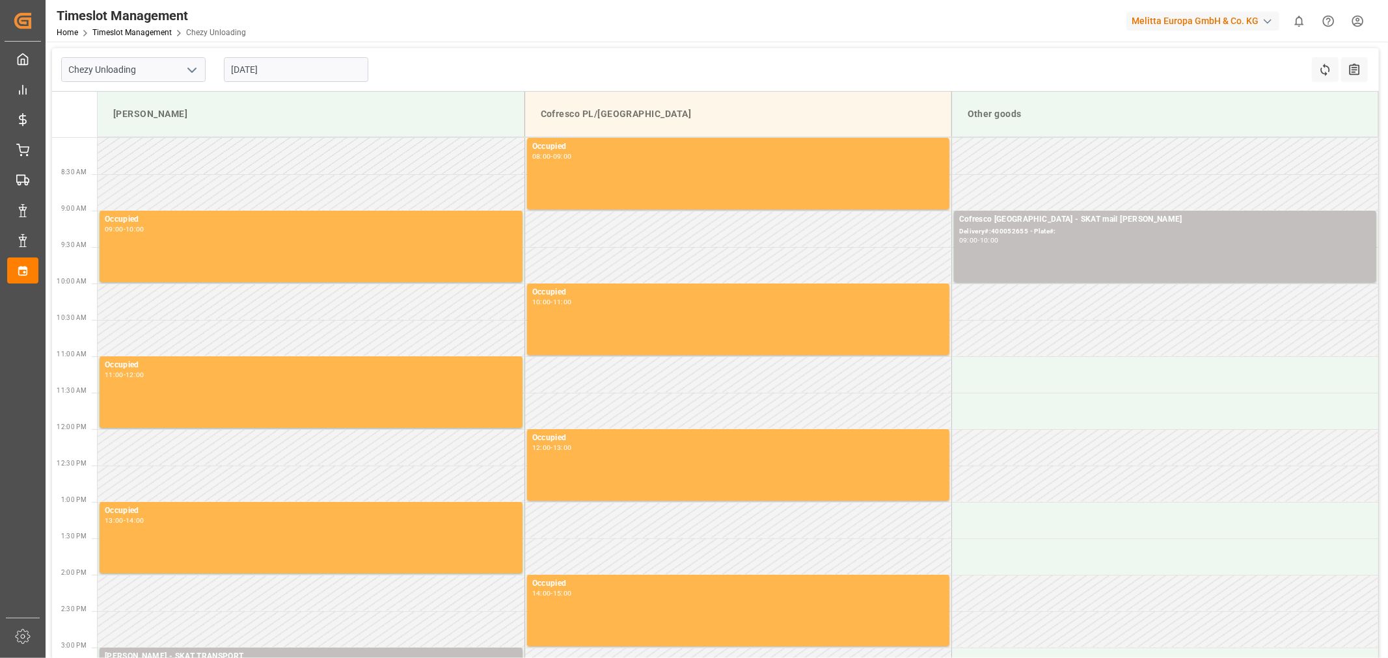
click at [898, 27] on div "Timeslot Management Home Timeslot Management Chezy Unloading Melitta Europa Gmb…" at bounding box center [711, 21] width 1351 height 42
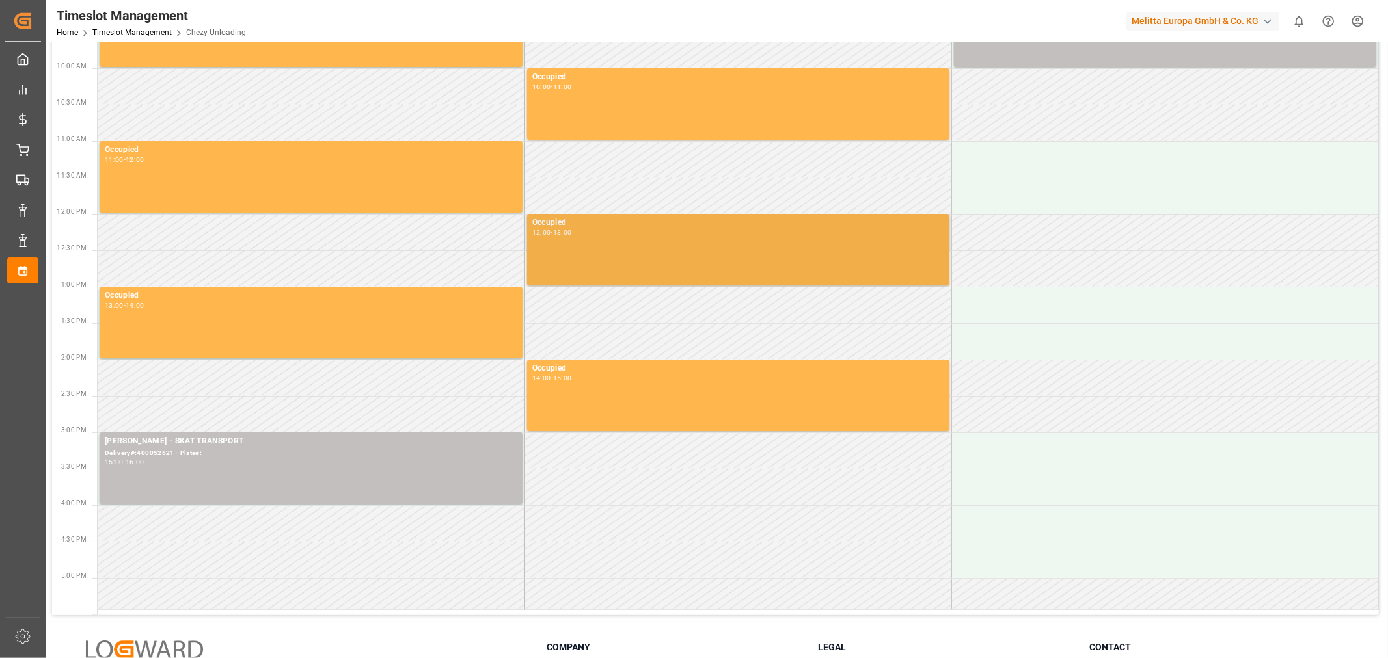
scroll to position [217, 0]
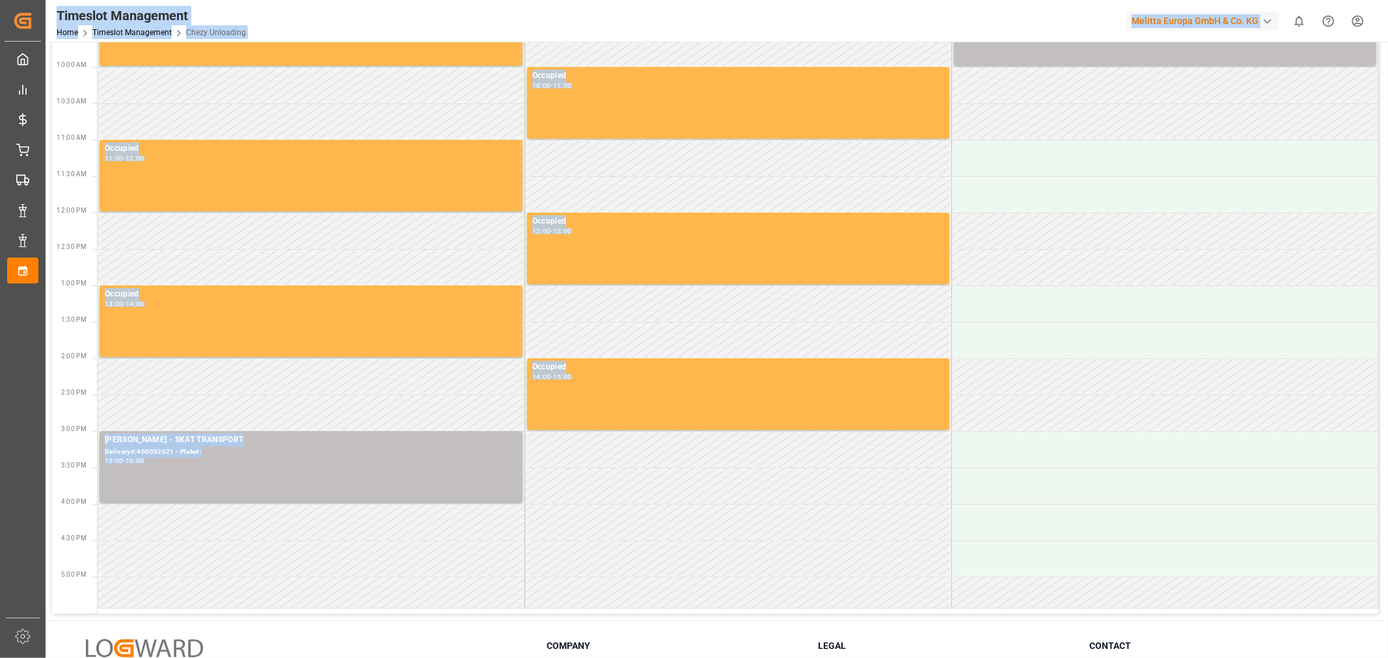
drag, startPoint x: 720, startPoint y: 528, endPoint x: 10, endPoint y: 44, distance: 859.0
click at [0, 70] on div "Created by potrace 1.15, written by Peter Selinger 2001-2017 Created by potrace…" at bounding box center [694, 329] width 1388 height 658
click at [758, 510] on td at bounding box center [737, 522] width 427 height 36
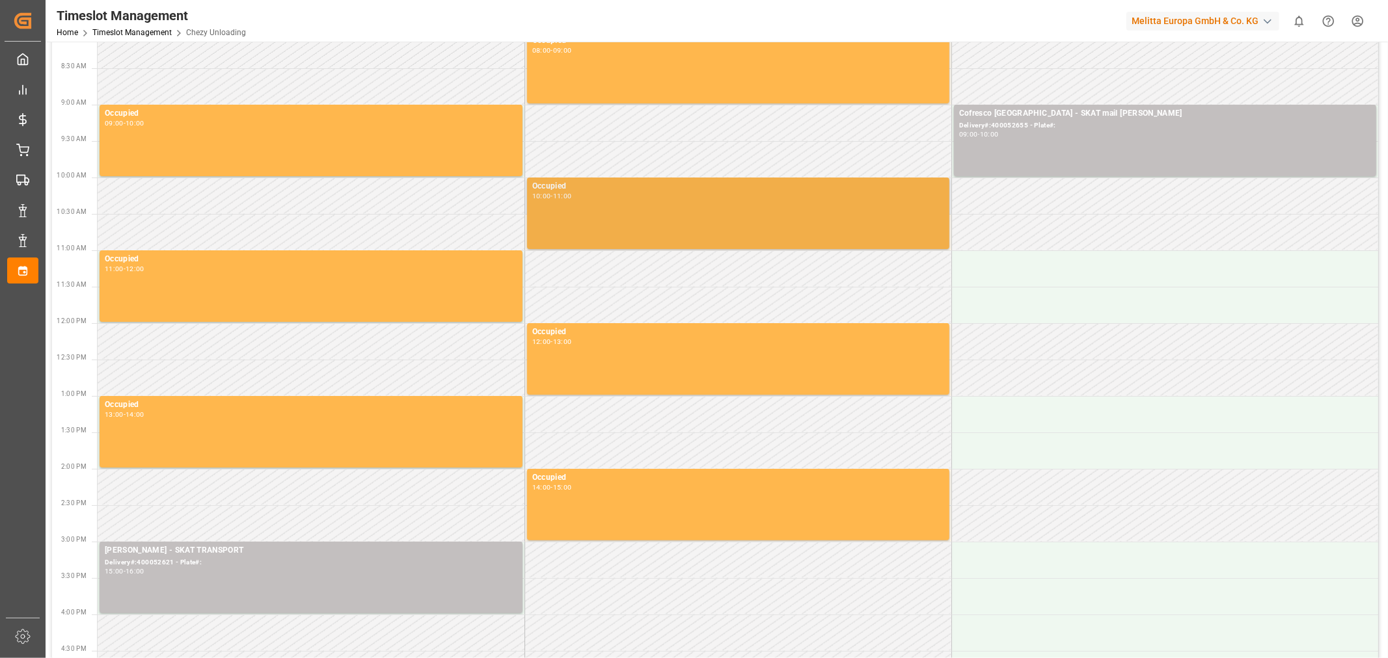
scroll to position [0, 0]
